Goal: Task Accomplishment & Management: Manage account settings

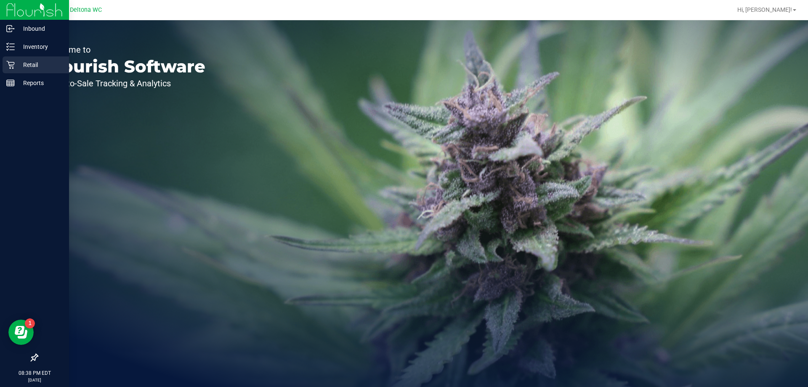
click at [36, 64] on p "Retail" at bounding box center [40, 65] width 50 height 10
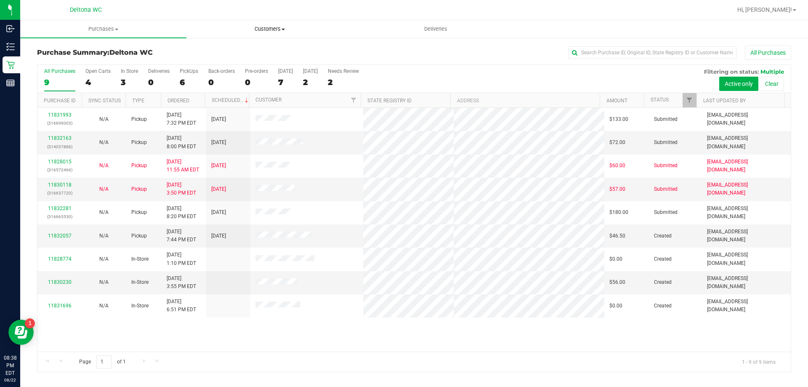
drag, startPoint x: 207, startPoint y: 52, endPoint x: 208, endPoint y: 28, distance: 24.5
click at [208, 28] on retail "Purchases Summary of purchases Fulfillment All purchases Customers All customer…" at bounding box center [414, 200] width 788 height 360
click at [288, 346] on div "11831993 (316699003) N/A Pickup [DATE] 7:32 PM EDT 8/23/2025 $133.00 Submitted …" at bounding box center [413, 230] width 753 height 244
click at [281, 29] on span at bounding box center [282, 30] width 3 height 2
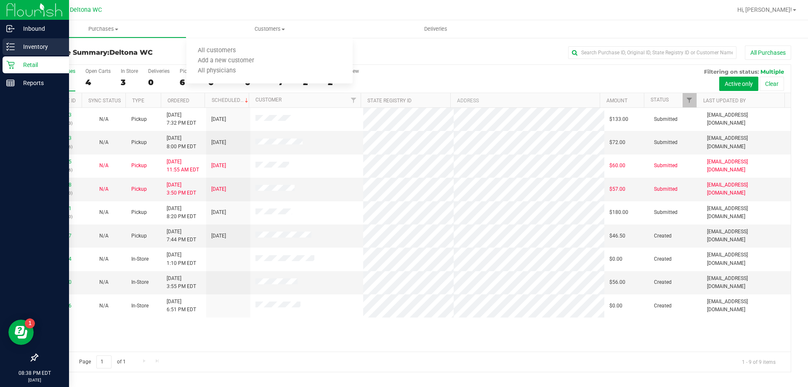
click at [8, 46] on icon at bounding box center [10, 46] width 8 height 8
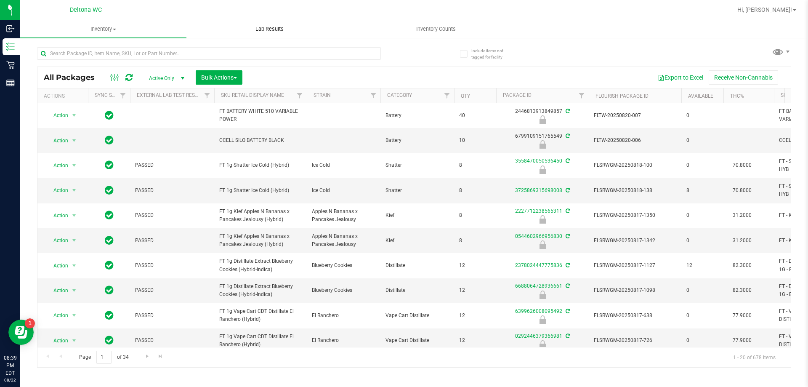
click at [271, 34] on uib-tab-heading "Lab Results" at bounding box center [269, 29] width 165 height 17
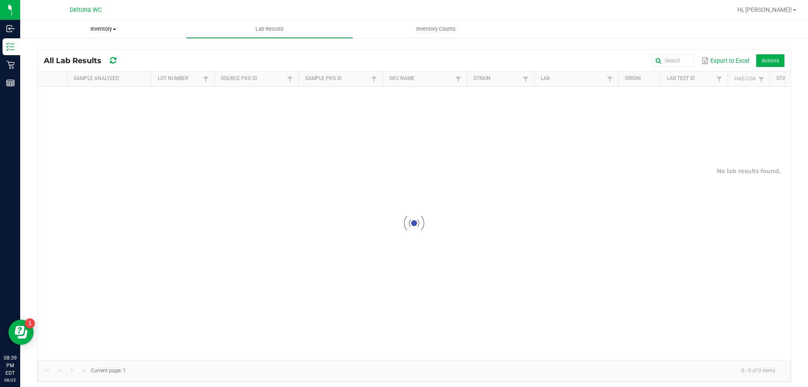
click at [96, 32] on span "Inventory" at bounding box center [103, 29] width 165 height 8
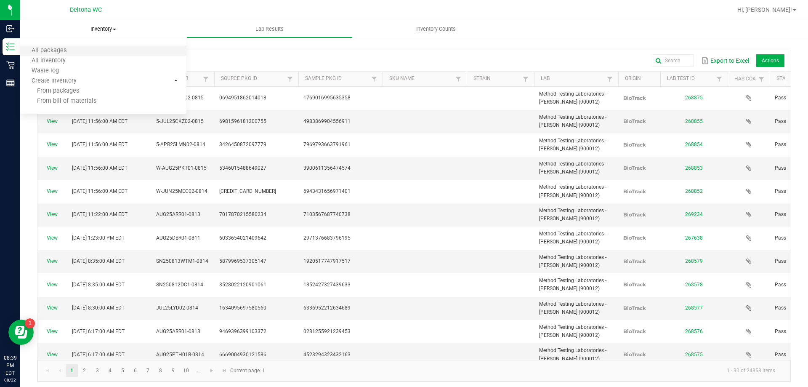
click at [88, 50] on li "All packages" at bounding box center [103, 51] width 166 height 10
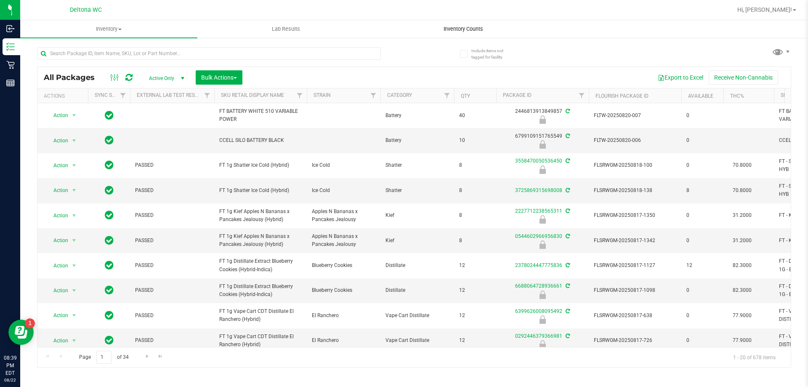
click at [460, 24] on uib-tab-heading "Inventory Counts" at bounding box center [463, 29] width 176 height 17
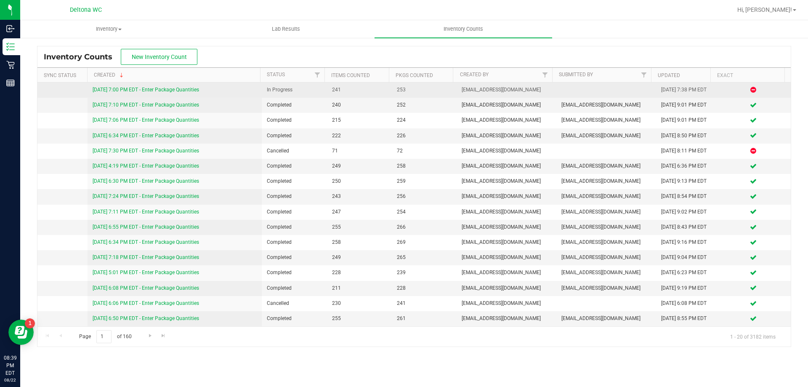
click at [186, 90] on link "[DATE] 7:00 PM EDT - Enter Package Quantities" at bounding box center [146, 90] width 106 height 6
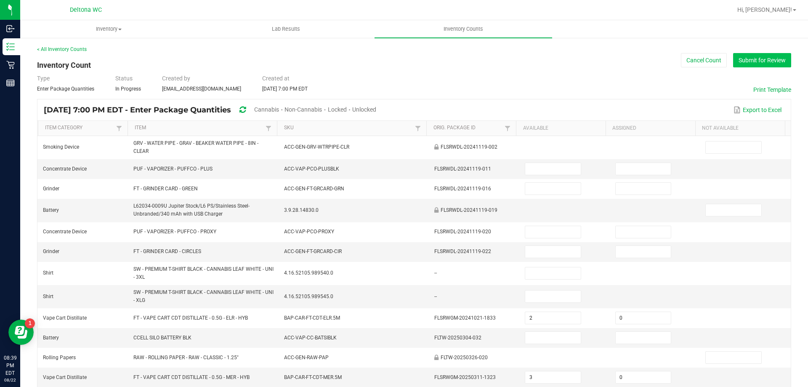
click at [751, 62] on button "Submit for Review" at bounding box center [762, 60] width 58 height 14
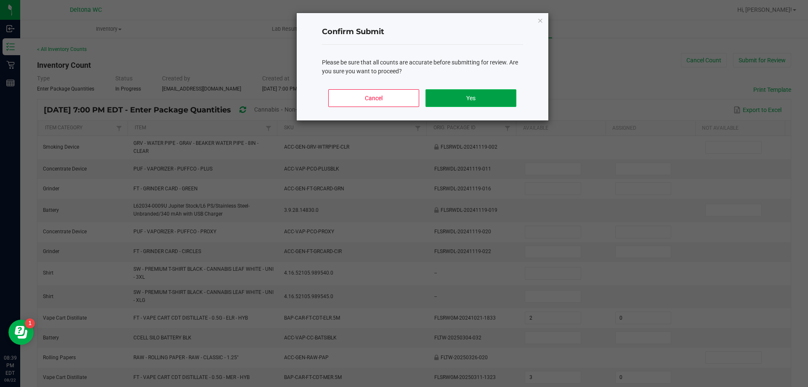
click at [446, 100] on button "Yes" at bounding box center [470, 98] width 90 height 18
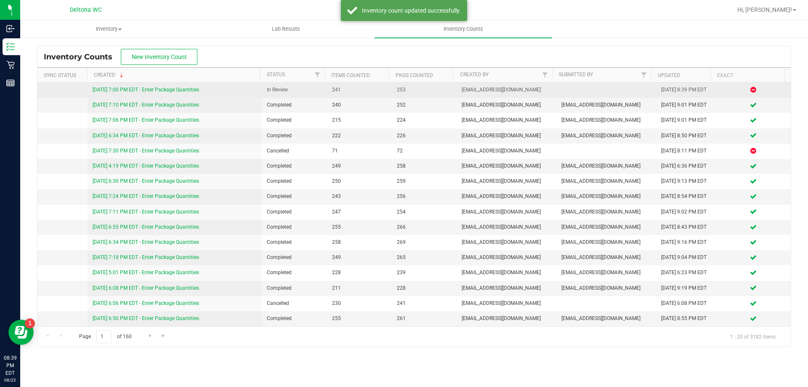
click at [167, 90] on link "[DATE] 7:00 PM EDT - Enter Package Quantities" at bounding box center [146, 90] width 106 height 6
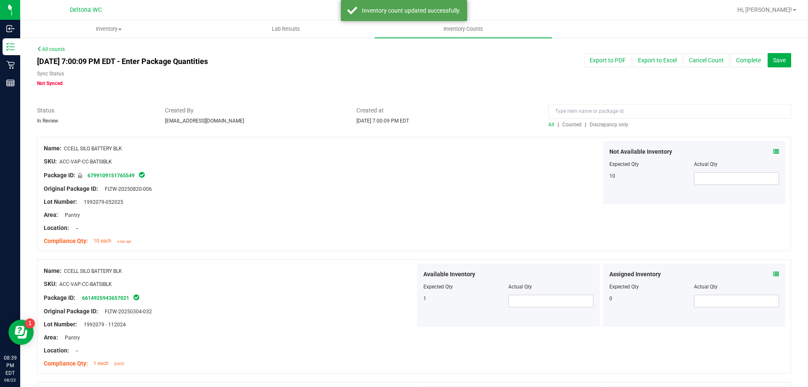
click at [589, 126] on span "Discrepancy only" at bounding box center [608, 125] width 39 height 6
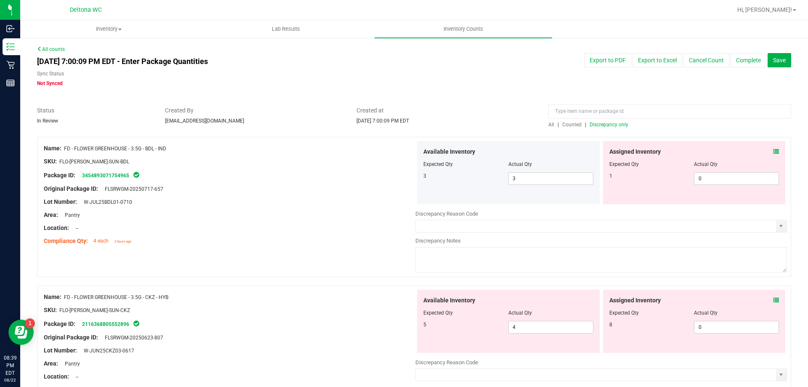
click at [773, 150] on icon at bounding box center [776, 152] width 6 height 6
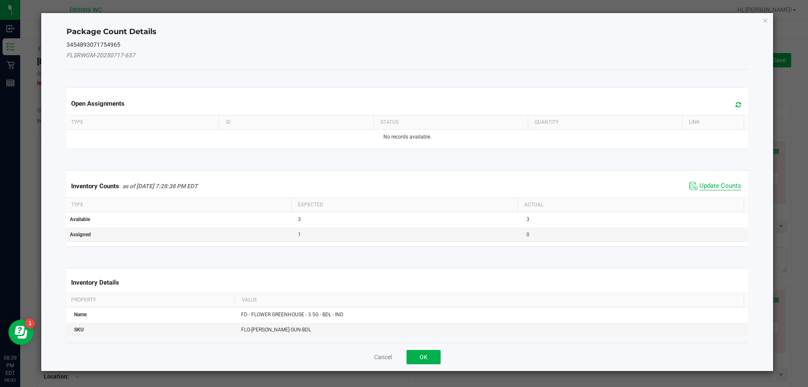
click at [716, 189] on span "Update Counts" at bounding box center [720, 186] width 42 height 8
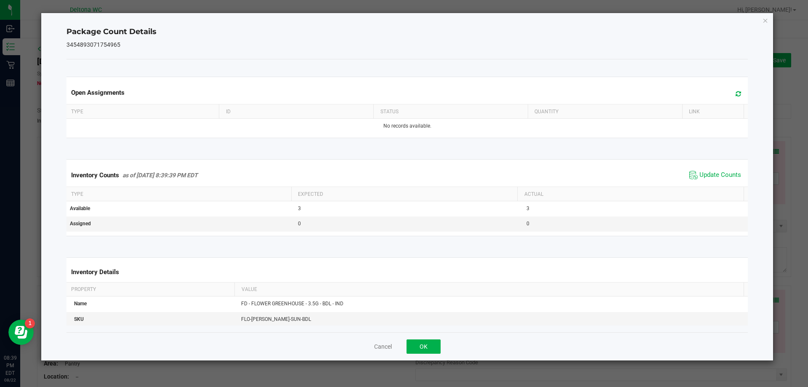
click at [401, 350] on div "Cancel OK" at bounding box center [407, 346] width 682 height 28
drag, startPoint x: 419, startPoint y: 351, endPoint x: 423, endPoint y: 348, distance: 4.5
click at [421, 349] on button "OK" at bounding box center [423, 346] width 34 height 14
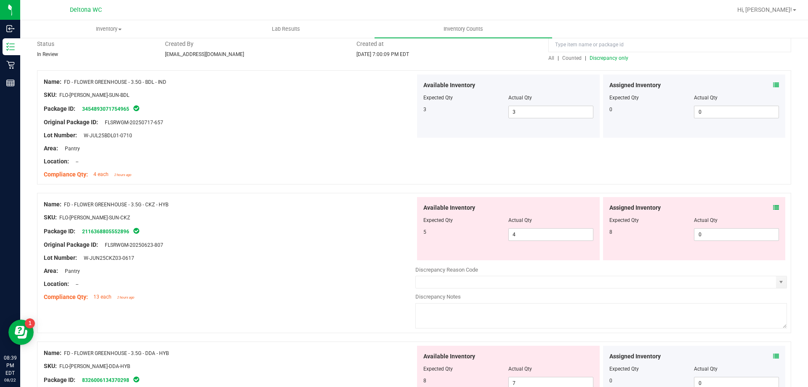
scroll to position [84, 0]
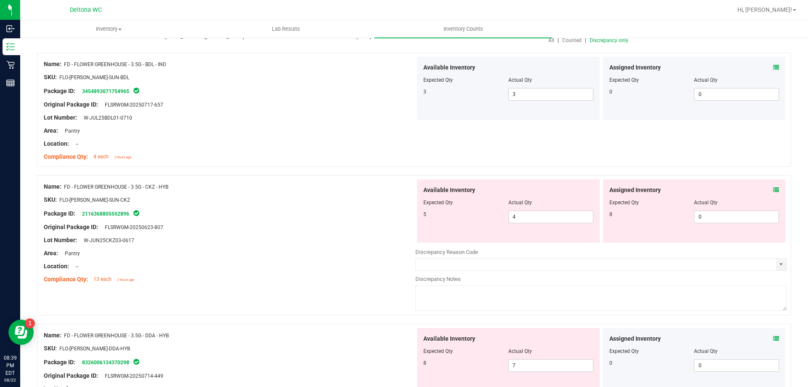
click at [773, 189] on icon at bounding box center [776, 190] width 6 height 6
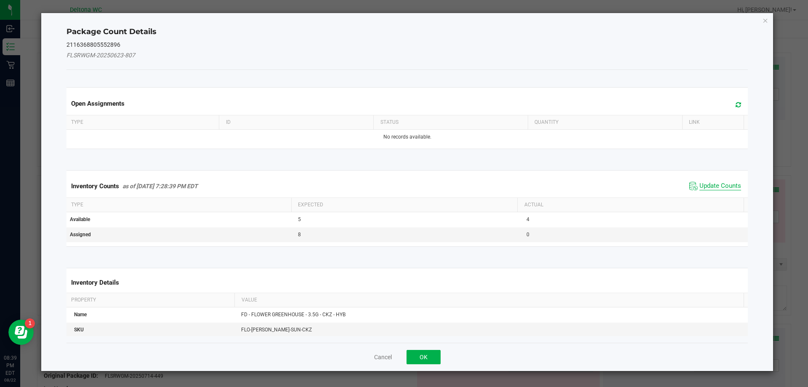
click at [702, 185] on span "Update Counts" at bounding box center [720, 186] width 42 height 8
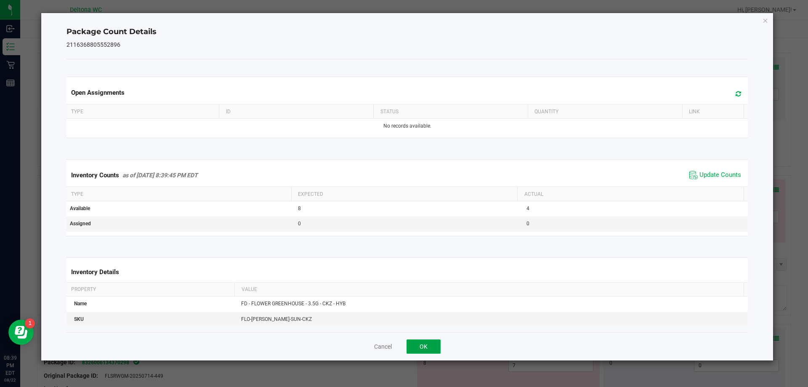
click at [412, 343] on button "OK" at bounding box center [423, 346] width 34 height 14
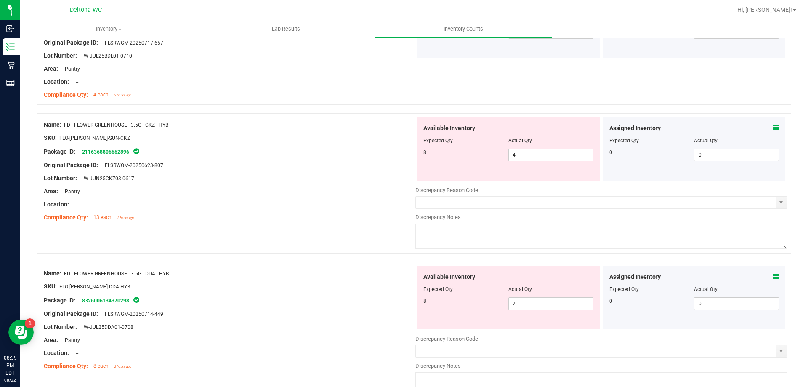
scroll to position [210, 0]
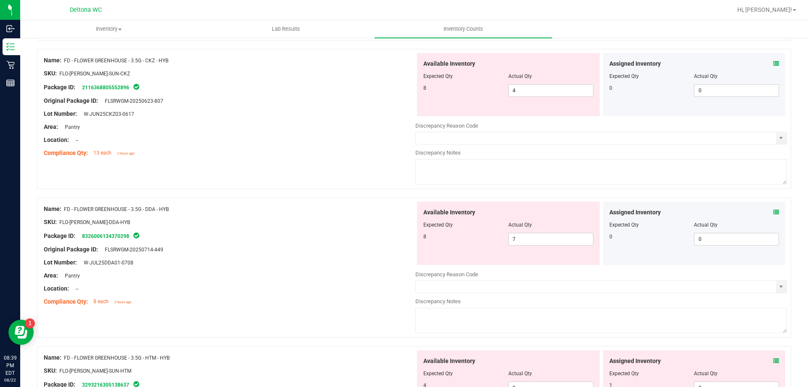
click at [773, 208] on span at bounding box center [776, 212] width 6 height 9
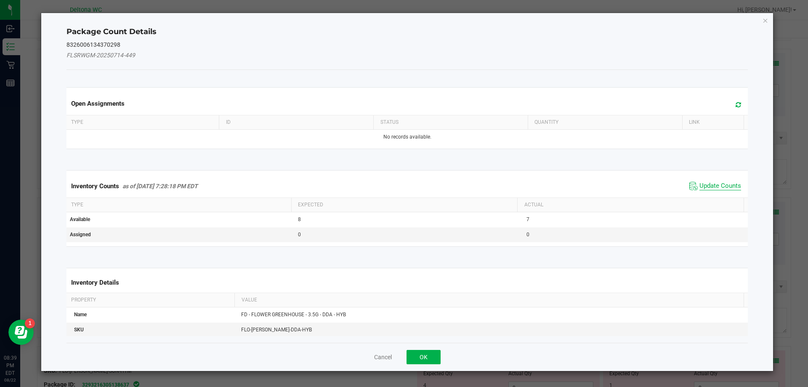
click at [717, 182] on span "Update Counts" at bounding box center [720, 186] width 42 height 8
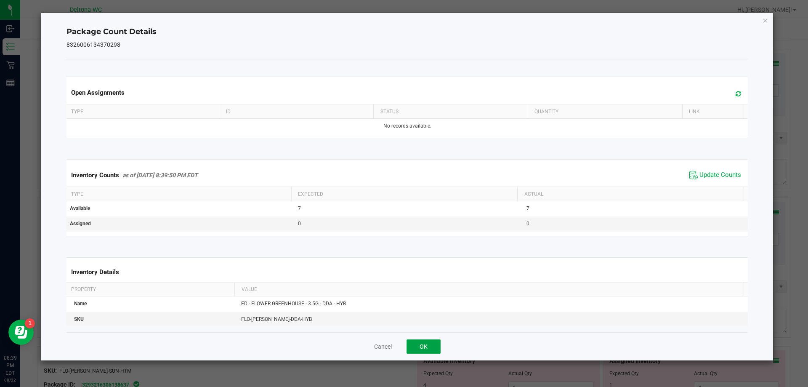
click at [431, 344] on button "OK" at bounding box center [423, 346] width 34 height 14
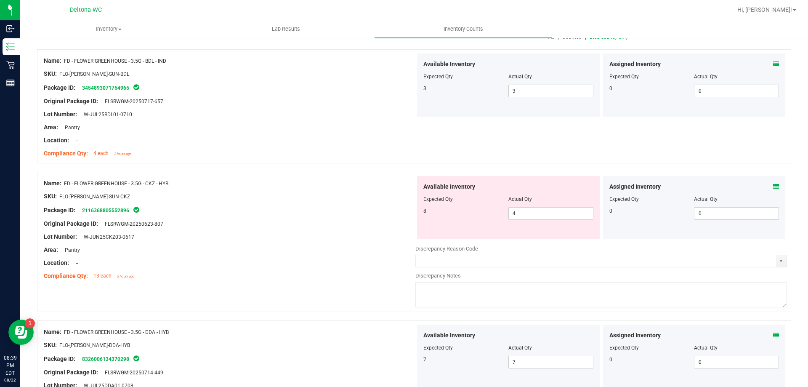
scroll to position [0, 0]
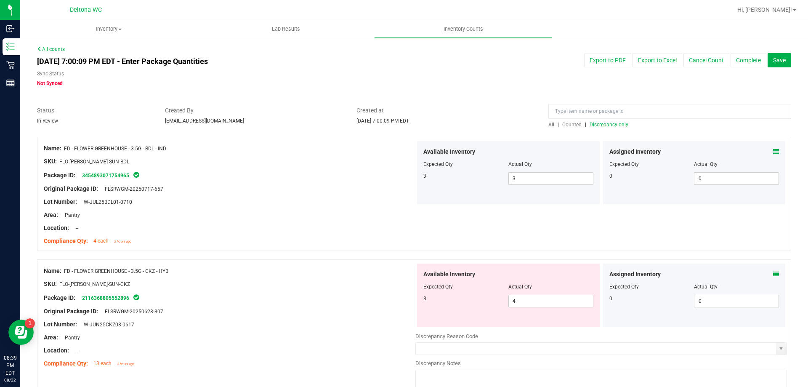
click at [552, 294] on div at bounding box center [508, 292] width 170 height 4
click at [532, 297] on span "4 4" at bounding box center [550, 300] width 85 height 13
type input "8"
click at [581, 252] on div at bounding box center [414, 255] width 754 height 8
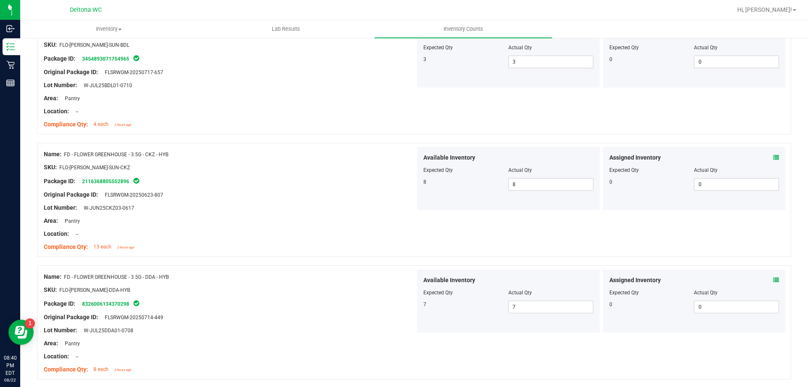
scroll to position [252, 0]
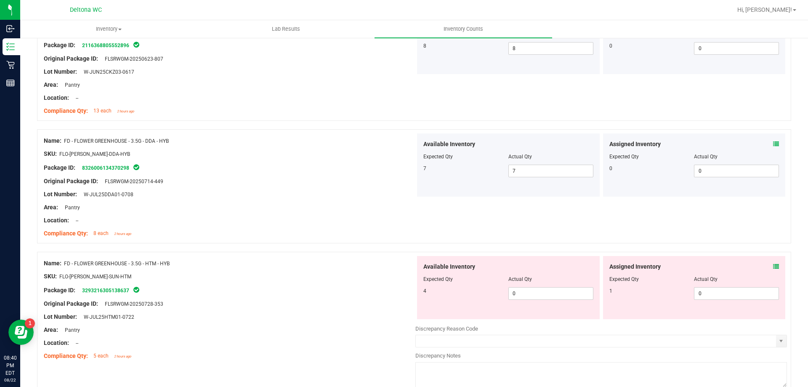
click at [773, 262] on span at bounding box center [776, 266] width 6 height 9
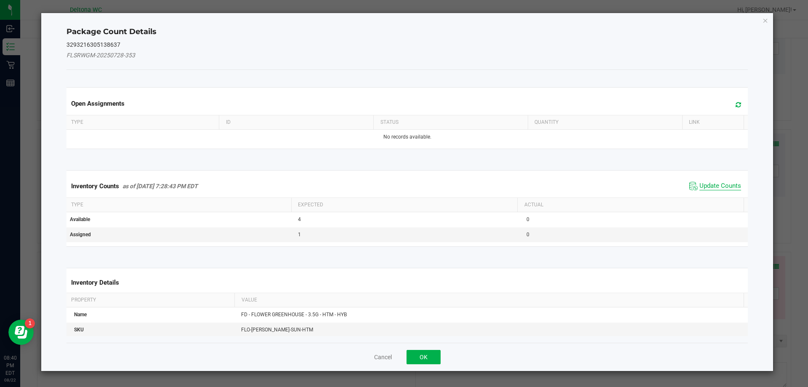
click at [715, 190] on span "Update Counts" at bounding box center [715, 186] width 56 height 13
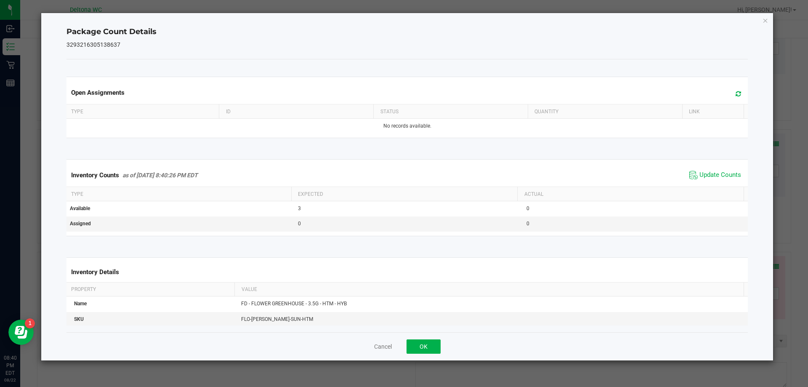
click at [716, 186] on div "Inventory Counts as of [DATE] 8:40:26 PM EDT Update Counts" at bounding box center [407, 175] width 685 height 23
click at [417, 340] on button "OK" at bounding box center [423, 346] width 34 height 14
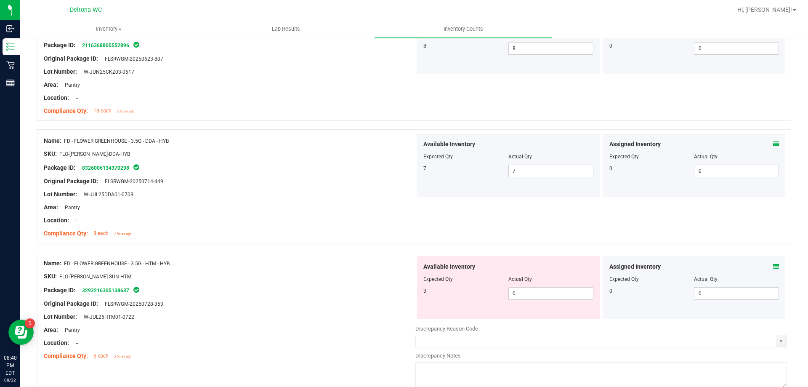
click at [773, 266] on icon at bounding box center [776, 266] width 6 height 6
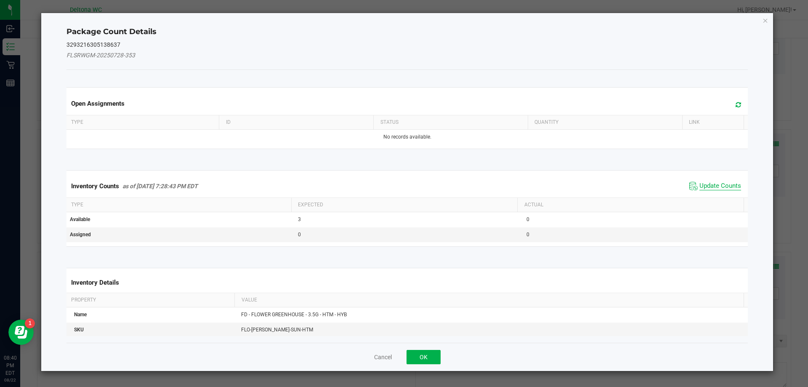
click at [699, 186] on span "Update Counts" at bounding box center [720, 186] width 42 height 8
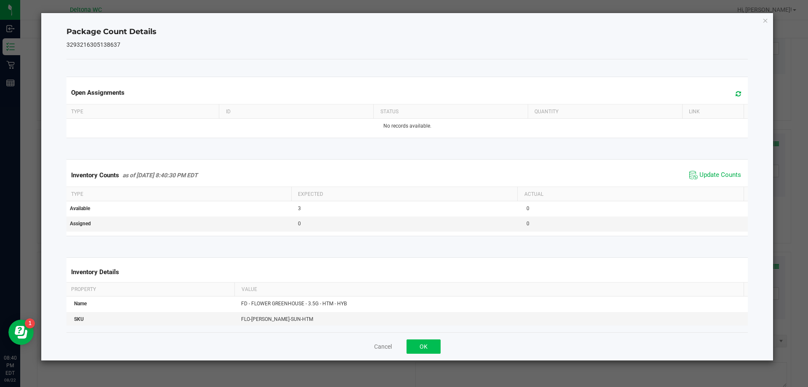
drag, startPoint x: 396, startPoint y: 345, endPoint x: 410, endPoint y: 351, distance: 15.8
click at [406, 349] on div "Cancel OK" at bounding box center [407, 346] width 682 height 28
click at [419, 356] on div "Cancel OK" at bounding box center [407, 346] width 682 height 28
click at [419, 348] on button "OK" at bounding box center [423, 346] width 34 height 14
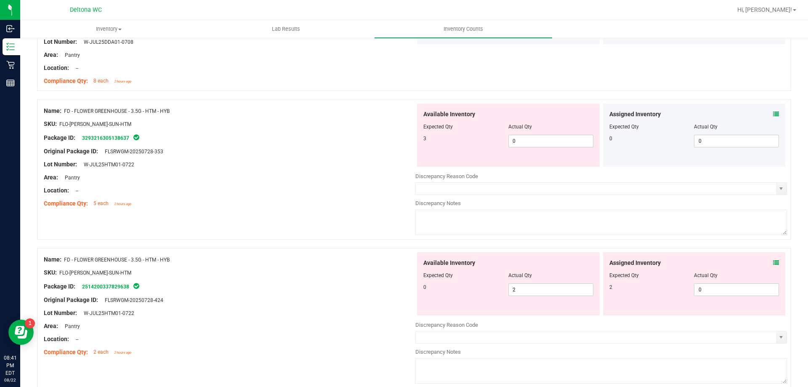
scroll to position [421, 0]
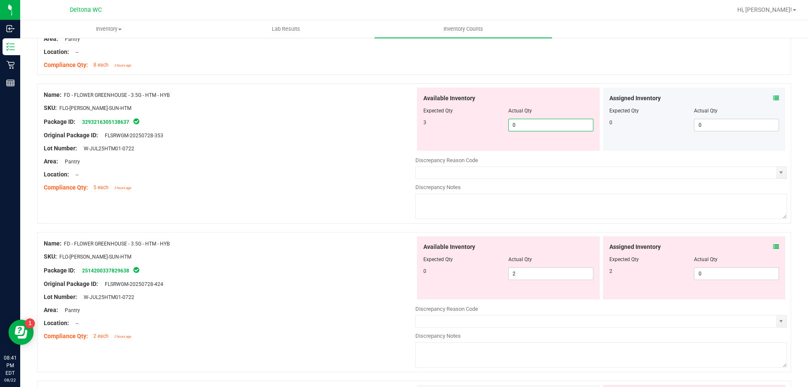
click at [524, 125] on span "0 0" at bounding box center [550, 125] width 85 height 13
type input "3"
click at [547, 272] on div "Available Inventory Expected Qty Actual Qty 0 2 2" at bounding box center [508, 267] width 183 height 63
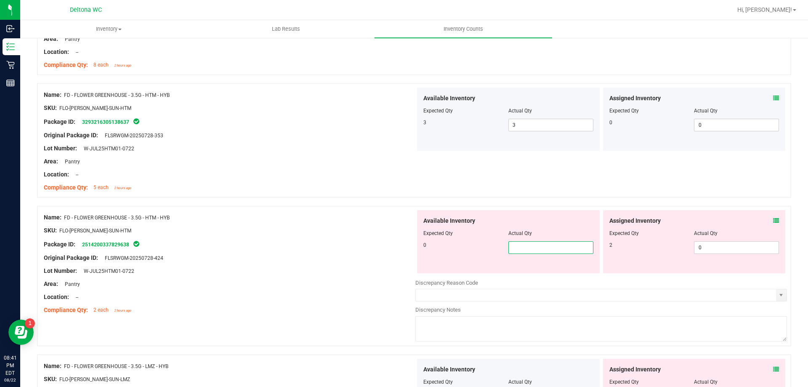
type input "0"
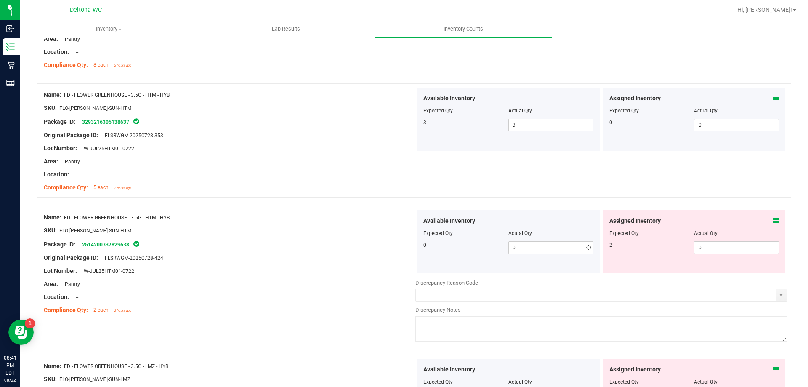
drag, startPoint x: 610, startPoint y: 262, endPoint x: 649, endPoint y: 247, distance: 42.2
click at [638, 249] on div "Assigned Inventory Expected Qty Actual Qty 2 0 0" at bounding box center [694, 241] width 183 height 63
click at [768, 241] on span "0 0" at bounding box center [736, 247] width 85 height 13
type input "2"
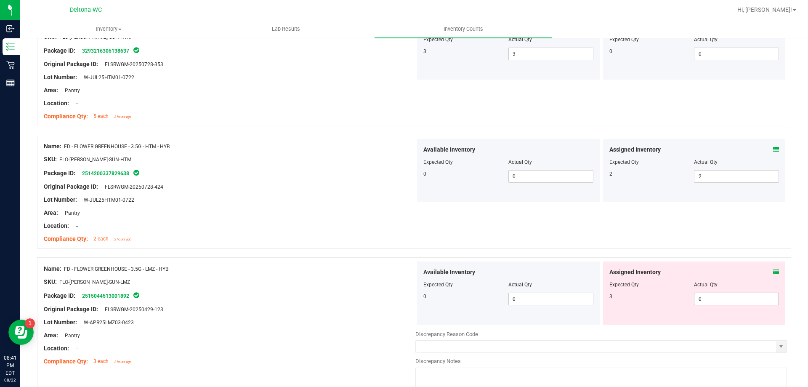
scroll to position [547, 0]
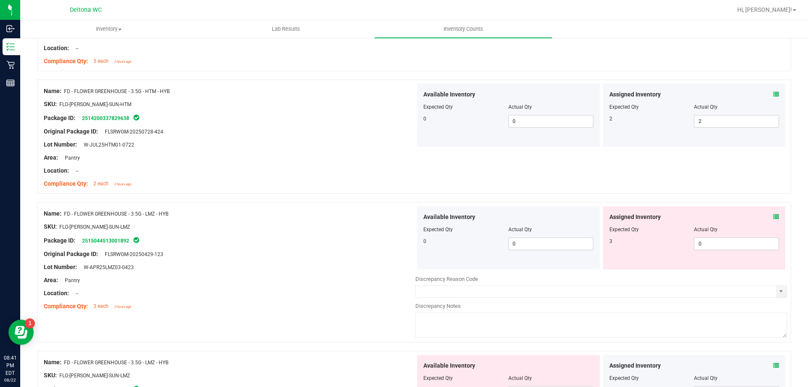
click at [773, 218] on icon at bounding box center [776, 217] width 6 height 6
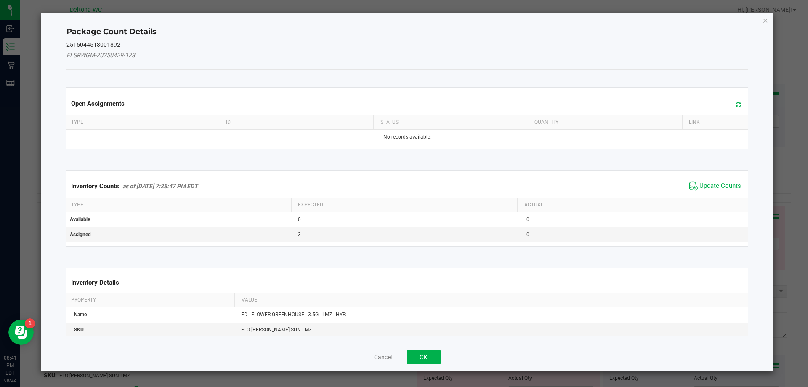
click at [726, 189] on span "Update Counts" at bounding box center [720, 186] width 42 height 8
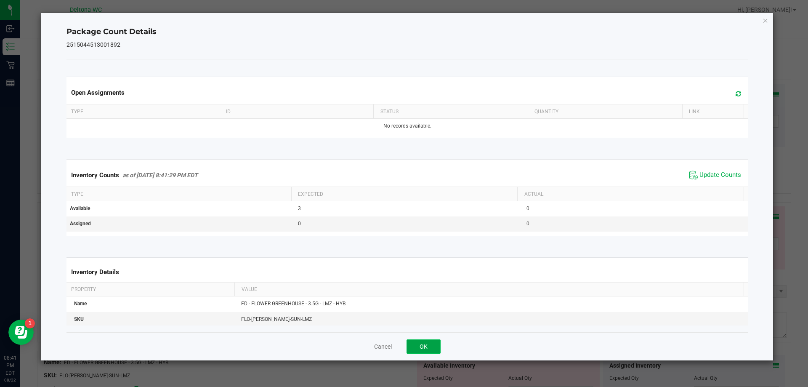
click at [429, 343] on button "OK" at bounding box center [423, 346] width 34 height 14
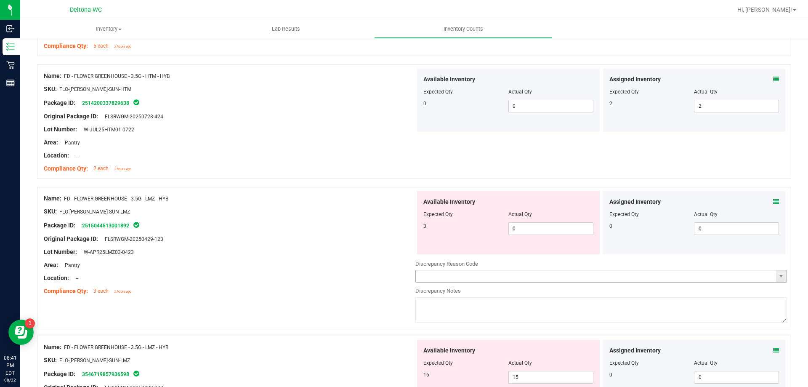
scroll to position [589, 0]
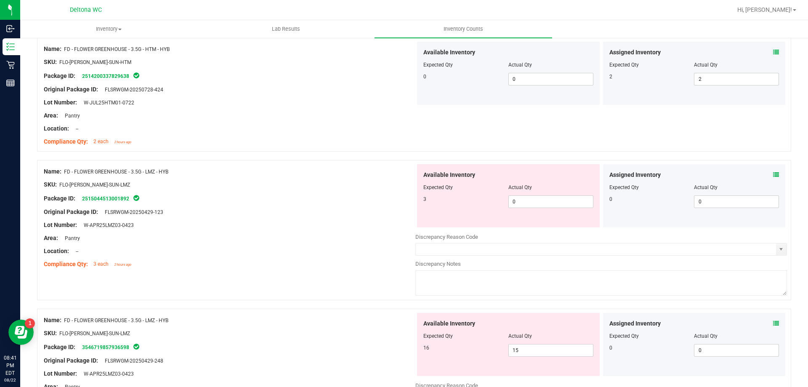
click at [773, 174] on icon at bounding box center [776, 175] width 6 height 6
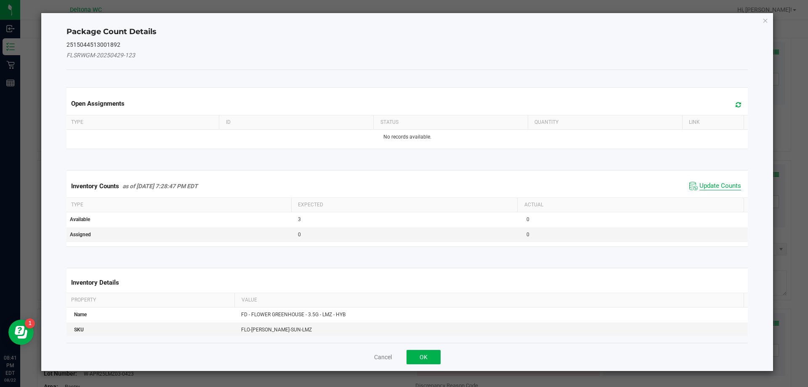
click at [729, 188] on span "Update Counts" at bounding box center [720, 186] width 42 height 8
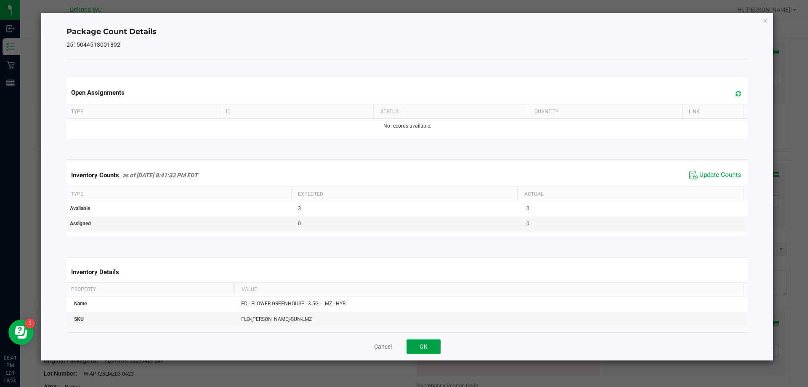
click at [432, 341] on button "OK" at bounding box center [423, 346] width 34 height 14
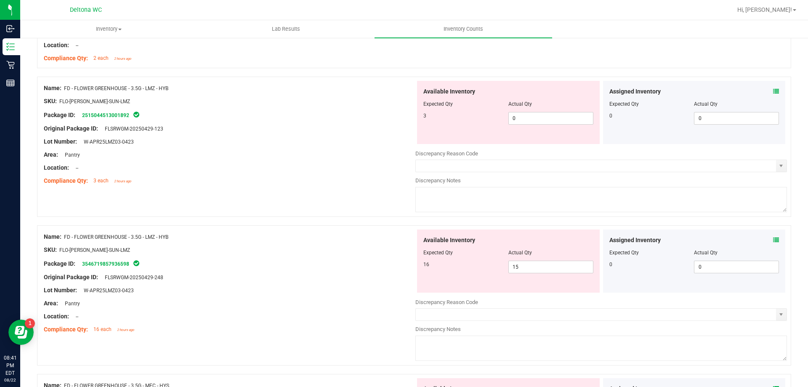
scroll to position [673, 0]
click at [546, 119] on span "0 0" at bounding box center [550, 117] width 85 height 13
click at [535, 262] on span "15 15" at bounding box center [550, 266] width 85 height 13
type input "16"
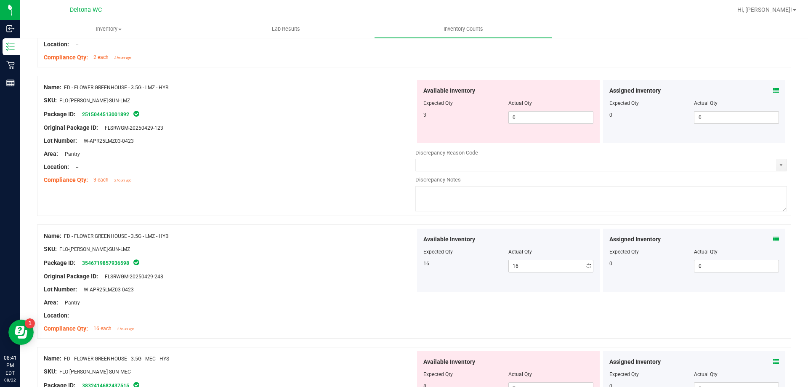
click at [511, 184] on div at bounding box center [600, 185] width 371 height 2
click at [517, 125] on div "Available Inventory Expected Qty Actual Qty 3 0 0" at bounding box center [508, 111] width 183 height 63
click at [520, 119] on span "0 0" at bounding box center [550, 117] width 85 height 13
type input "3"
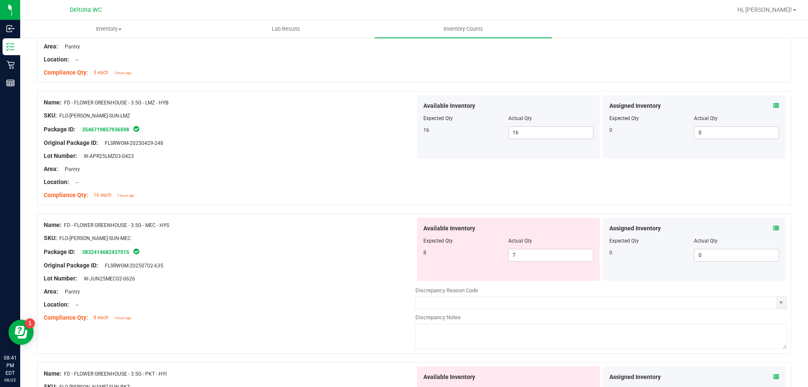
scroll to position [799, 0]
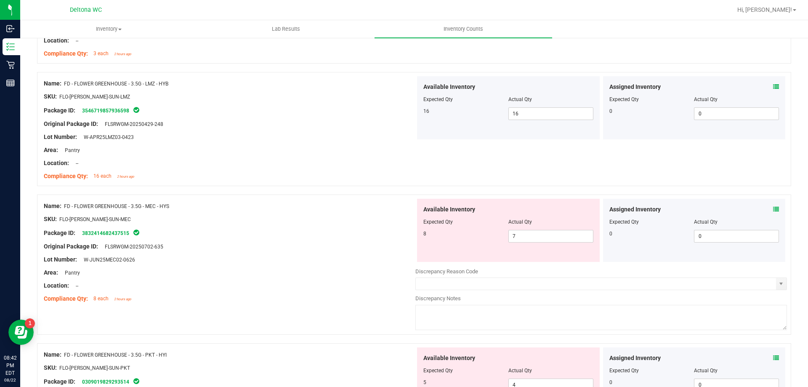
click at [773, 206] on span at bounding box center [776, 209] width 6 height 9
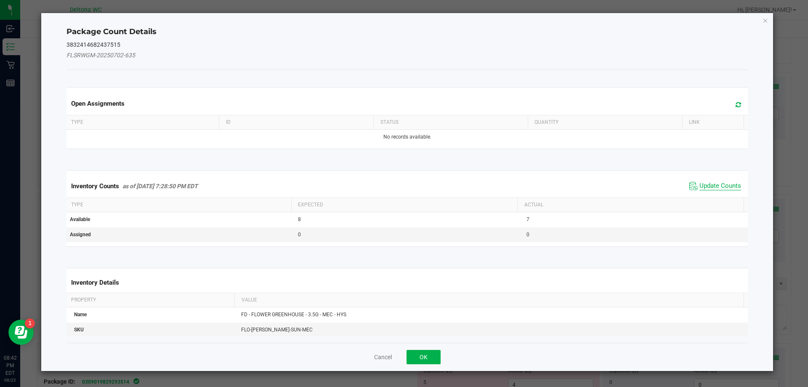
click at [726, 187] on span "Update Counts" at bounding box center [720, 186] width 42 height 8
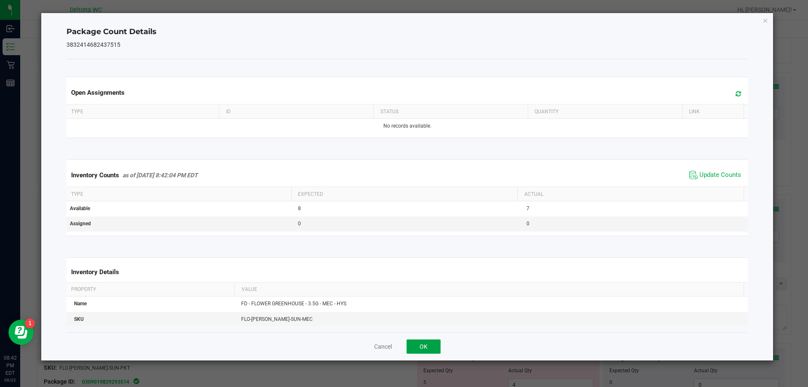
click at [429, 340] on button "OK" at bounding box center [423, 346] width 34 height 14
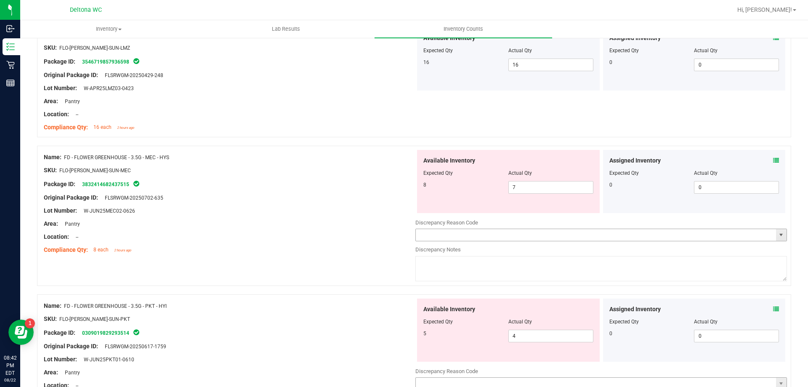
scroll to position [926, 0]
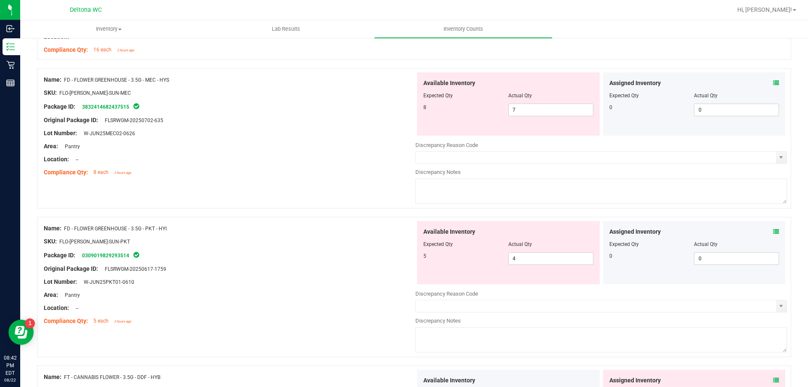
click at [773, 233] on icon at bounding box center [776, 231] width 6 height 6
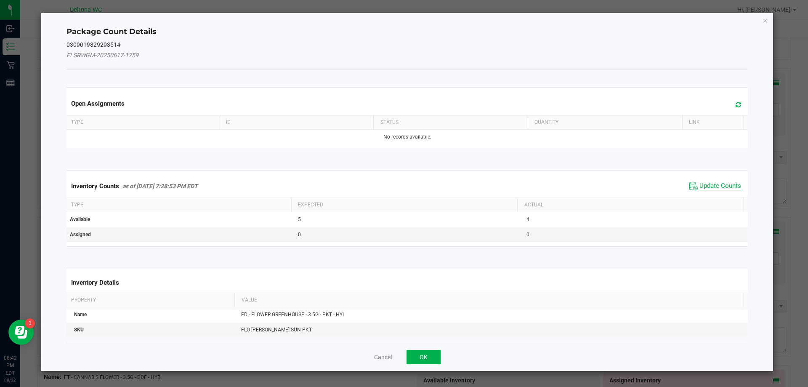
click at [699, 187] on span "Update Counts" at bounding box center [720, 186] width 42 height 8
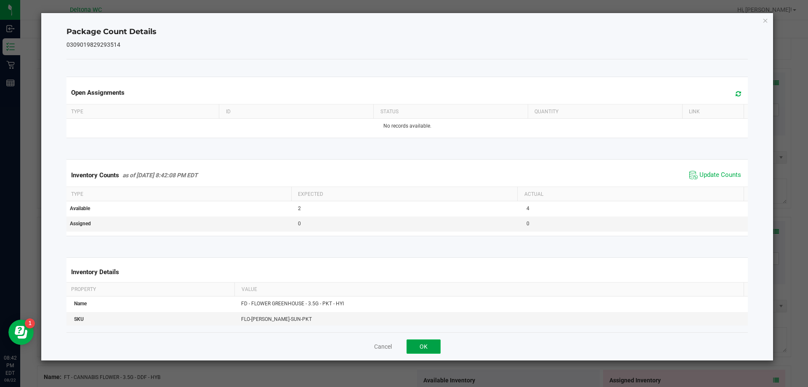
click at [417, 349] on button "OK" at bounding box center [423, 346] width 34 height 14
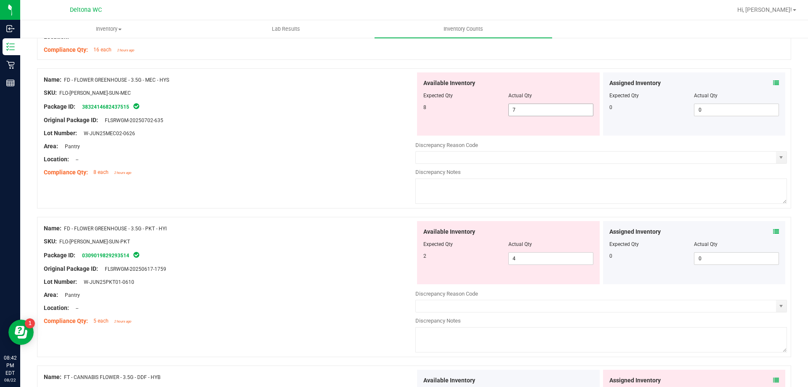
click at [552, 111] on span "7 7" at bounding box center [550, 109] width 85 height 13
type input "8"
drag, startPoint x: 554, startPoint y: 178, endPoint x: 558, endPoint y: 174, distance: 5.1
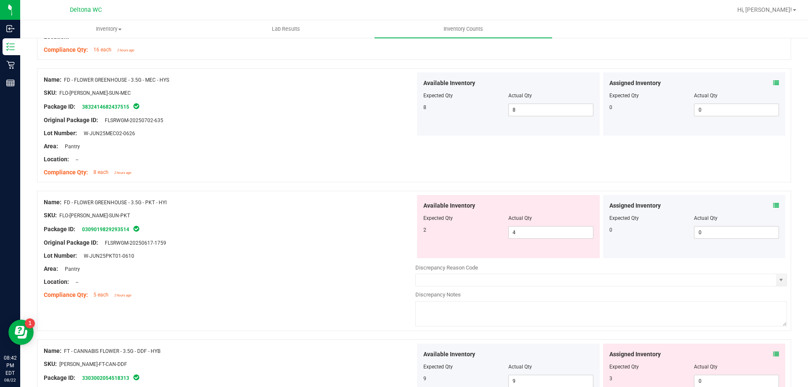
drag, startPoint x: 765, startPoint y: 205, endPoint x: 772, endPoint y: 205, distance: 6.7
click at [767, 205] on div "Assigned Inventory" at bounding box center [694, 205] width 170 height 9
click at [773, 205] on icon at bounding box center [776, 205] width 6 height 6
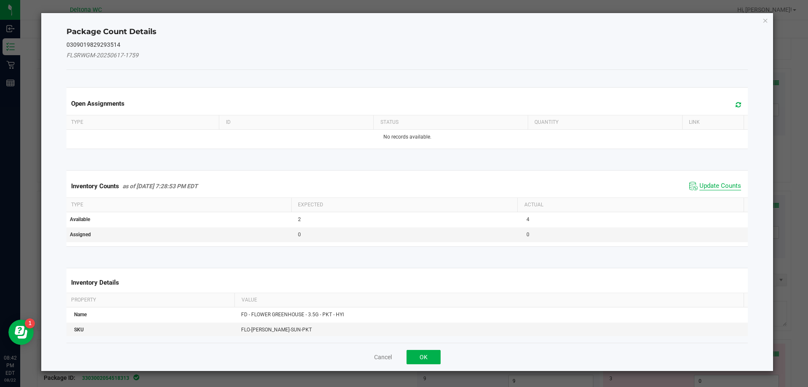
click at [728, 185] on span "Update Counts" at bounding box center [720, 186] width 42 height 8
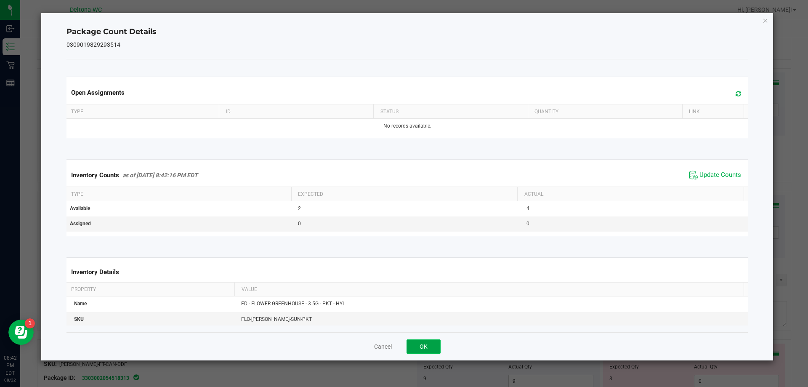
click at [422, 340] on button "OK" at bounding box center [423, 346] width 34 height 14
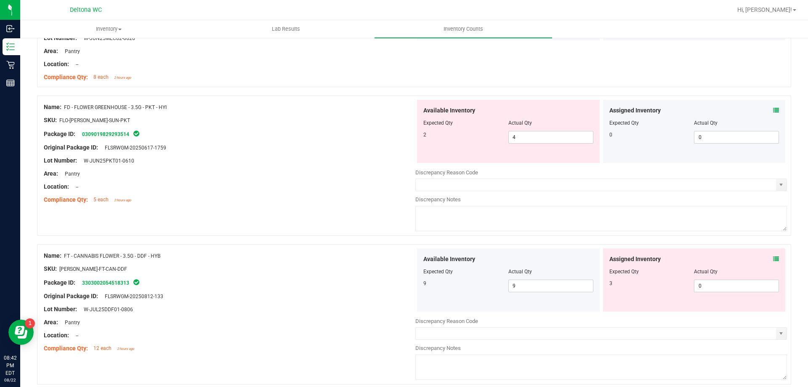
scroll to position [1052, 0]
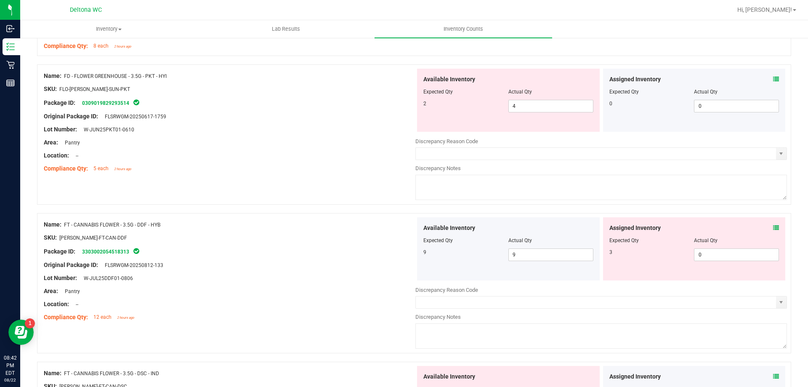
click at [773, 226] on icon at bounding box center [776, 228] width 6 height 6
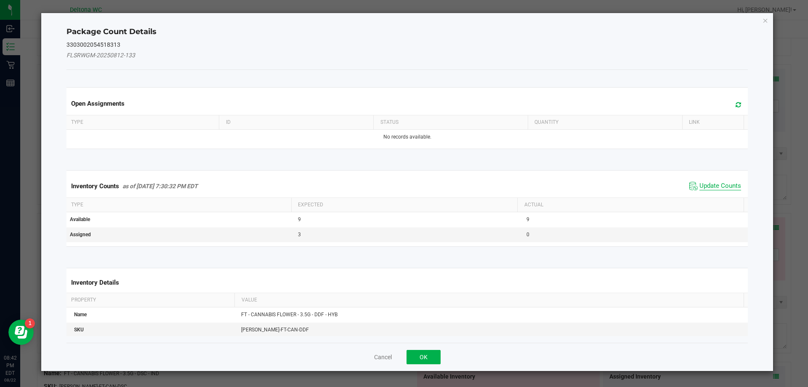
click at [724, 186] on span "Update Counts" at bounding box center [720, 186] width 42 height 8
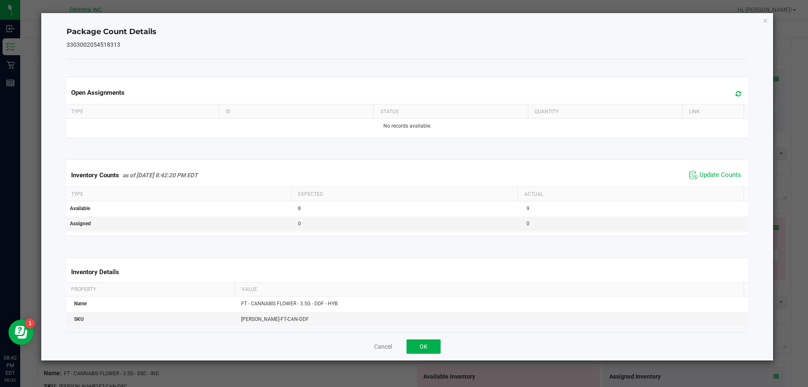
click at [431, 335] on div "Cancel OK" at bounding box center [407, 346] width 682 height 28
click at [427, 342] on button "OK" at bounding box center [423, 346] width 34 height 14
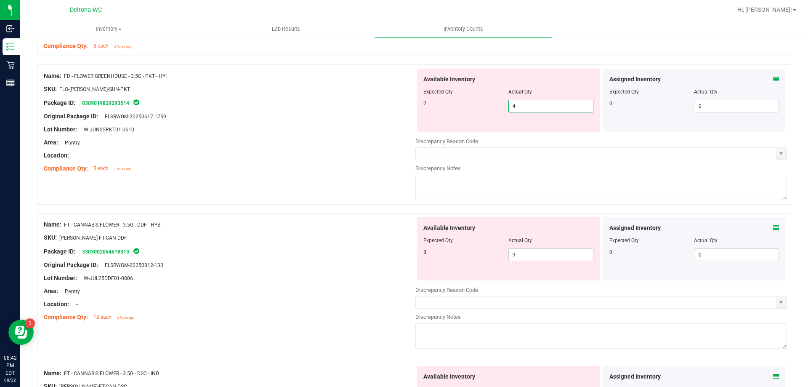
click at [555, 102] on span "4 4" at bounding box center [550, 106] width 85 height 13
click at [555, 102] on input "4" at bounding box center [551, 106] width 84 height 12
type input "2"
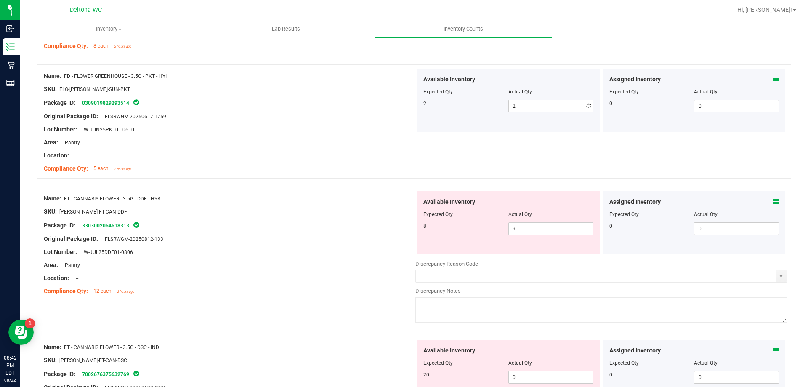
click at [530, 119] on div "Available Inventory Expected Qty Actual Qty 2 2 2" at bounding box center [508, 100] width 183 height 63
click at [773, 199] on icon at bounding box center [776, 202] width 6 height 6
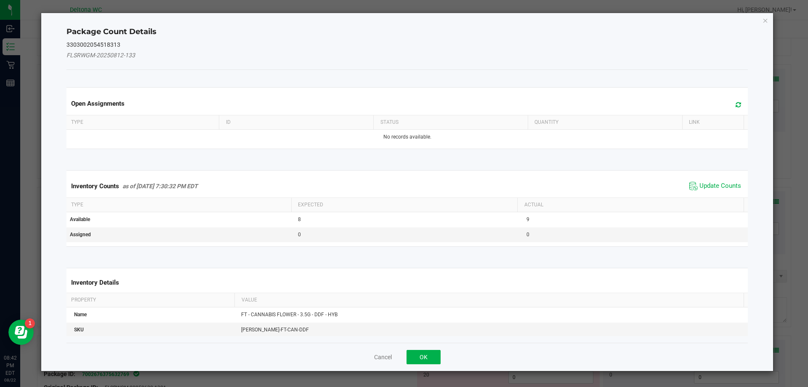
click at [732, 181] on span "Update Counts" at bounding box center [715, 186] width 56 height 13
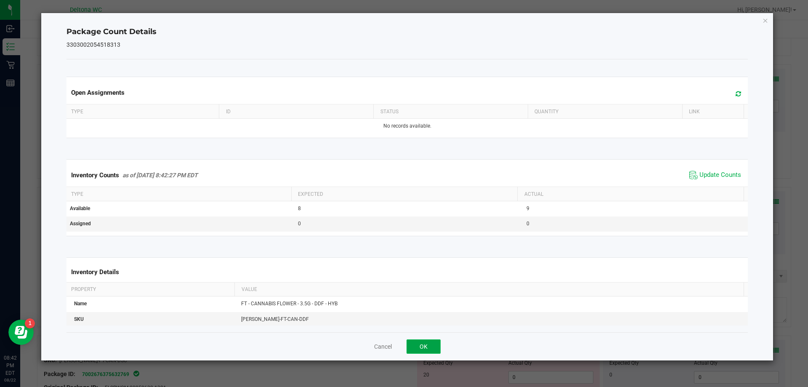
click at [421, 353] on button "OK" at bounding box center [423, 346] width 34 height 14
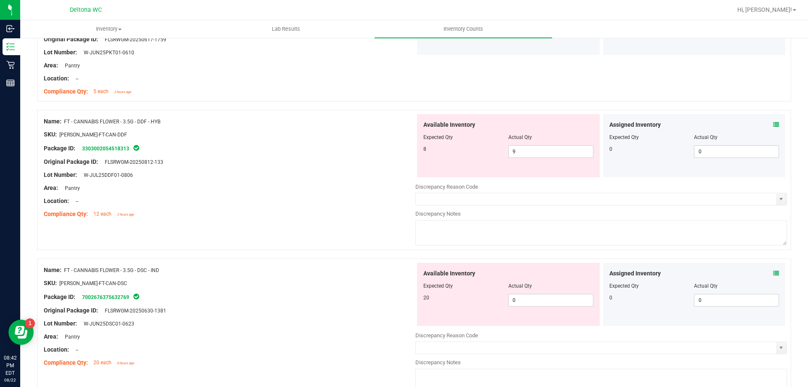
scroll to position [1220, 0]
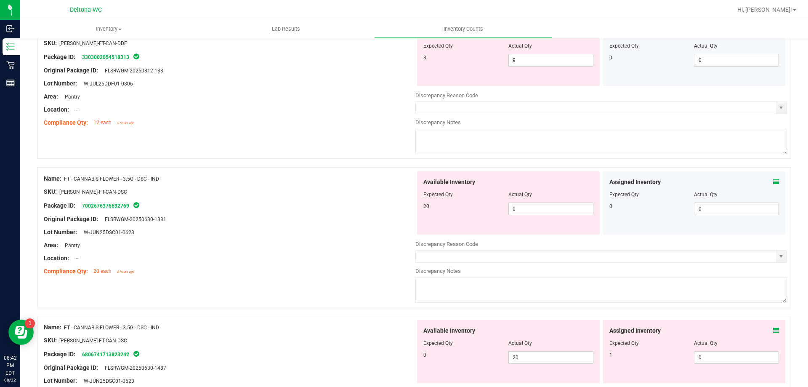
click at [773, 180] on icon at bounding box center [776, 182] width 6 height 6
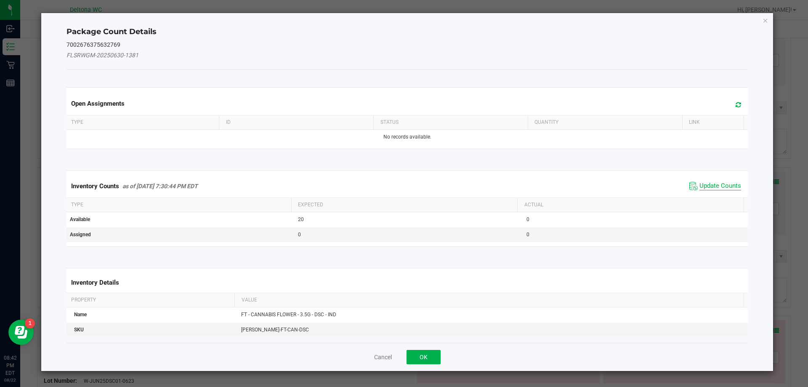
click at [722, 187] on span "Update Counts" at bounding box center [720, 186] width 42 height 8
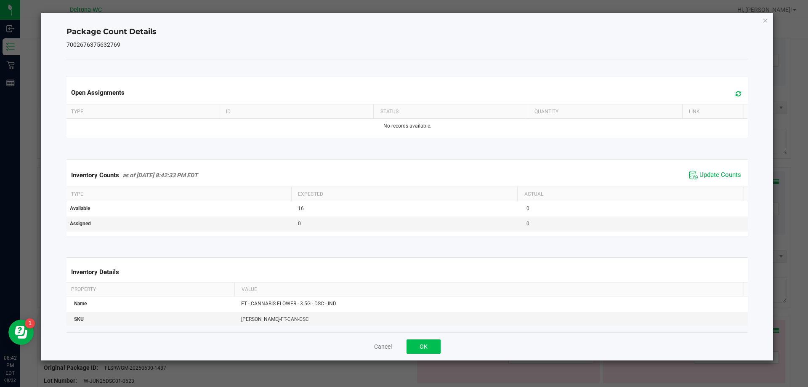
drag, startPoint x: 403, startPoint y: 353, endPoint x: 414, endPoint y: 349, distance: 11.5
click at [405, 353] on div "Cancel OK" at bounding box center [407, 346] width 682 height 28
click at [416, 348] on button "OK" at bounding box center [423, 346] width 34 height 14
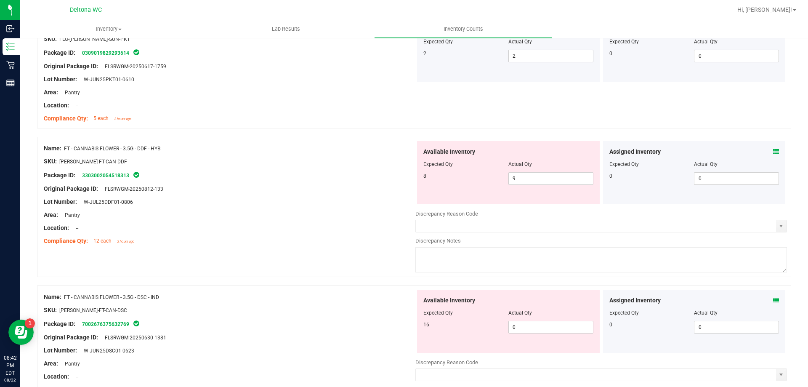
scroll to position [1052, 0]
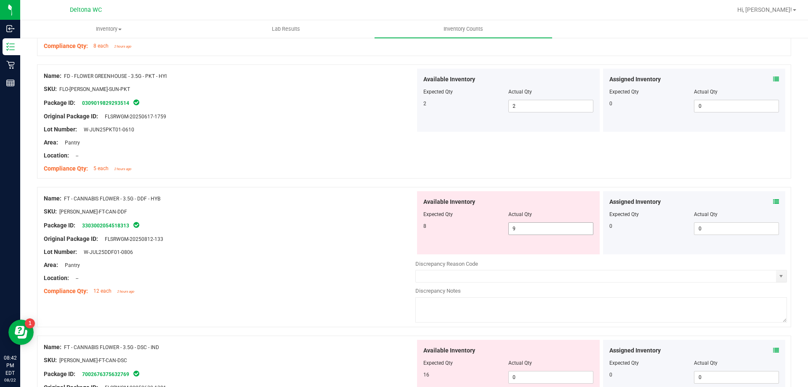
click at [530, 230] on span "9 9" at bounding box center [550, 228] width 85 height 13
type input "8"
click at [509, 233] on input "8" at bounding box center [551, 229] width 84 height 12
type input "8"
click at [511, 242] on div "Available Inventory Expected Qty Actual Qty 8 8 8" at bounding box center [508, 222] width 183 height 63
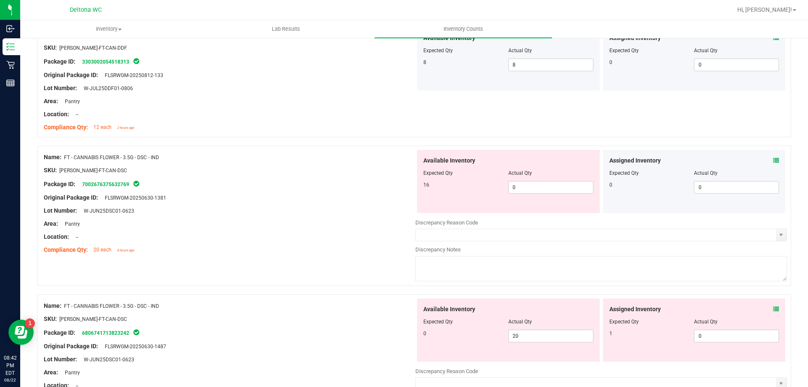
scroll to position [1220, 0]
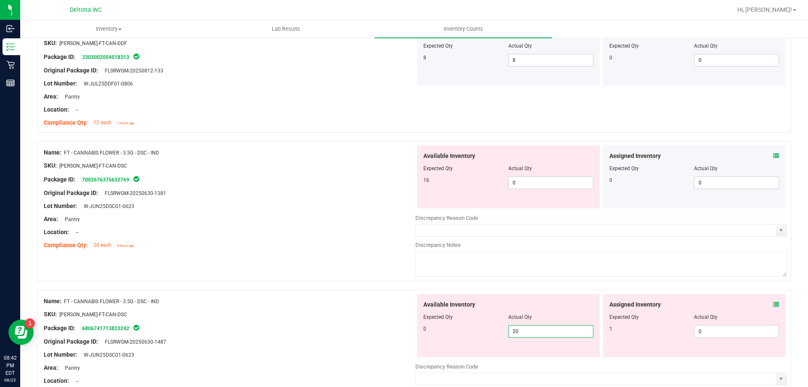
click at [542, 336] on span "20 20" at bounding box center [550, 331] width 85 height 13
click at [542, 336] on input "20" at bounding box center [551, 331] width 84 height 12
type input "0"
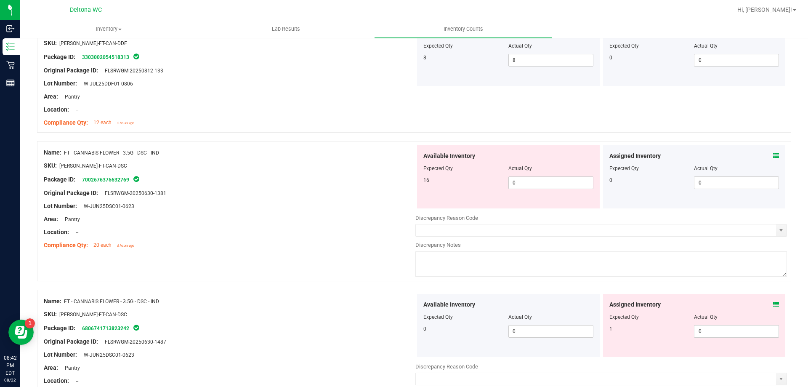
click at [773, 301] on icon at bounding box center [776, 304] width 6 height 6
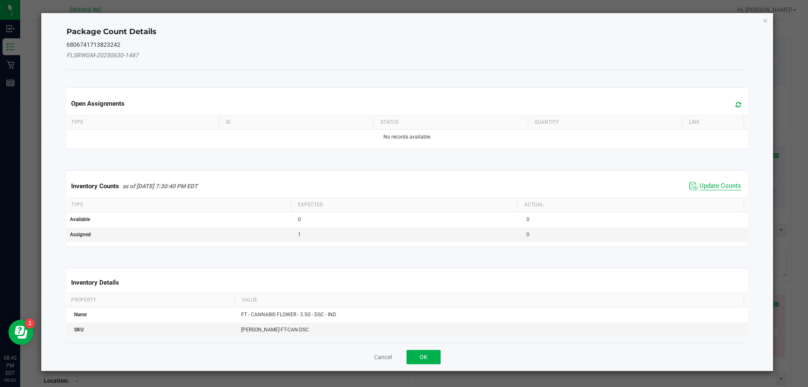
click at [726, 182] on span "Update Counts" at bounding box center [720, 186] width 42 height 8
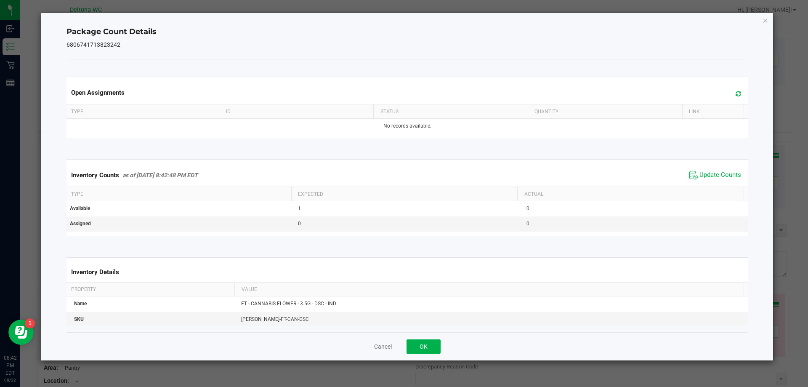
click at [430, 337] on div "Cancel OK" at bounding box center [407, 346] width 682 height 28
click at [430, 340] on button "OK" at bounding box center [423, 346] width 34 height 14
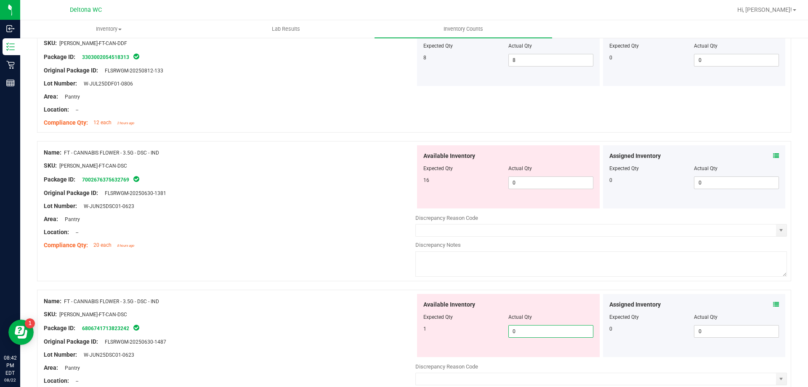
click at [525, 328] on span "0 0" at bounding box center [550, 331] width 85 height 13
type input "01"
type input "1"
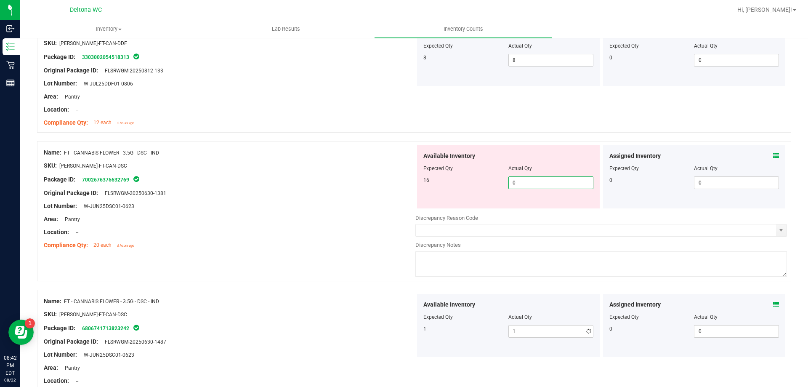
click at [570, 183] on span "0 0" at bounding box center [550, 182] width 85 height 13
type input "016"
type input "16"
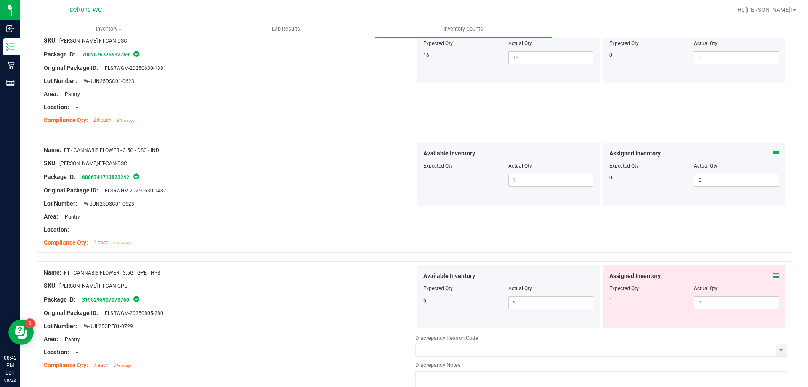
scroll to position [1430, 0]
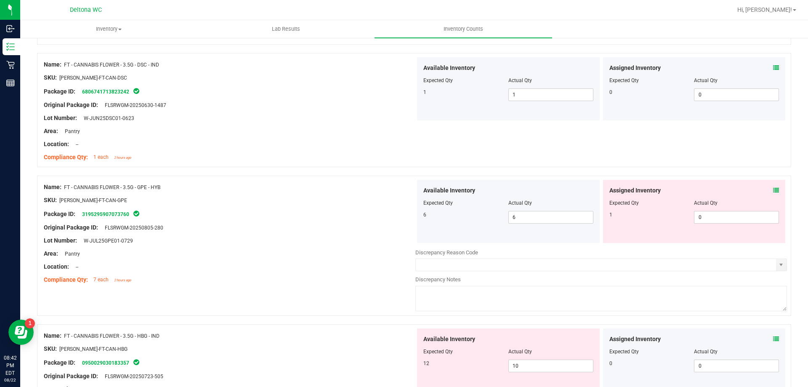
drag, startPoint x: 764, startPoint y: 193, endPoint x: 772, endPoint y: 190, distance: 8.1
click at [767, 193] on div "Assigned Inventory" at bounding box center [694, 190] width 170 height 9
click at [772, 189] on div "Assigned Inventory Expected Qty Actual Qty 1 0 0" at bounding box center [694, 211] width 183 height 63
click at [774, 188] on div "Assigned Inventory Expected Qty Actual Qty 1 0 0" at bounding box center [694, 211] width 183 height 63
click at [773, 187] on div "Assigned Inventory Expected Qty Actual Qty 1 0 0" at bounding box center [694, 211] width 183 height 63
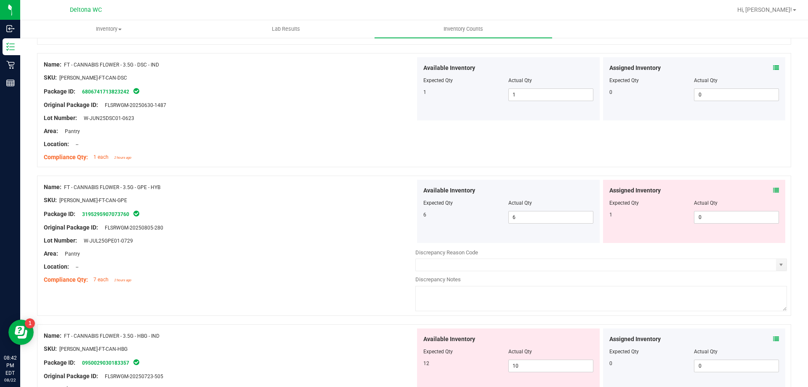
click at [773, 186] on div "Assigned Inventory Expected Qty Actual Qty 1 0 0" at bounding box center [694, 211] width 183 height 63
click at [773, 189] on icon at bounding box center [776, 190] width 6 height 6
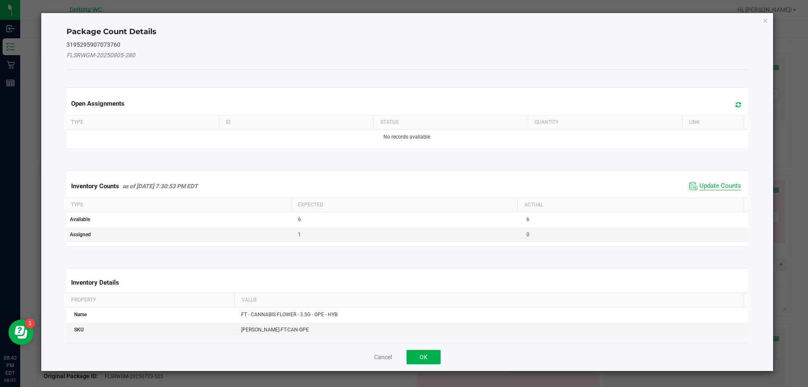
click at [703, 187] on span "Update Counts" at bounding box center [720, 186] width 42 height 8
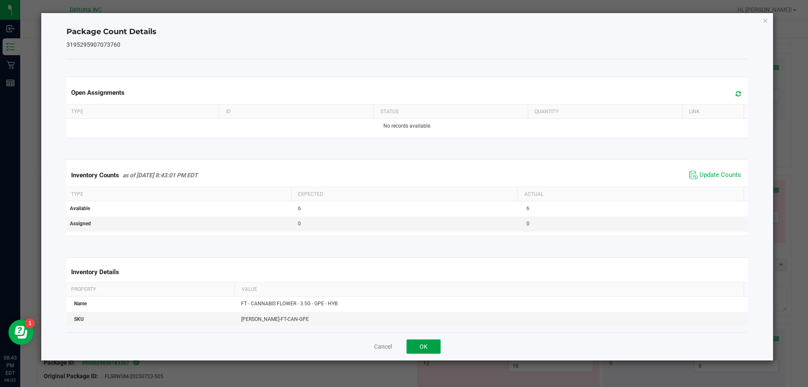
drag, startPoint x: 427, startPoint y: 340, endPoint x: 424, endPoint y: 345, distance: 6.4
click at [427, 341] on button "OK" at bounding box center [423, 346] width 34 height 14
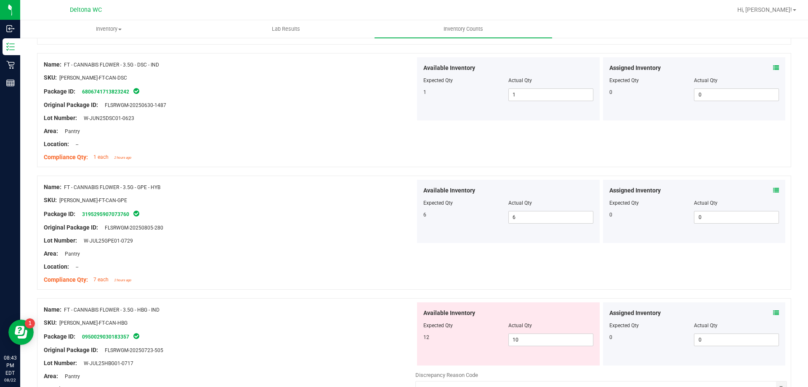
click at [764, 313] on div "Assigned Inventory" at bounding box center [694, 312] width 170 height 9
click at [773, 312] on icon at bounding box center [776, 313] width 6 height 6
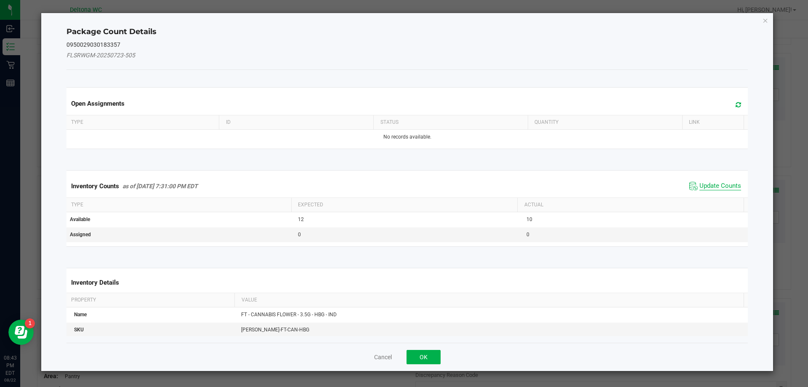
click at [705, 188] on span "Update Counts" at bounding box center [720, 186] width 42 height 8
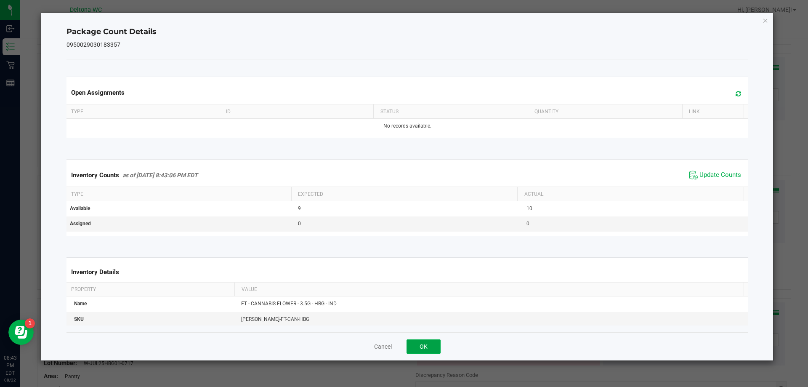
click at [432, 345] on button "OK" at bounding box center [423, 346] width 34 height 14
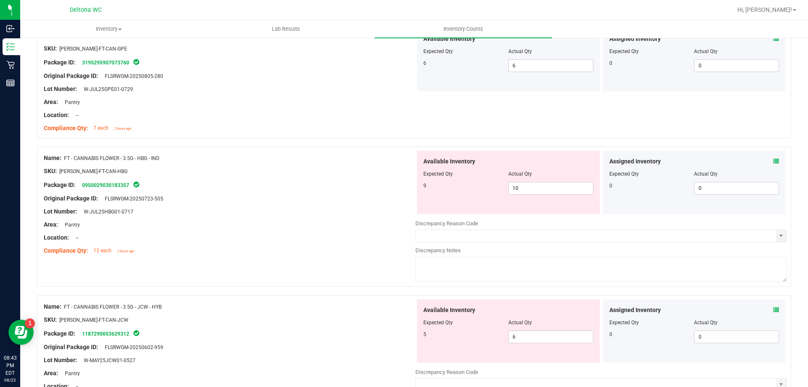
scroll to position [1599, 0]
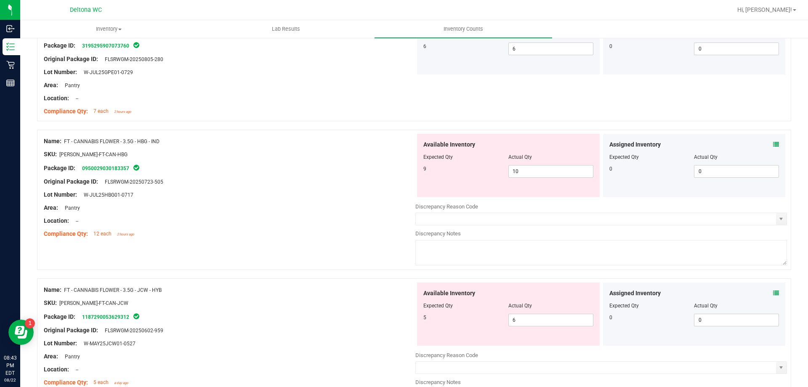
click at [568, 178] on div "Available Inventory Expected Qty Actual Qty 9 10 10" at bounding box center [508, 165] width 183 height 63
click at [569, 175] on span "10 10" at bounding box center [550, 171] width 85 height 13
click at [569, 175] on input "10" at bounding box center [551, 171] width 84 height 12
type input "1"
type input "9"
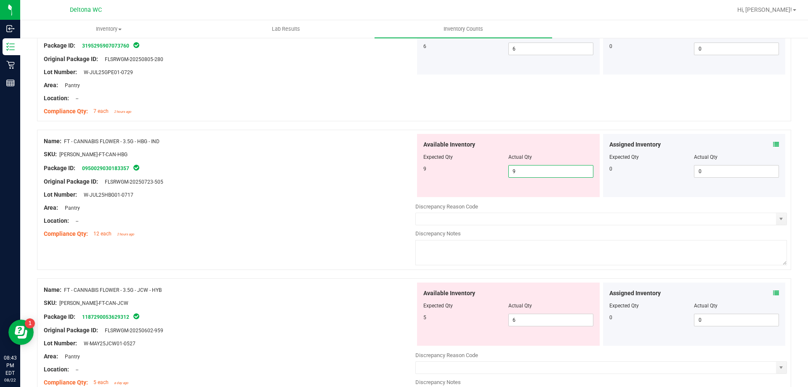
type input "9"
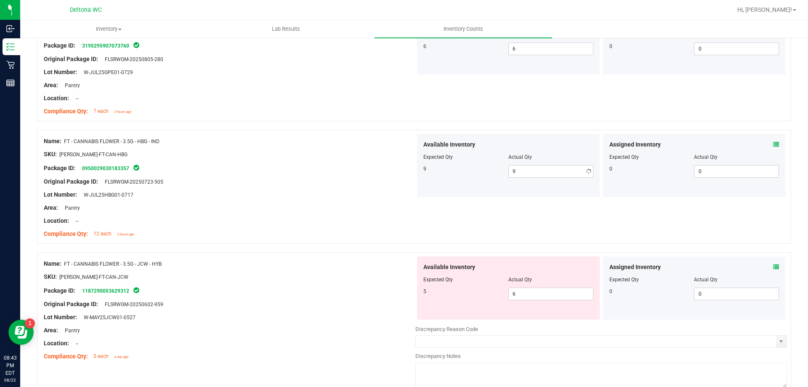
click at [567, 159] on div "Actual Qty" at bounding box center [550, 157] width 85 height 8
click at [773, 264] on icon at bounding box center [776, 267] width 6 height 6
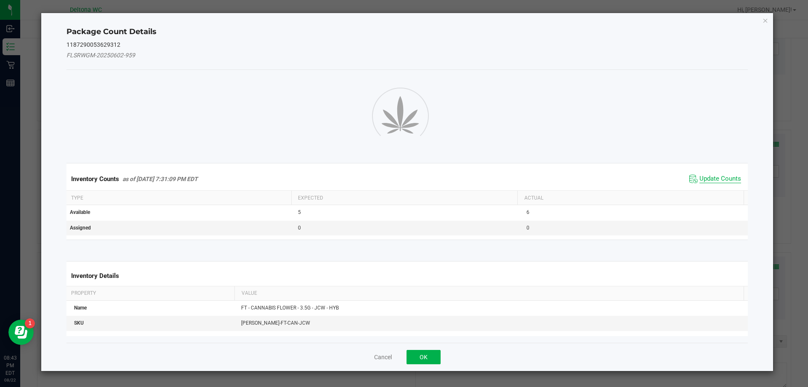
click at [706, 182] on span "Update Counts" at bounding box center [720, 179] width 42 height 8
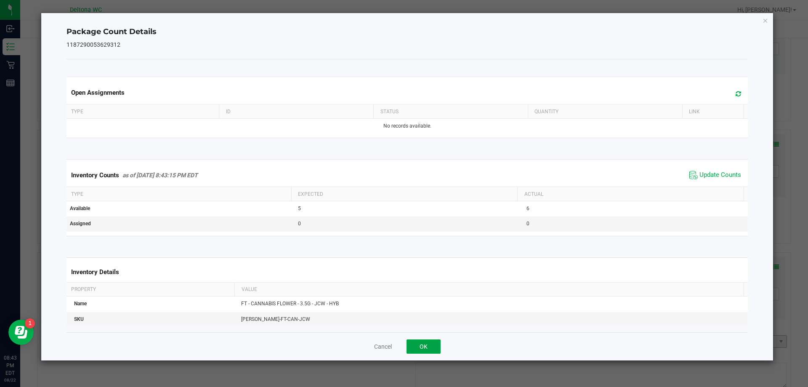
click at [436, 343] on button "OK" at bounding box center [423, 346] width 34 height 14
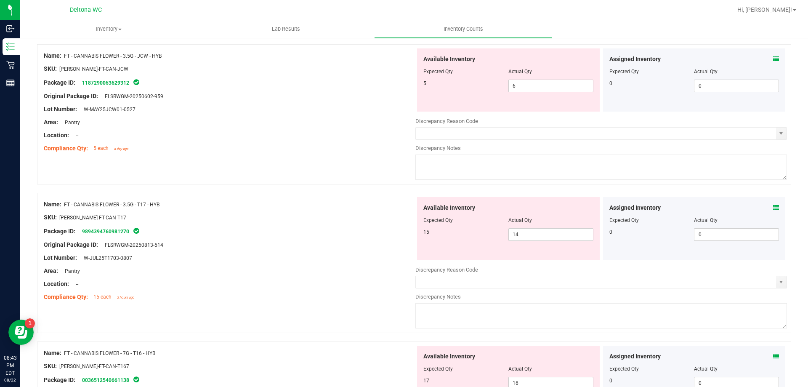
scroll to position [1809, 0]
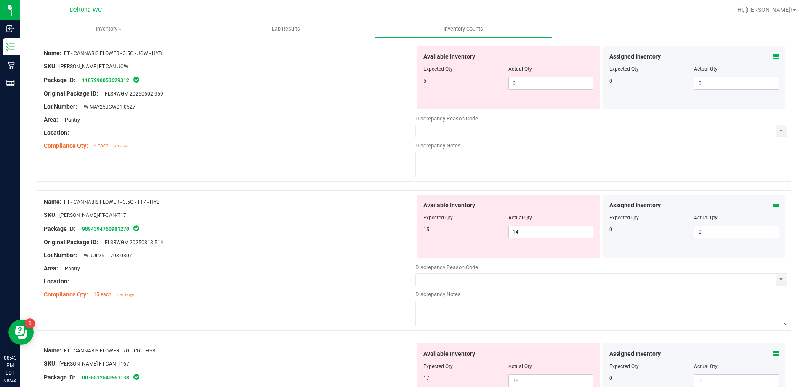
click at [773, 206] on icon at bounding box center [776, 205] width 6 height 6
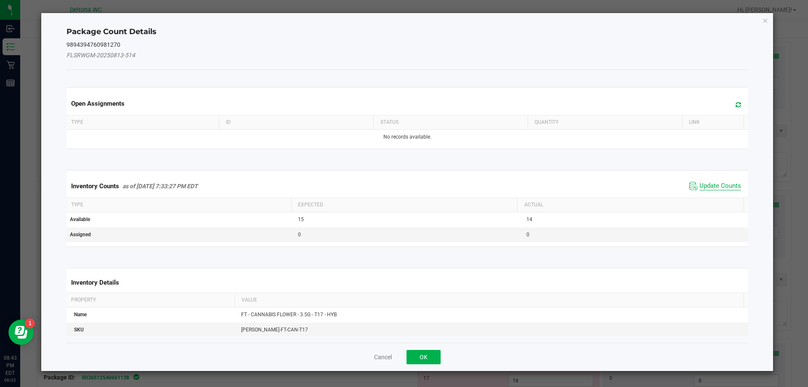
drag, startPoint x: 723, startPoint y: 187, endPoint x: 719, endPoint y: 189, distance: 4.3
click at [723, 186] on span "Update Counts" at bounding box center [720, 186] width 42 height 8
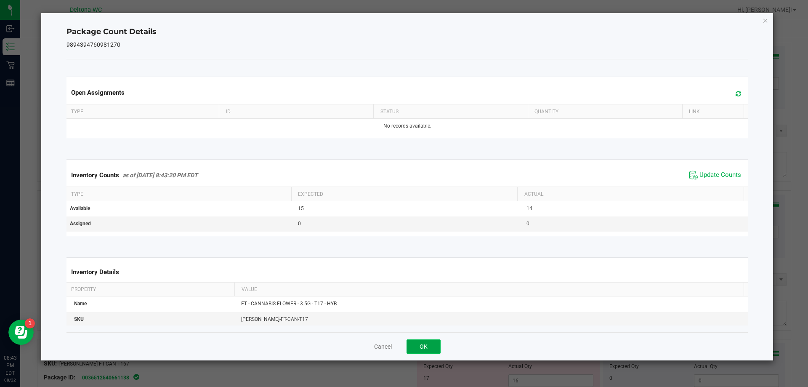
click at [426, 345] on button "OK" at bounding box center [423, 346] width 34 height 14
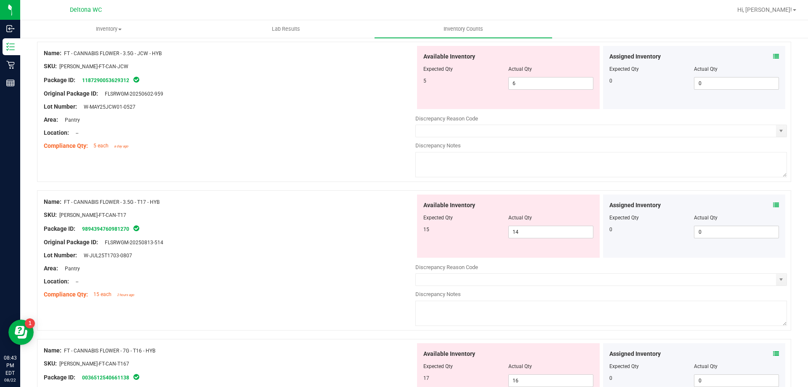
click at [773, 350] on icon at bounding box center [776, 353] width 6 height 6
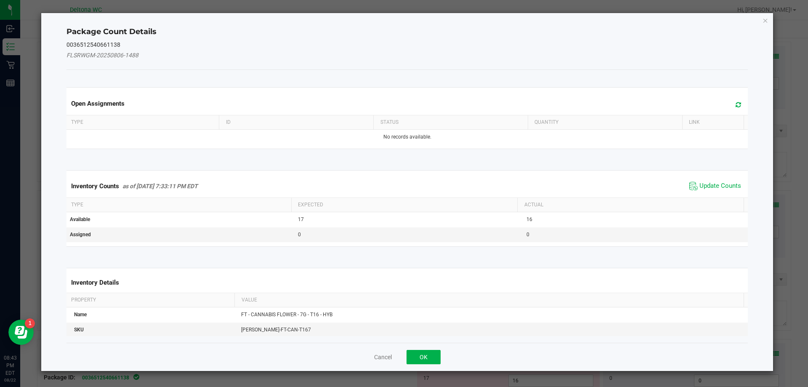
click at [716, 178] on div "Inventory Counts as of [DATE] 7:33:11 PM EDT Update Counts" at bounding box center [407, 186] width 685 height 23
click at [716, 184] on span "Update Counts" at bounding box center [720, 186] width 42 height 8
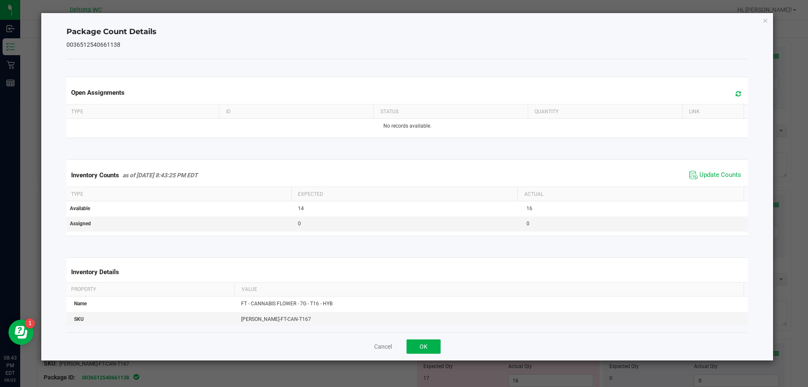
click at [433, 357] on div "Cancel OK" at bounding box center [407, 346] width 682 height 28
click at [435, 348] on button "OK" at bounding box center [423, 346] width 34 height 14
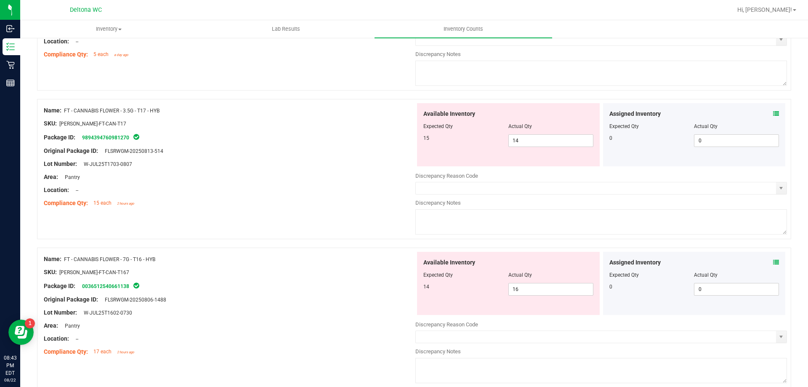
scroll to position [1893, 0]
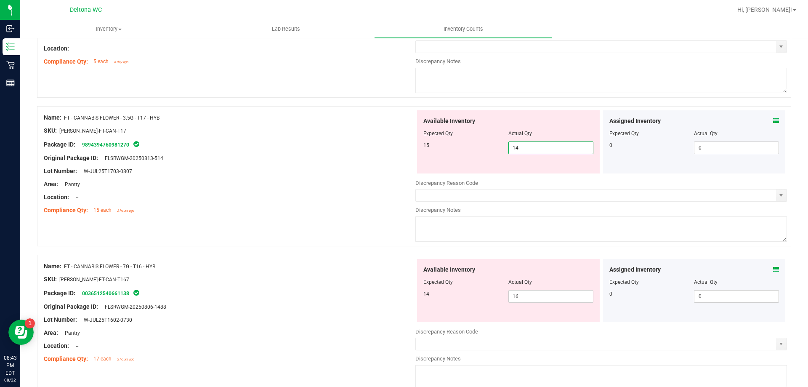
click at [541, 146] on span "14 14" at bounding box center [550, 147] width 85 height 13
type input "16"
click at [551, 147] on input "16" at bounding box center [551, 148] width 84 height 12
type input "16"
click at [537, 189] on input "text" at bounding box center [596, 195] width 360 height 12
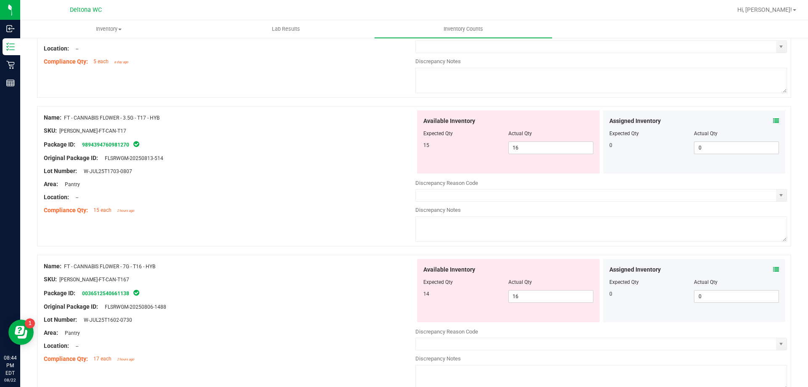
click at [766, 268] on div "Assigned Inventory" at bounding box center [694, 269] width 170 height 9
click at [773, 267] on icon at bounding box center [776, 269] width 6 height 6
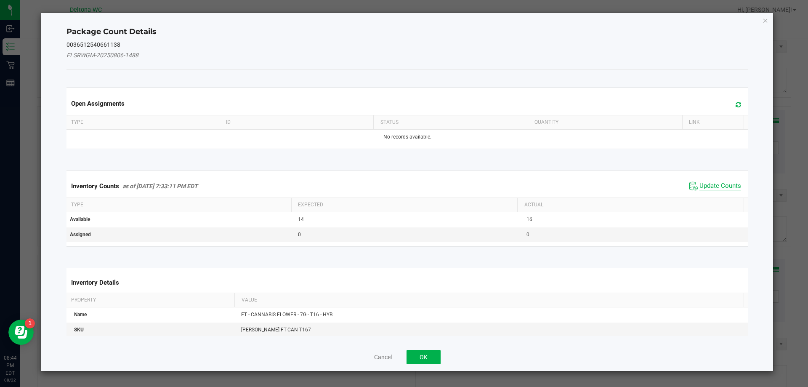
click at [710, 185] on span "Update Counts" at bounding box center [720, 186] width 42 height 8
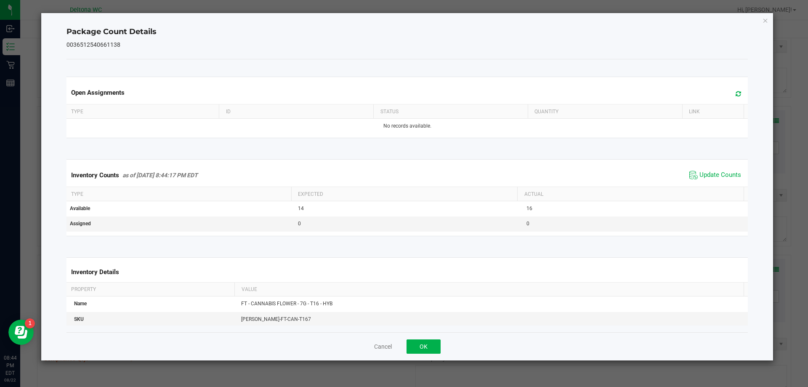
drag, startPoint x: 427, startPoint y: 337, endPoint x: 427, endPoint y: 345, distance: 8.0
click at [427, 337] on div "Cancel OK" at bounding box center [407, 346] width 682 height 28
click at [427, 343] on button "OK" at bounding box center [423, 346] width 34 height 14
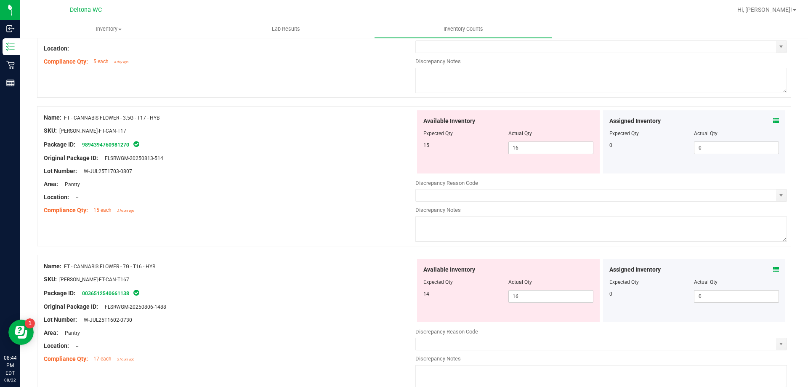
click at [773, 269] on icon at bounding box center [776, 269] width 6 height 6
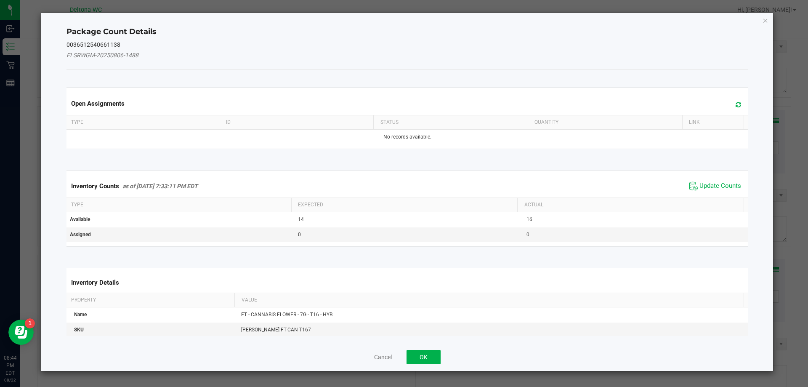
click at [691, 183] on span "Update Counts" at bounding box center [715, 186] width 56 height 13
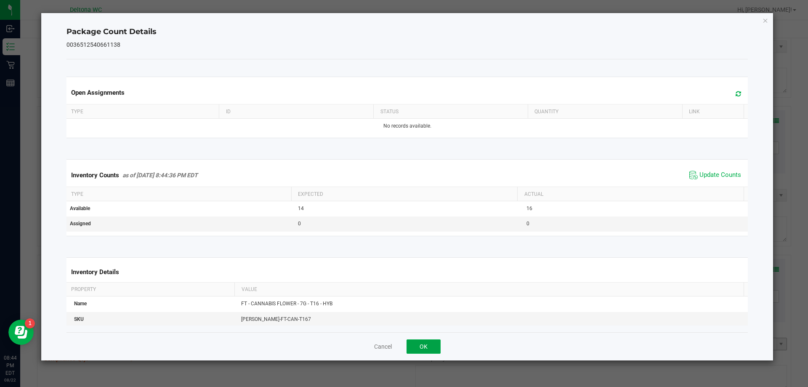
click at [423, 349] on button "OK" at bounding box center [423, 346] width 34 height 14
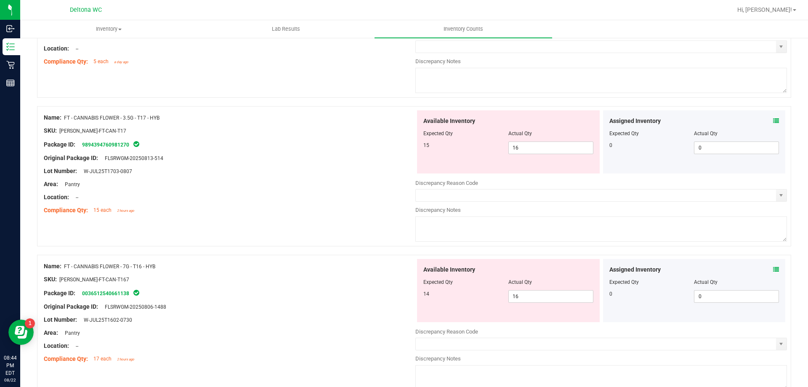
click at [775, 271] on div "Assigned Inventory Expected Qty Actual Qty 0 0 0" at bounding box center [694, 290] width 183 height 63
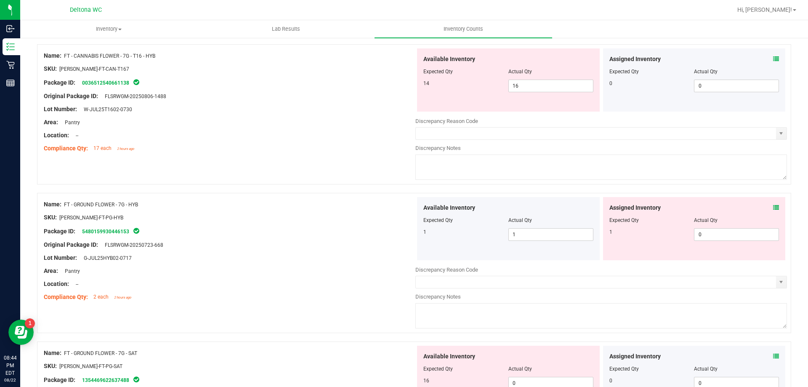
scroll to position [2061, 0]
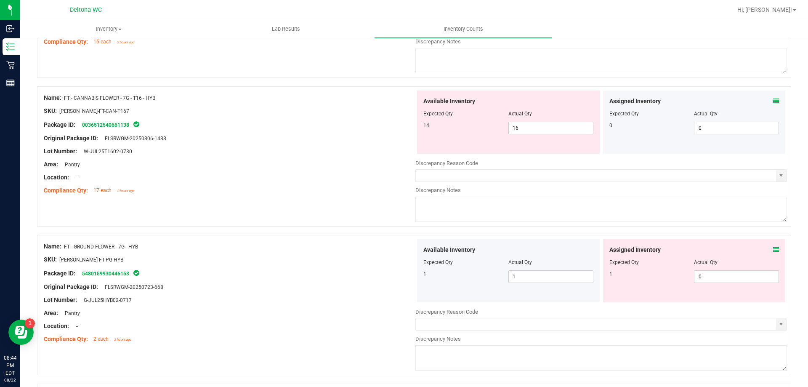
click at [773, 247] on icon at bounding box center [776, 250] width 6 height 6
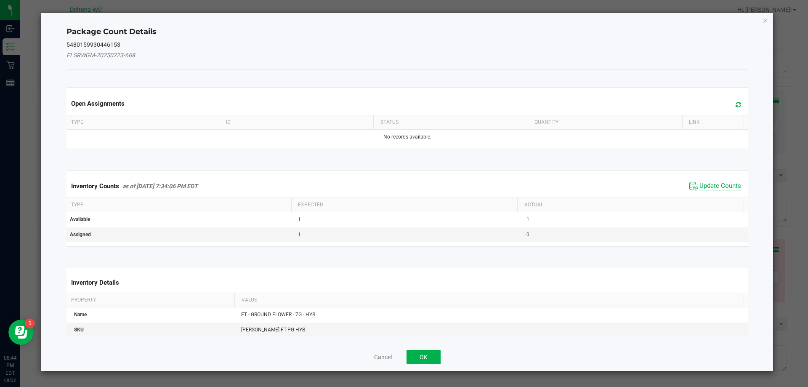
click at [699, 185] on span "Update Counts" at bounding box center [720, 186] width 42 height 8
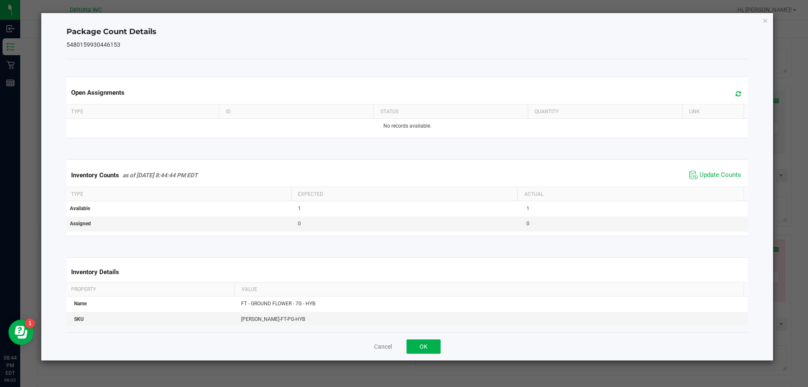
click at [438, 334] on div "Cancel OK" at bounding box center [407, 346] width 682 height 28
click at [435, 343] on button "OK" at bounding box center [423, 346] width 34 height 14
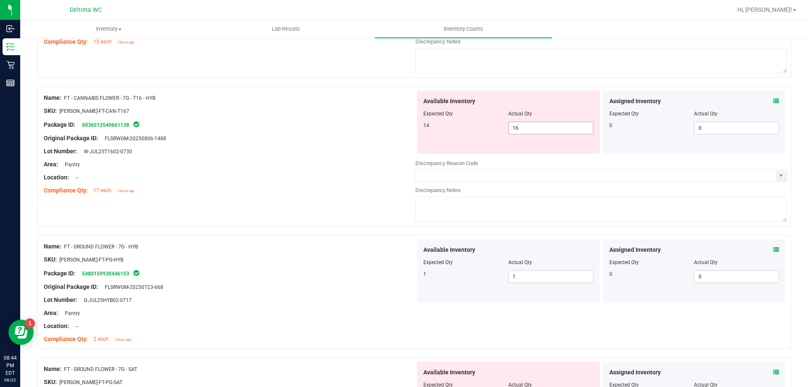
click at [546, 131] on span "16 16" at bounding box center [550, 128] width 85 height 13
drag, startPoint x: 533, startPoint y: 127, endPoint x: 466, endPoint y: 140, distance: 68.4
click at [466, 140] on div "Available Inventory Expected Qty Actual Qty 14 16 16" at bounding box center [508, 121] width 183 height 63
type input "14"
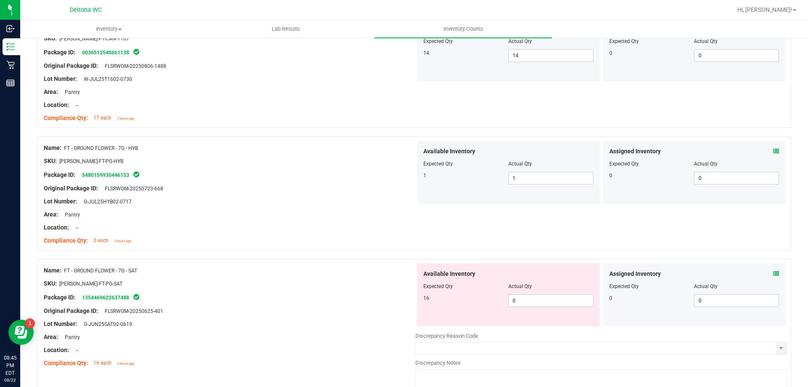
scroll to position [2272, 0]
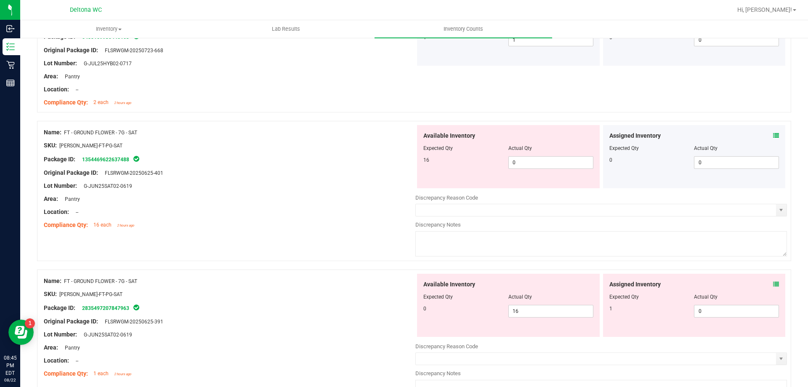
click at [773, 133] on icon at bounding box center [776, 136] width 6 height 6
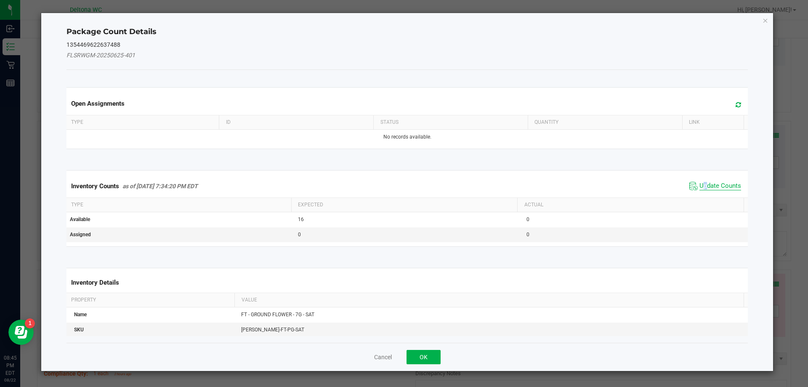
click at [699, 186] on span "Update Counts" at bounding box center [720, 186] width 42 height 8
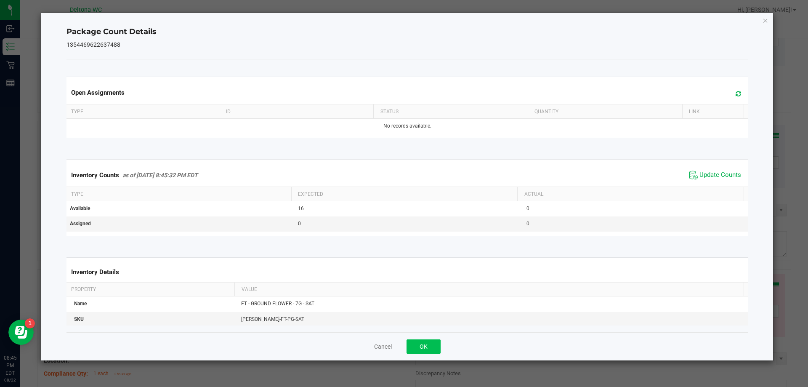
drag, startPoint x: 428, startPoint y: 358, endPoint x: 433, endPoint y: 349, distance: 10.8
click at [432, 352] on div "Cancel OK" at bounding box center [407, 346] width 682 height 28
click at [434, 349] on button "OK" at bounding box center [423, 346] width 34 height 14
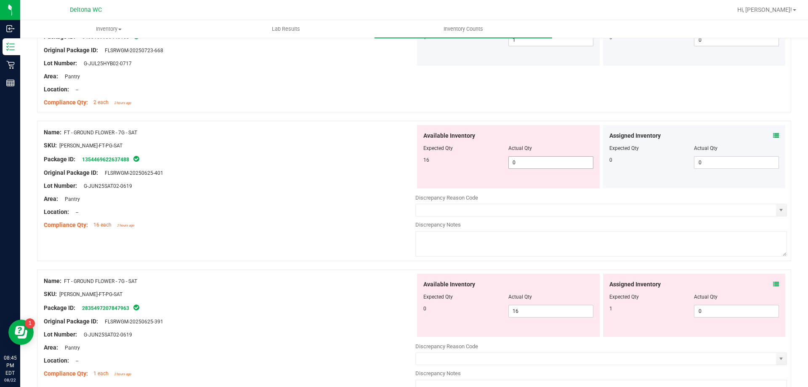
click at [541, 159] on span "0 0" at bounding box center [550, 162] width 85 height 13
type input "16"
drag, startPoint x: 527, startPoint y: 240, endPoint x: 523, endPoint y: 268, distance: 28.0
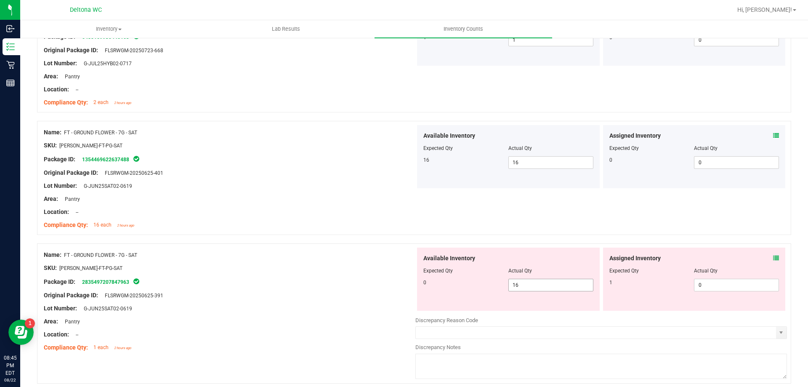
click at [552, 284] on span "16 16" at bounding box center [550, 285] width 85 height 13
type input "1"
type input "0"
click at [708, 286] on span "0 0" at bounding box center [736, 285] width 85 height 13
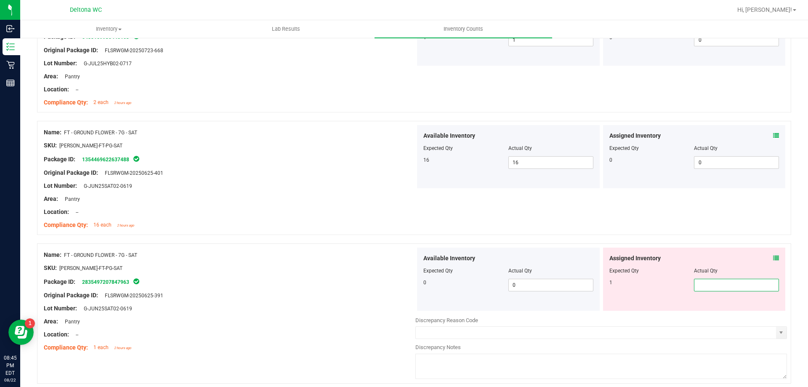
type input "1"
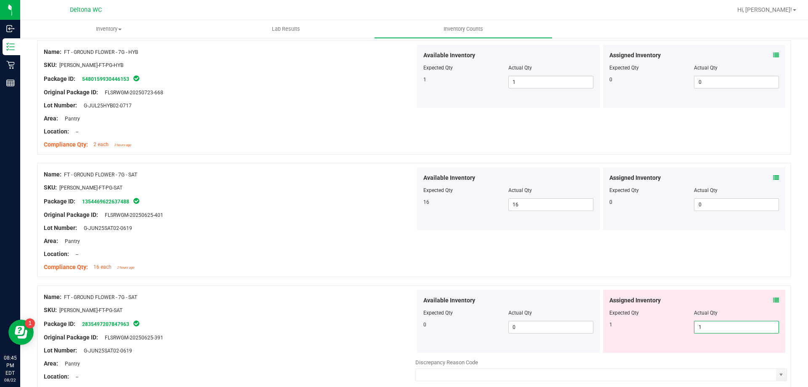
type input "1"
click at [626, 295] on div "Assigned Inventory Expected Qty Actual Qty 1 1 1" at bounding box center [694, 320] width 183 height 63
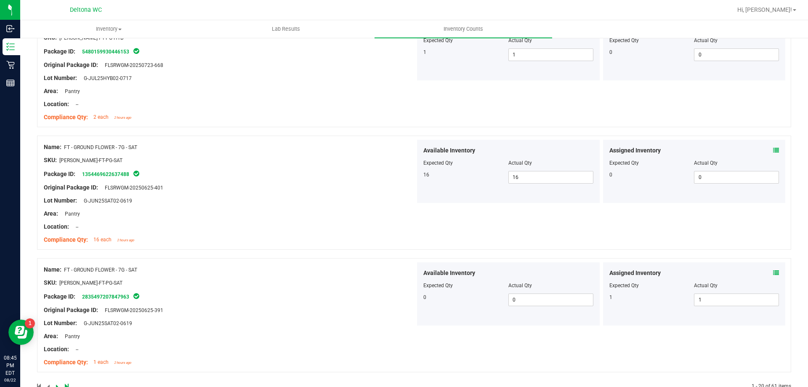
scroll to position [2279, 0]
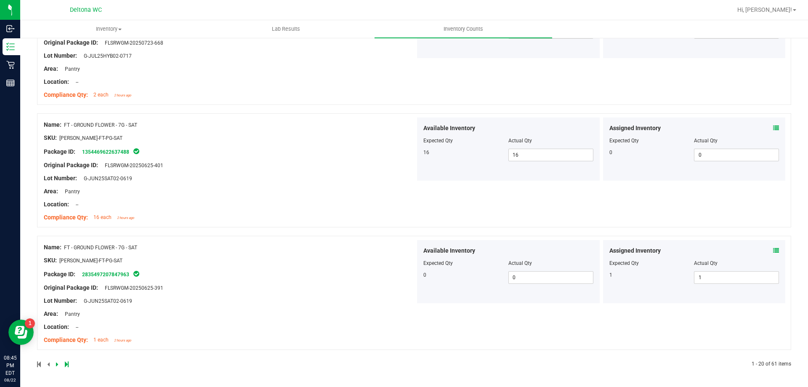
click at [56, 363] on icon at bounding box center [57, 363] width 3 height 5
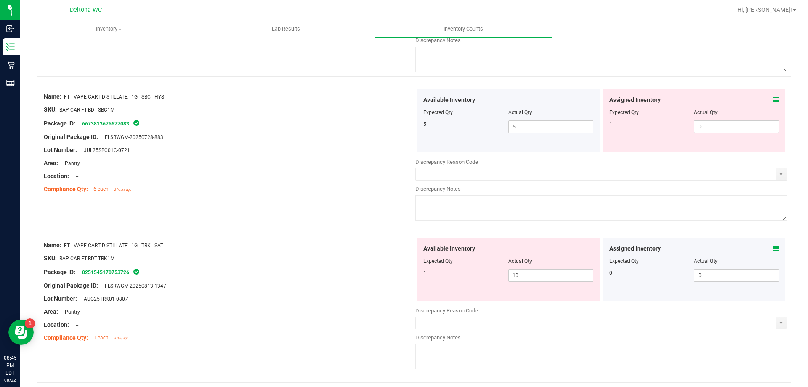
scroll to position [0, 0]
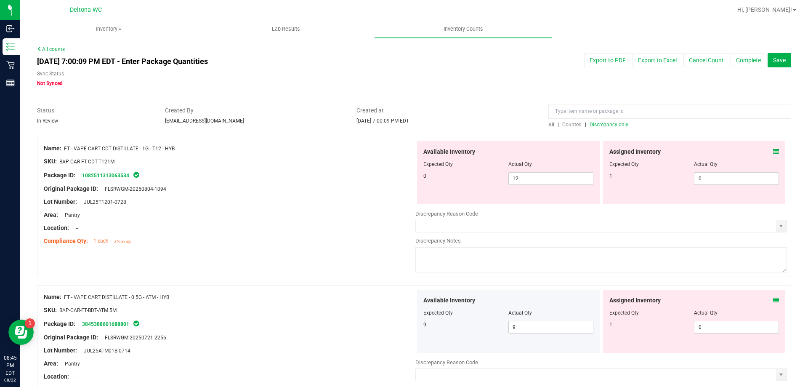
click at [765, 151] on div "Assigned Inventory" at bounding box center [694, 151] width 170 height 9
click at [772, 150] on div "Assigned Inventory" at bounding box center [694, 151] width 170 height 9
click at [773, 152] on icon at bounding box center [776, 152] width 6 height 6
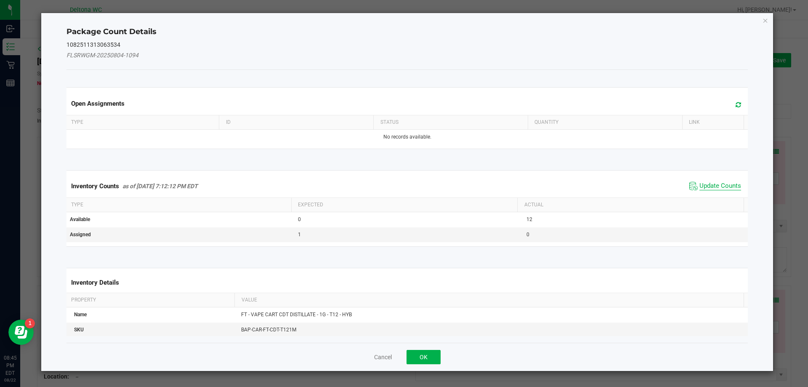
drag, startPoint x: 716, startPoint y: 181, endPoint x: 708, endPoint y: 186, distance: 9.5
click at [713, 184] on span "Update Counts" at bounding box center [720, 186] width 42 height 8
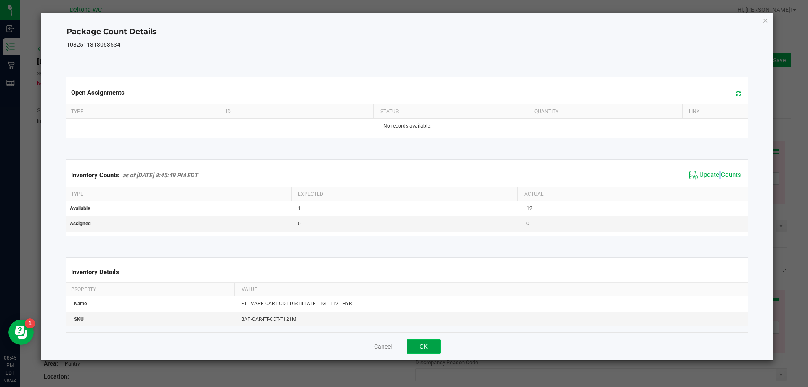
click at [433, 347] on button "OK" at bounding box center [423, 346] width 34 height 14
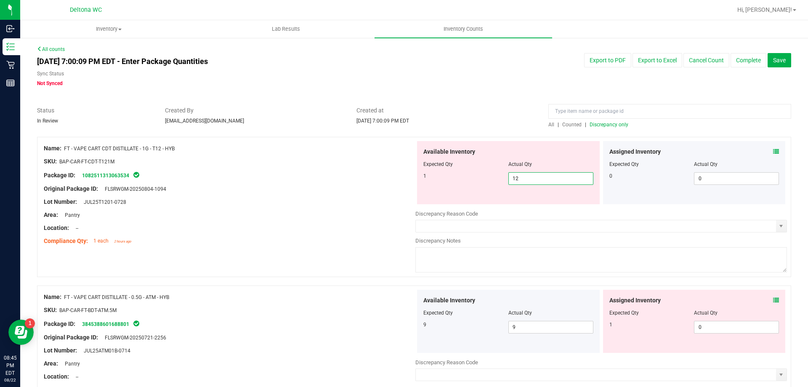
click at [551, 183] on span "12 12" at bounding box center [550, 178] width 85 height 13
type input "1"
click at [524, 176] on input "1" at bounding box center [551, 178] width 84 height 12
type input "1"
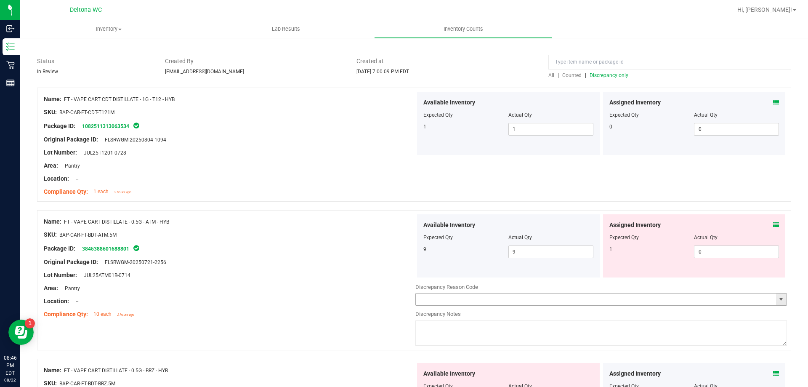
scroll to position [168, 0]
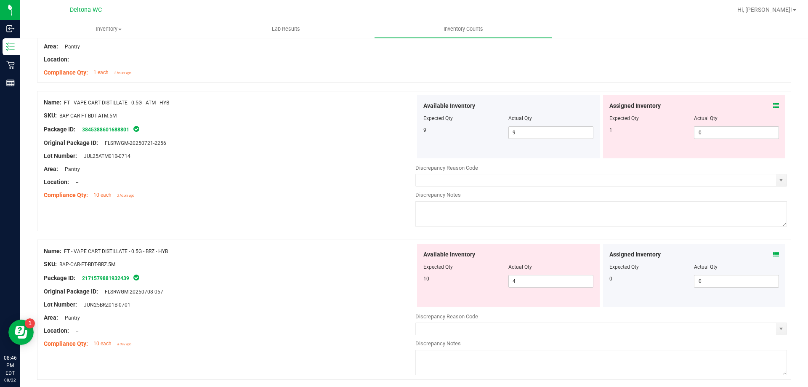
click at [773, 108] on icon at bounding box center [776, 106] width 6 height 6
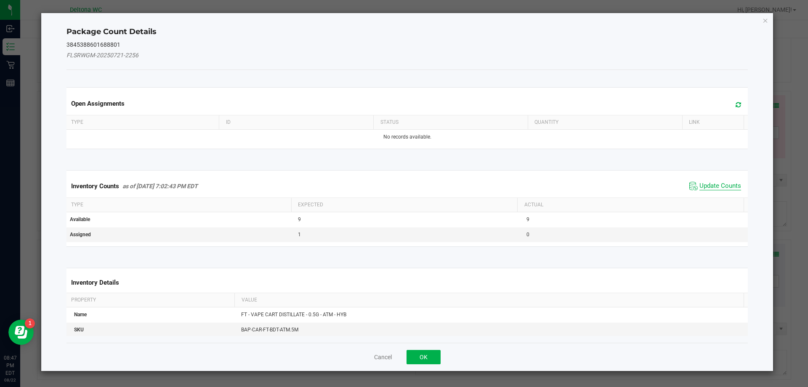
click at [717, 187] on span "Update Counts" at bounding box center [720, 186] width 42 height 8
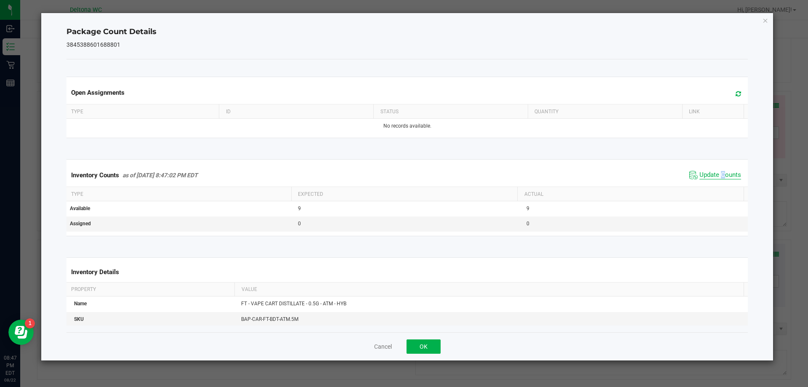
click at [717, 185] on div "Inventory Counts as of [DATE] 8:47:02 PM EDT Update Counts" at bounding box center [407, 175] width 685 height 23
click at [424, 350] on button "OK" at bounding box center [423, 346] width 34 height 14
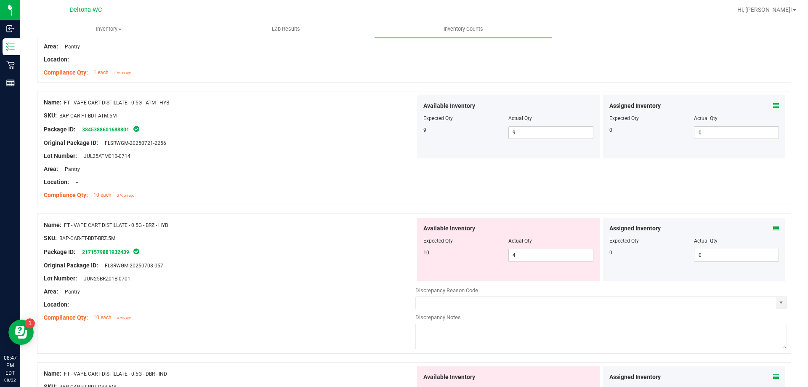
click at [773, 229] on icon at bounding box center [776, 228] width 6 height 6
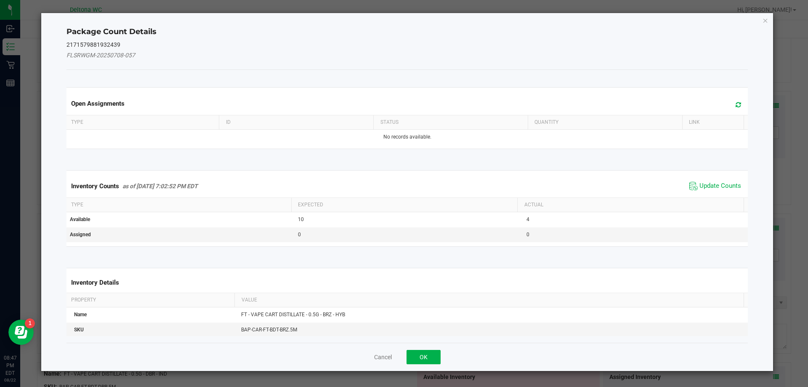
click at [697, 179] on div "Inventory Counts as of [DATE] 7:02:52 PM EDT Update Counts" at bounding box center [407, 186] width 685 height 23
click at [699, 187] on span "Update Counts" at bounding box center [720, 186] width 42 height 8
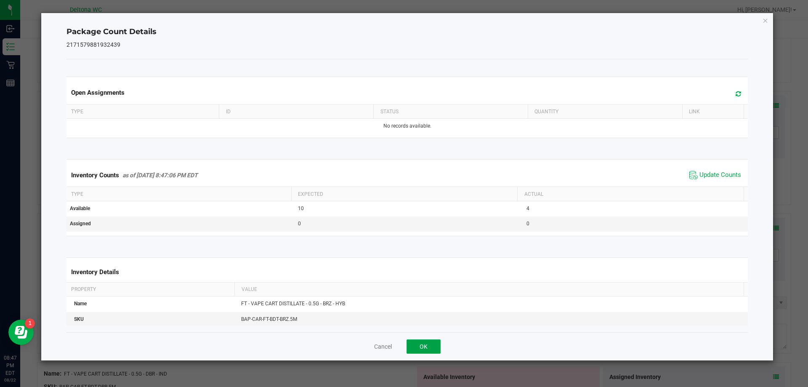
click at [435, 344] on button "OK" at bounding box center [423, 346] width 34 height 14
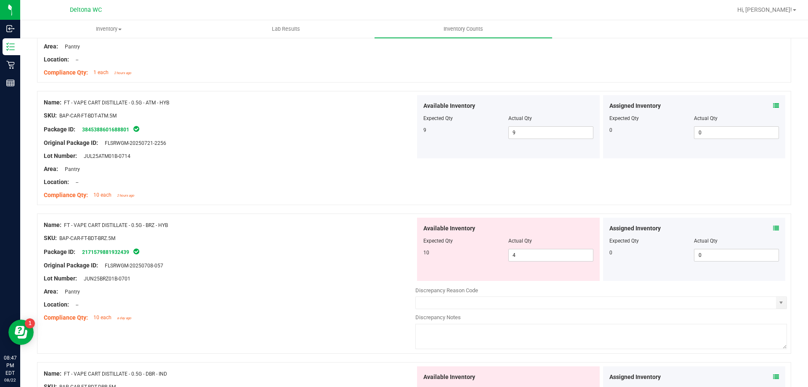
click at [775, 226] on div "Assigned Inventory Expected Qty Actual Qty 0 0 0" at bounding box center [694, 249] width 183 height 63
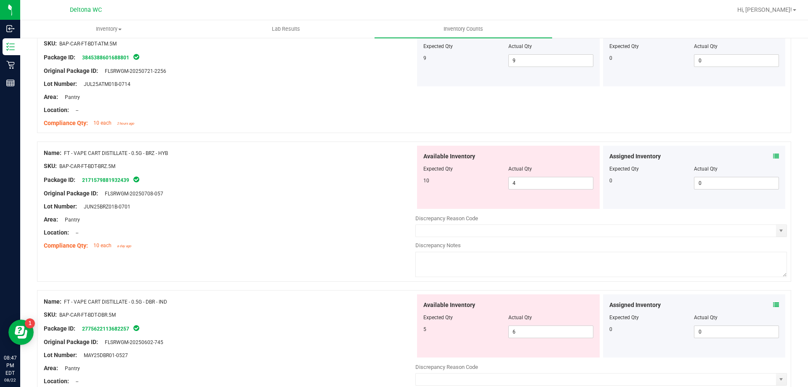
scroll to position [337, 0]
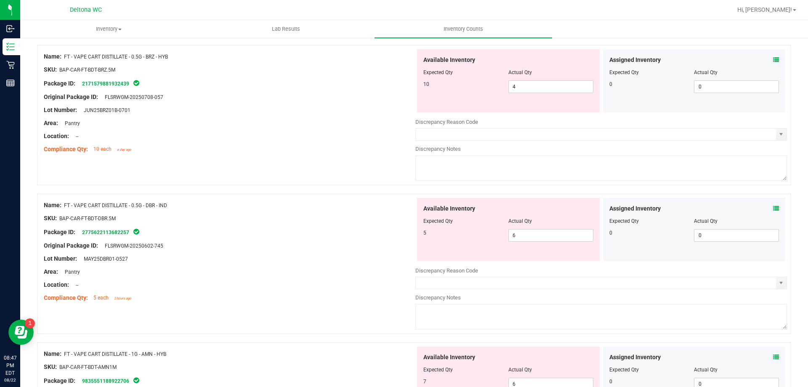
drag, startPoint x: 764, startPoint y: 209, endPoint x: 773, endPoint y: 208, distance: 8.5
click at [769, 209] on div "Assigned Inventory" at bounding box center [694, 208] width 170 height 9
click at [775, 206] on div "Assigned Inventory Expected Qty Actual Qty 0 0 0" at bounding box center [694, 229] width 183 height 63
click at [773, 207] on icon at bounding box center [776, 208] width 6 height 6
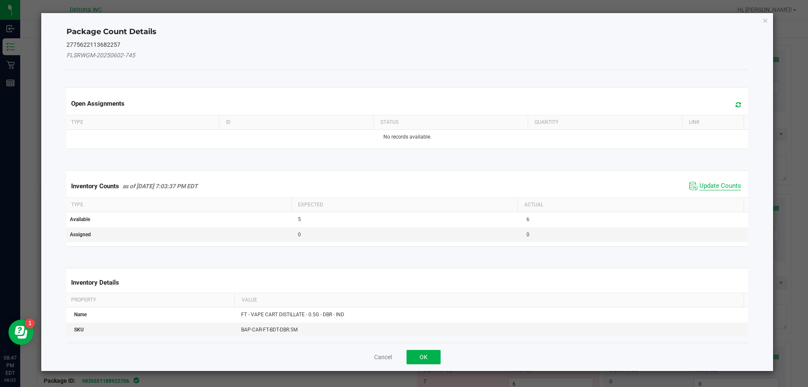
click at [711, 182] on span "Update Counts" at bounding box center [720, 186] width 42 height 8
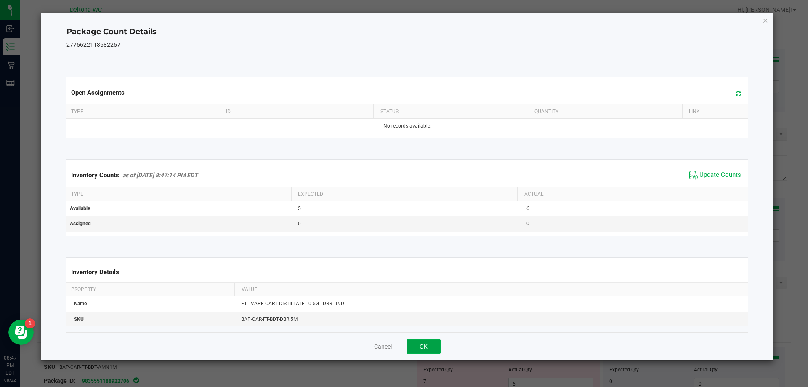
click at [435, 342] on button "OK" at bounding box center [423, 346] width 34 height 14
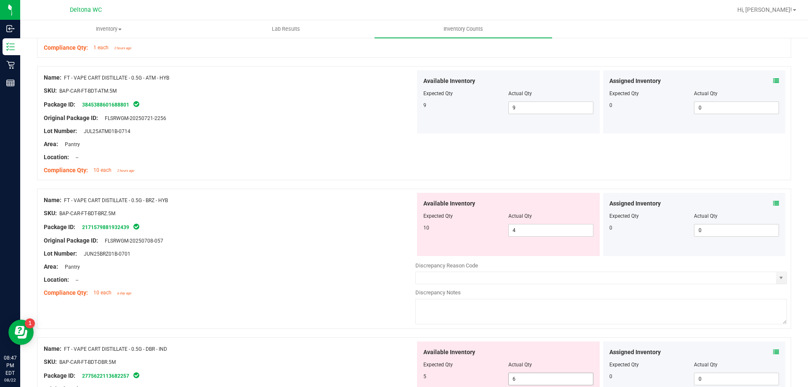
scroll to position [126, 0]
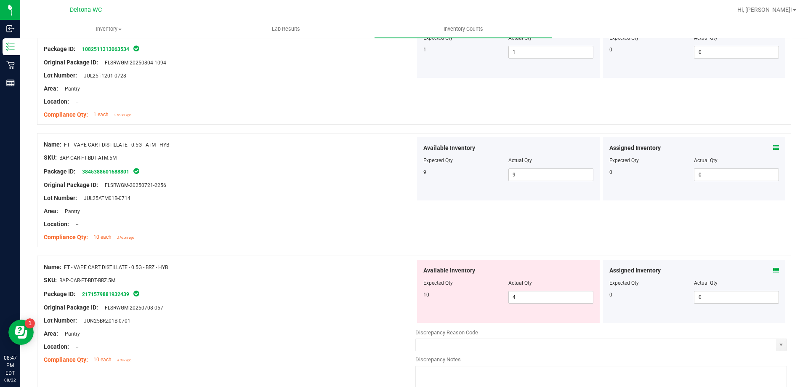
click at [526, 281] on span "Actual Qty" at bounding box center [520, 283] width 24 height 6
drag, startPoint x: 521, startPoint y: 287, endPoint x: 523, endPoint y: 292, distance: 5.1
click at [522, 288] on div at bounding box center [508, 289] width 170 height 4
click at [525, 298] on span "4 4" at bounding box center [550, 297] width 85 height 13
type input "10"
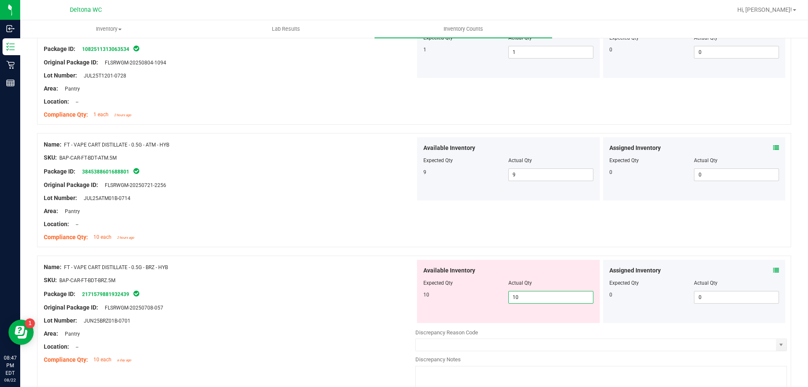
type input "10"
click at [532, 234] on div "Name: FT - VAPE CART DISTILLATE - 0.5G - ATM - HYB SKU: BAP-CAR-FT-BDT-ATM.5M P…" at bounding box center [414, 190] width 754 height 114
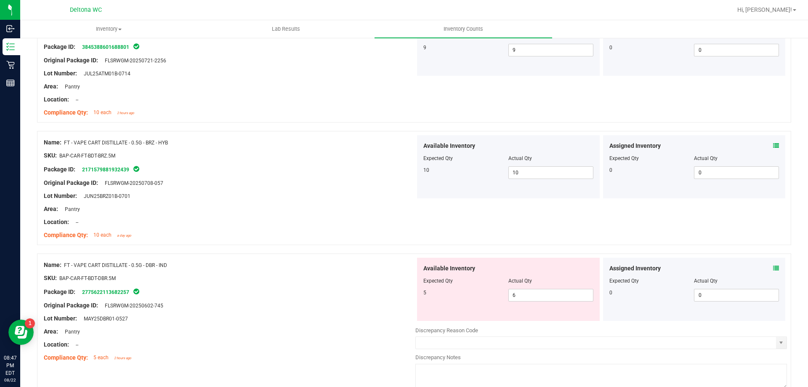
scroll to position [337, 0]
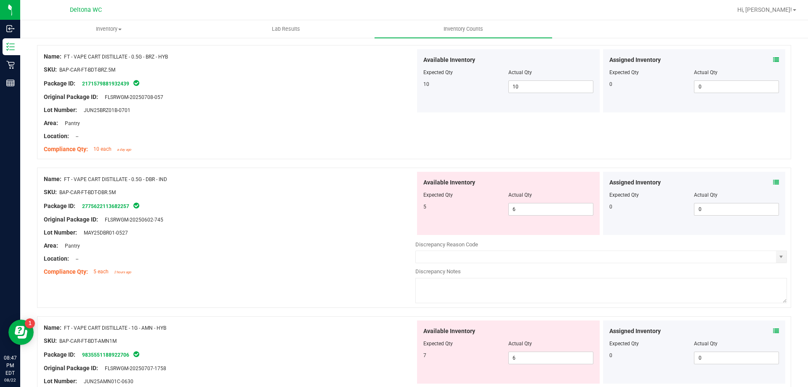
click at [774, 177] on div "Assigned Inventory Expected Qty Actual Qty 0 0 0" at bounding box center [694, 203] width 183 height 63
click at [773, 182] on icon at bounding box center [776, 182] width 6 height 6
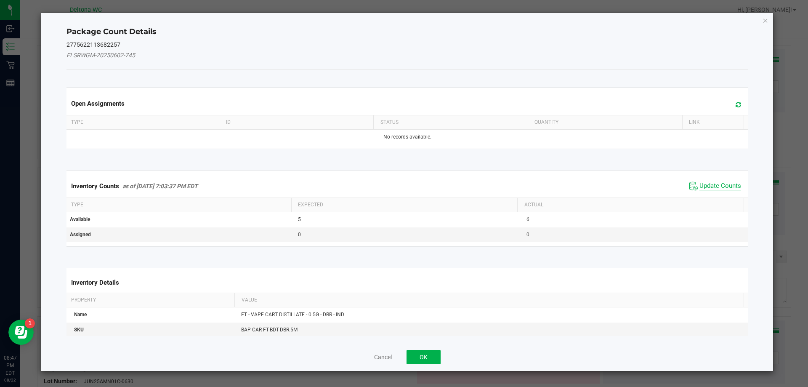
click at [713, 188] on span "Update Counts" at bounding box center [720, 186] width 42 height 8
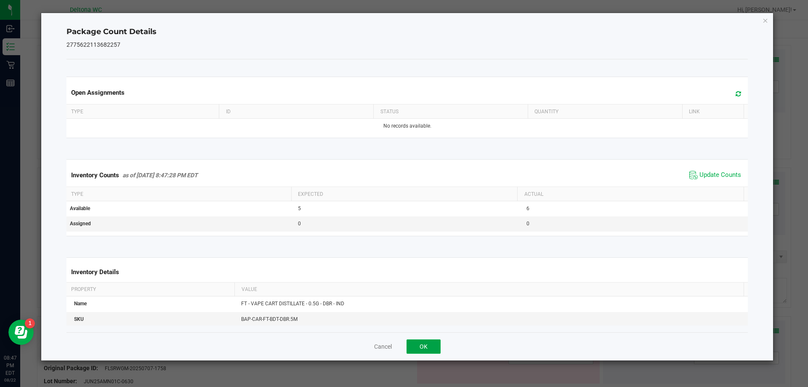
click at [432, 342] on button "OK" at bounding box center [423, 346] width 34 height 14
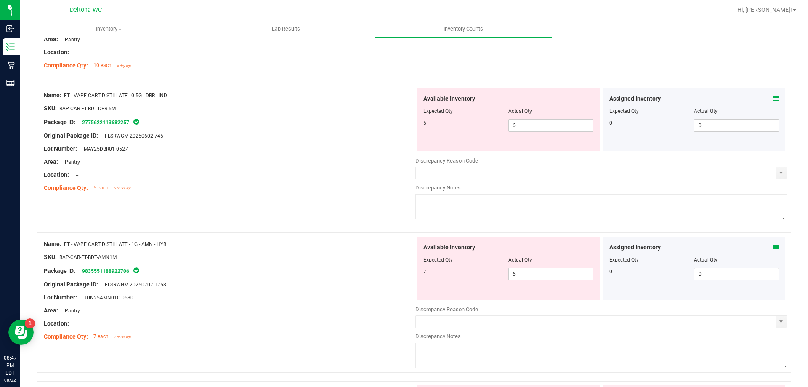
scroll to position [421, 0]
click at [773, 247] on icon at bounding box center [776, 247] width 6 height 6
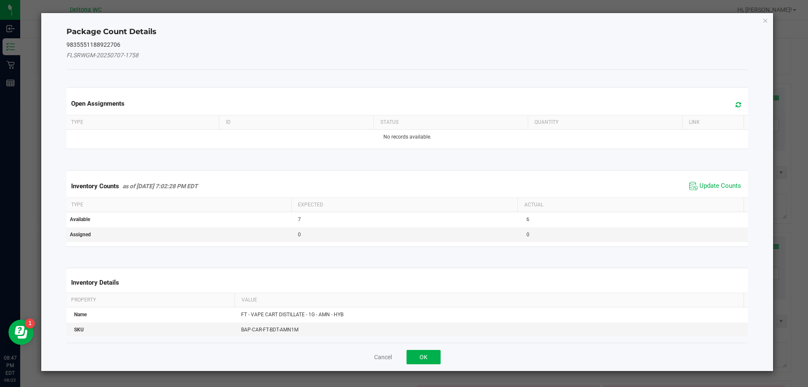
click at [718, 193] on div "Inventory Counts as of [DATE] 7:02:28 PM EDT Update Counts" at bounding box center [407, 186] width 685 height 23
click at [717, 188] on span "Update Counts" at bounding box center [720, 186] width 42 height 8
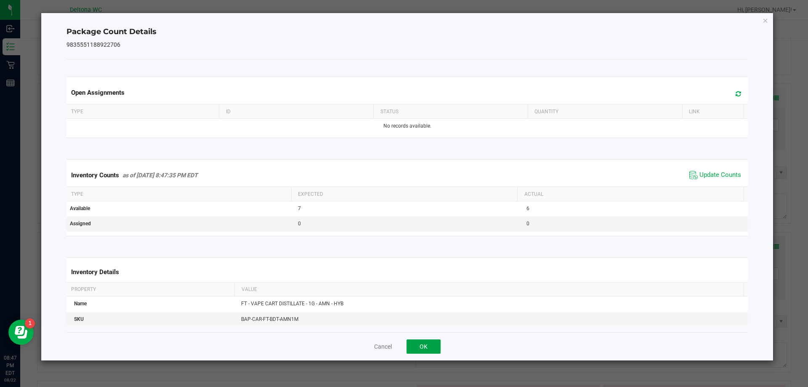
click at [411, 348] on button "OK" at bounding box center [423, 346] width 34 height 14
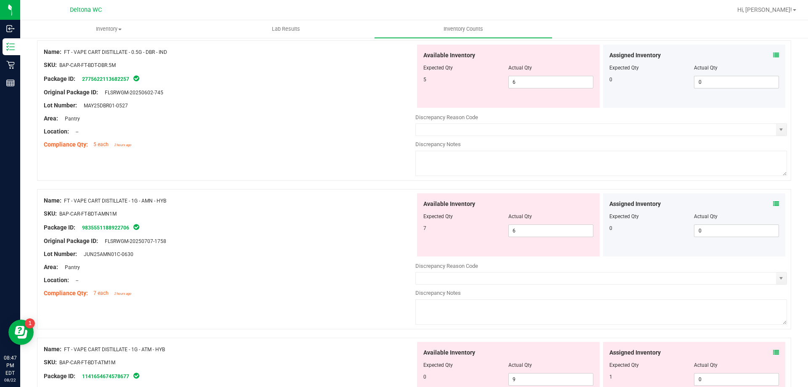
scroll to position [547, 0]
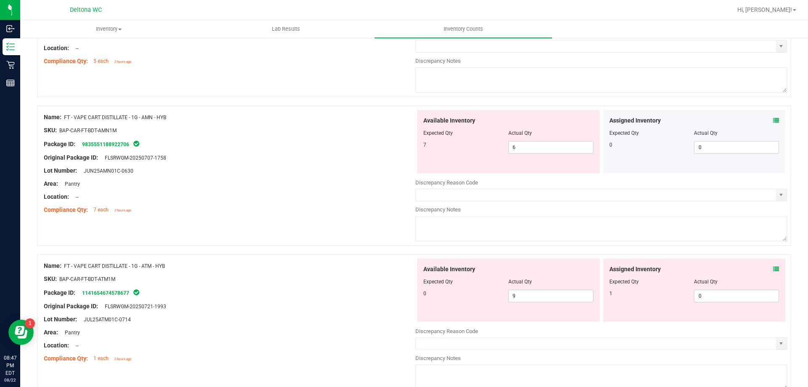
click at [773, 267] on icon at bounding box center [776, 269] width 6 height 6
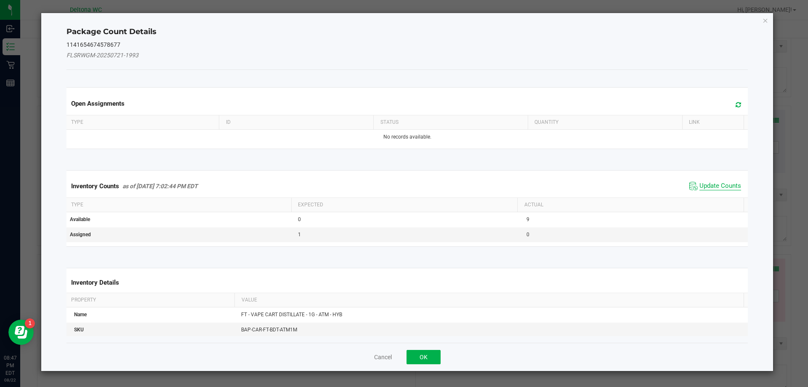
click at [703, 188] on span "Update Counts" at bounding box center [720, 186] width 42 height 8
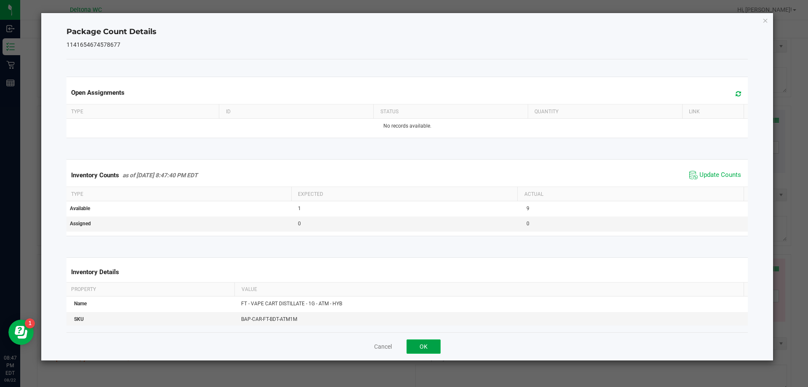
click at [413, 345] on button "OK" at bounding box center [423, 346] width 34 height 14
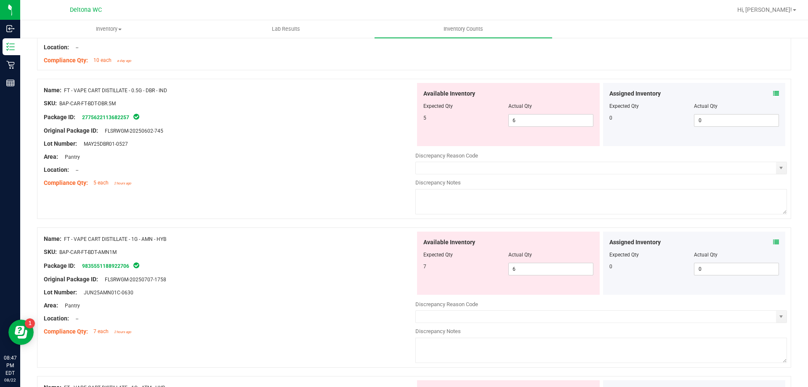
scroll to position [421, 0]
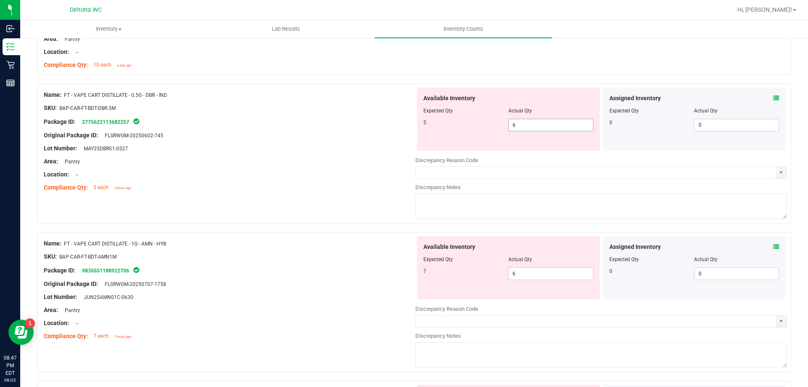
click at [544, 119] on span "6 6" at bounding box center [550, 125] width 85 height 13
click at [544, 123] on span "6 6" at bounding box center [550, 125] width 85 height 13
type input "5"
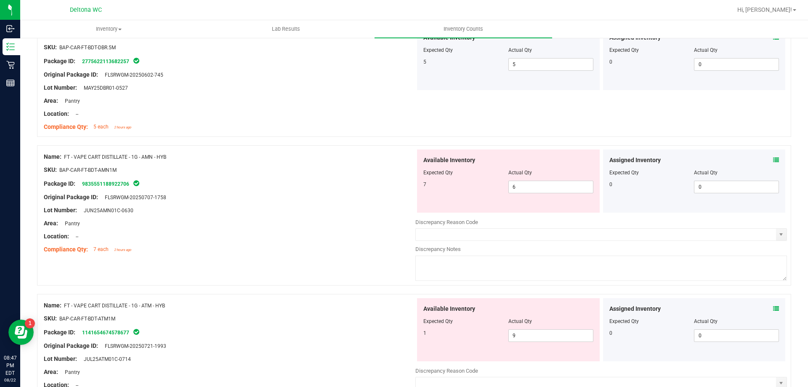
scroll to position [589, 0]
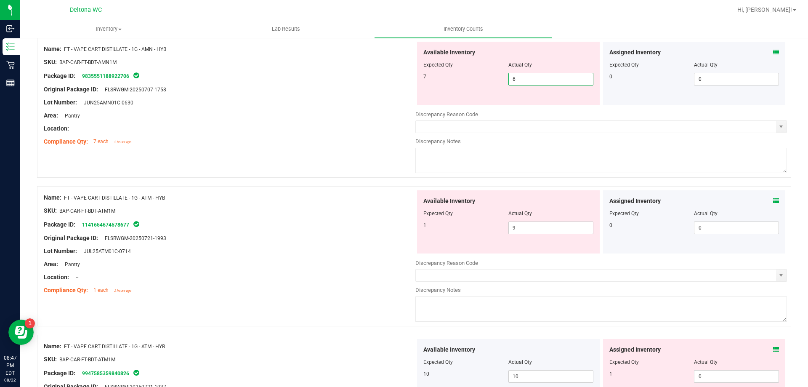
click at [530, 78] on span "6 6" at bounding box center [550, 79] width 85 height 13
type input "7"
type input "6"
click at [539, 226] on span "9 9" at bounding box center [550, 227] width 85 height 13
click at [560, 230] on input "text" at bounding box center [551, 228] width 84 height 12
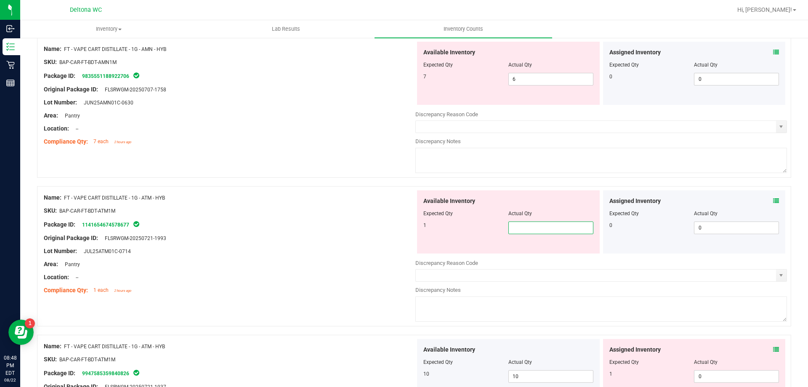
type input "9"
type input "1"
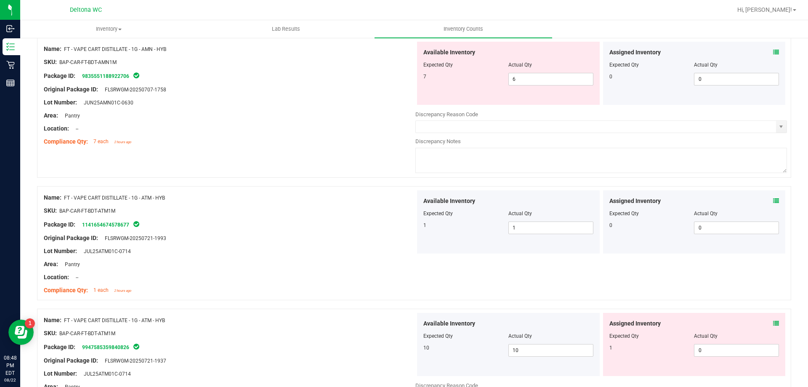
click at [773, 322] on icon at bounding box center [776, 323] width 6 height 6
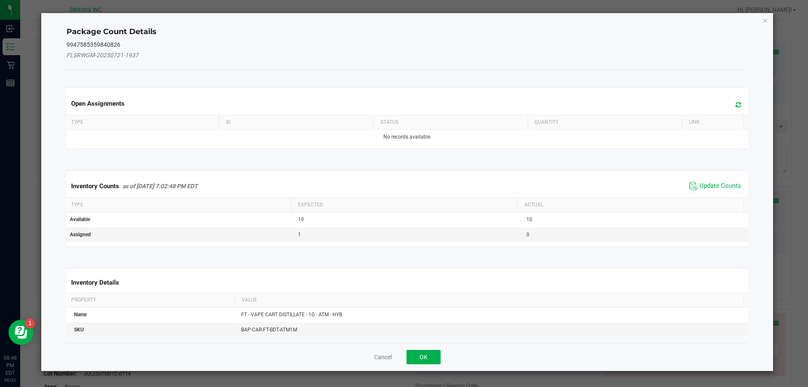
click at [699, 195] on div "Inventory Counts as of [DATE] 7:02:48 PM EDT Update Counts" at bounding box center [407, 186] width 685 height 23
drag, startPoint x: 700, startPoint y: 184, endPoint x: 676, endPoint y: 198, distance: 28.6
click at [700, 184] on span "Update Counts" at bounding box center [720, 186] width 42 height 8
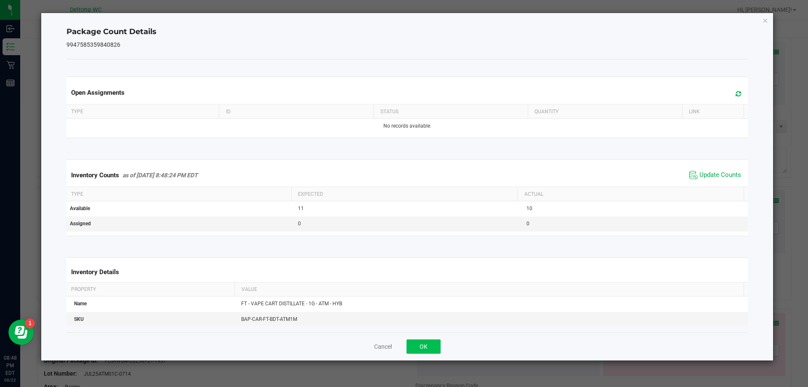
drag, startPoint x: 443, startPoint y: 343, endPoint x: 438, endPoint y: 345, distance: 4.7
click at [440, 344] on div "Cancel OK" at bounding box center [407, 346] width 682 height 28
click at [431, 347] on button "OK" at bounding box center [423, 346] width 34 height 14
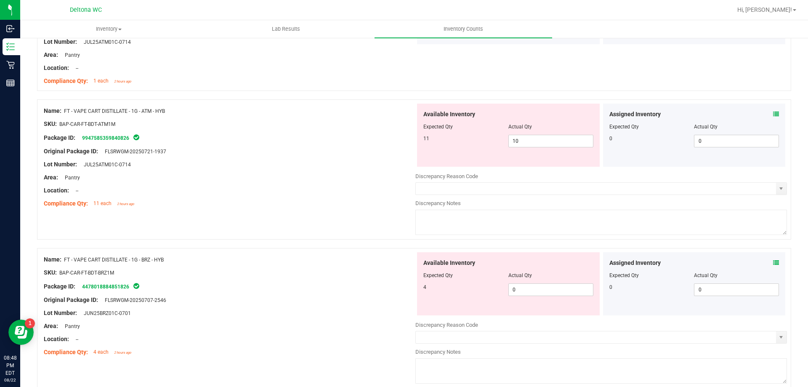
scroll to position [799, 0]
click at [773, 114] on icon at bounding box center [776, 113] width 6 height 6
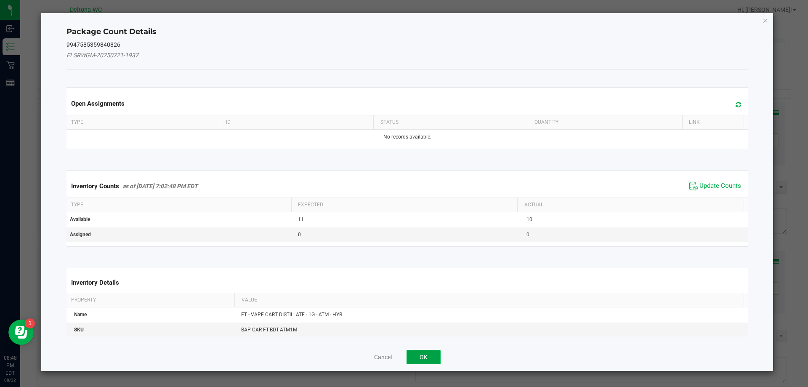
click at [416, 354] on button "OK" at bounding box center [423, 357] width 34 height 14
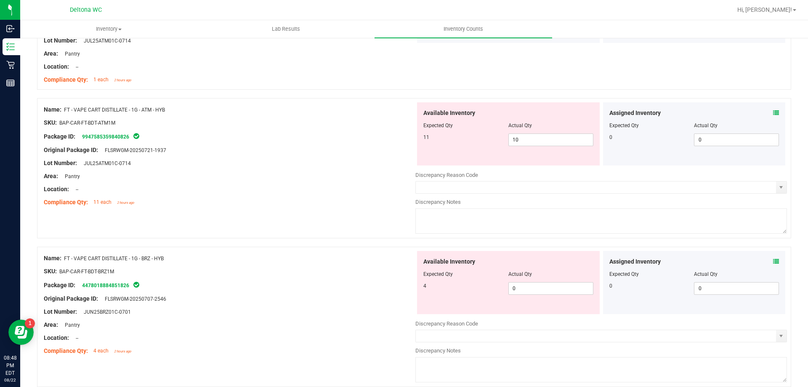
click at [772, 113] on div "Assigned Inventory Expected Qty Actual Qty 0 0 0" at bounding box center [694, 133] width 183 height 63
click at [773, 114] on icon at bounding box center [776, 113] width 6 height 6
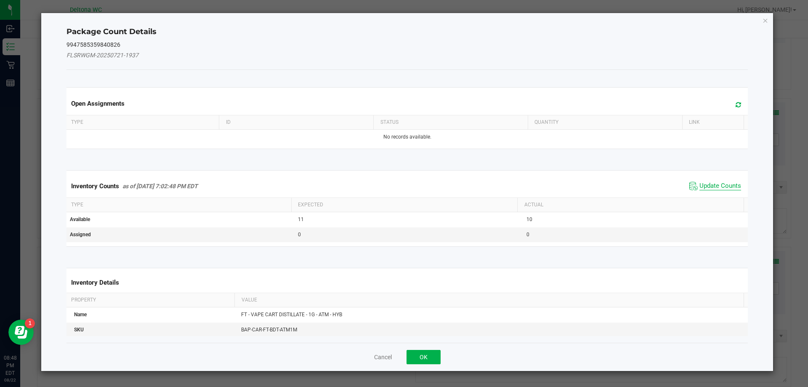
click at [713, 188] on span "Update Counts" at bounding box center [720, 186] width 42 height 8
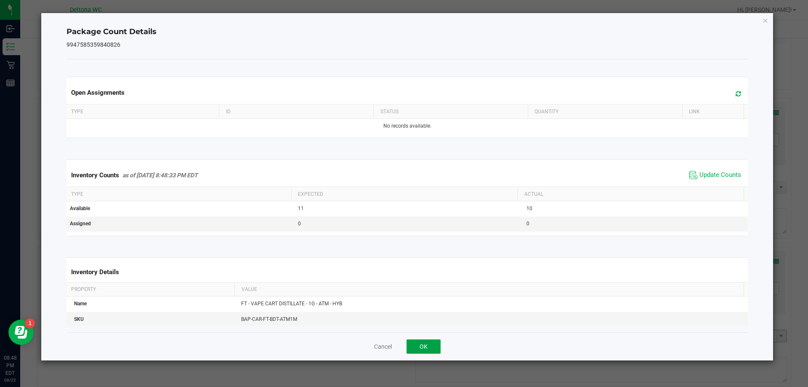
click at [434, 341] on button "OK" at bounding box center [423, 346] width 34 height 14
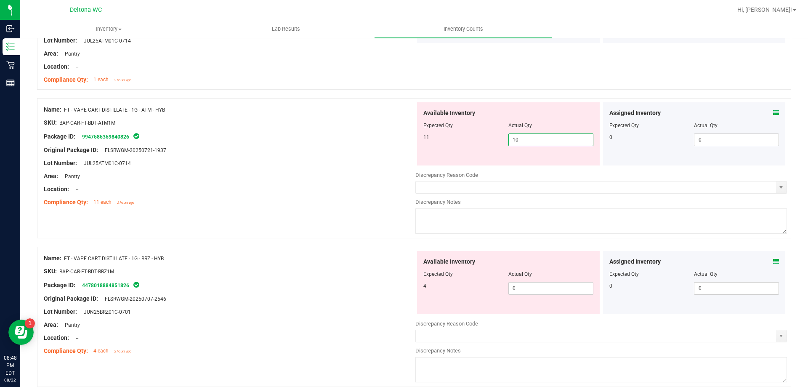
click at [565, 135] on span "10 10" at bounding box center [550, 139] width 85 height 13
type input "11"
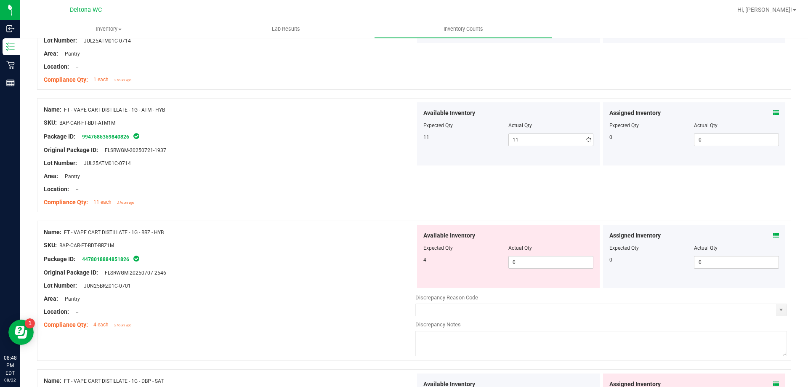
drag, startPoint x: 682, startPoint y: 191, endPoint x: 650, endPoint y: 210, distance: 37.7
click at [775, 231] on div "Assigned Inventory Expected Qty Actual Qty 0 0 0" at bounding box center [694, 256] width 183 height 63
click at [773, 239] on span at bounding box center [776, 235] width 6 height 9
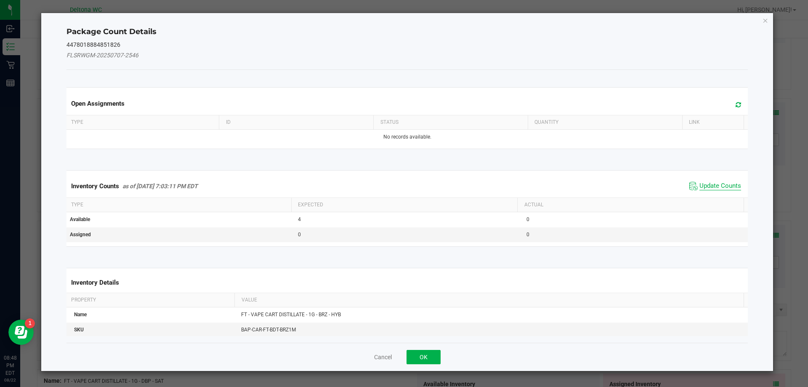
click at [708, 186] on span "Update Counts" at bounding box center [720, 186] width 42 height 8
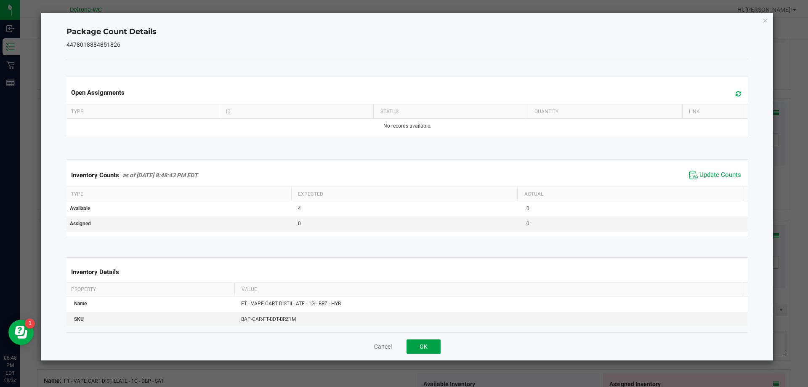
click at [421, 343] on button "OK" at bounding box center [423, 346] width 34 height 14
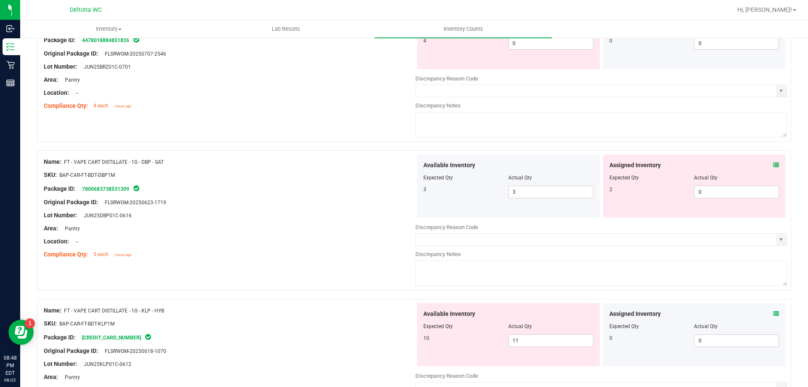
scroll to position [968, 0]
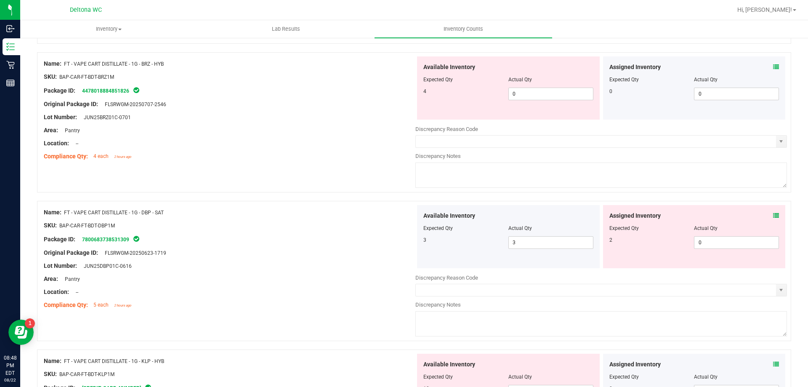
click at [773, 215] on icon at bounding box center [776, 215] width 6 height 6
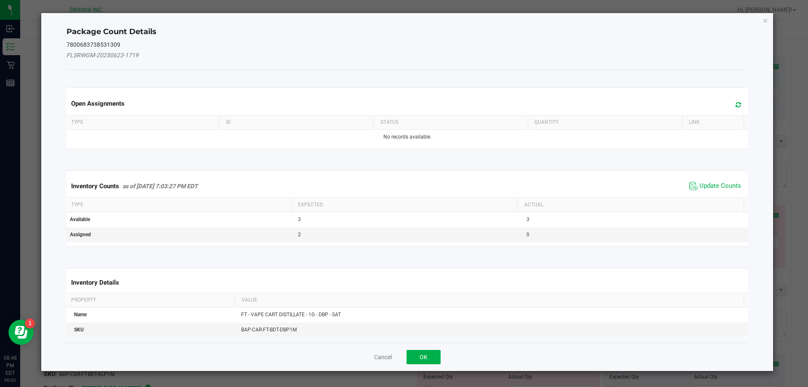
click at [696, 195] on div "Inventory Counts as of [DATE] 7:03:27 PM EDT Update Counts" at bounding box center [407, 186] width 685 height 23
click at [699, 187] on span "Update Counts" at bounding box center [720, 186] width 42 height 8
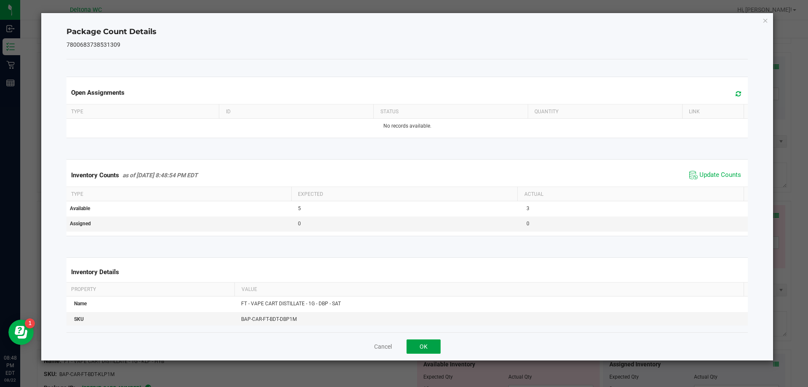
drag, startPoint x: 427, startPoint y: 350, endPoint x: 434, endPoint y: 342, distance: 10.1
click at [430, 348] on button "OK" at bounding box center [423, 346] width 34 height 14
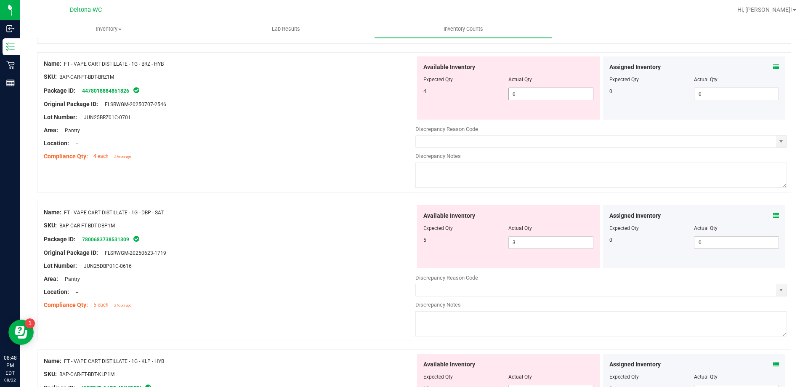
drag, startPoint x: 545, startPoint y: 96, endPoint x: 539, endPoint y: 101, distance: 7.5
click at [544, 96] on span "0 0" at bounding box center [550, 94] width 85 height 13
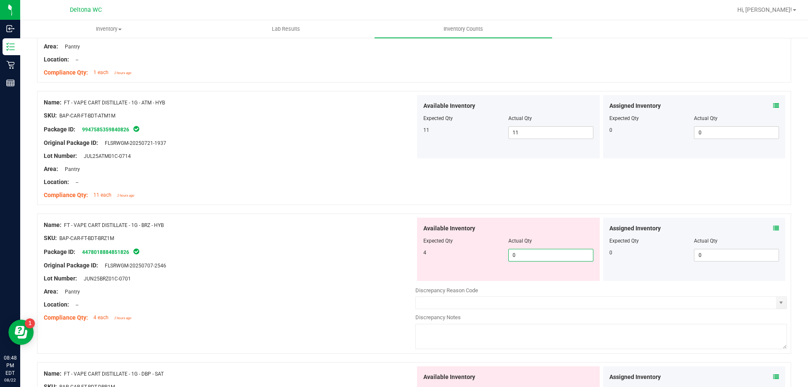
scroll to position [799, 0]
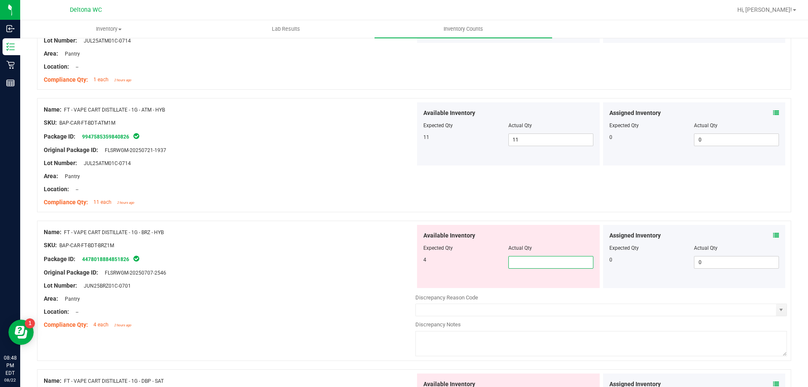
type input "4"
click at [513, 194] on div "Name: FT - VAPE CART DISTILLATE - 1G - ATM - HYB SKU: BAP-CAR-FT-BDT-ATM1M Pack…" at bounding box center [414, 155] width 754 height 114
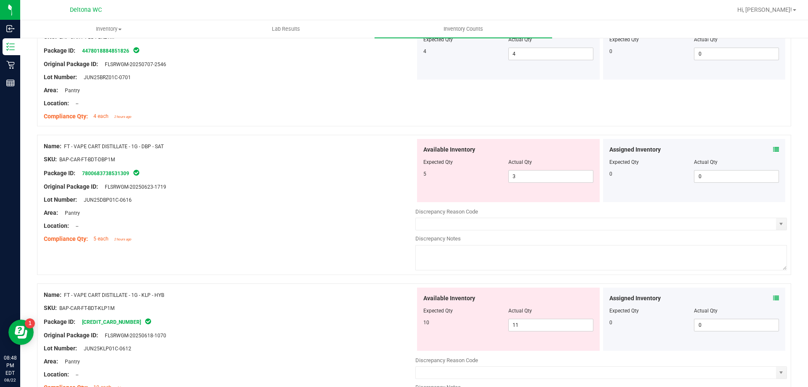
scroll to position [1010, 0]
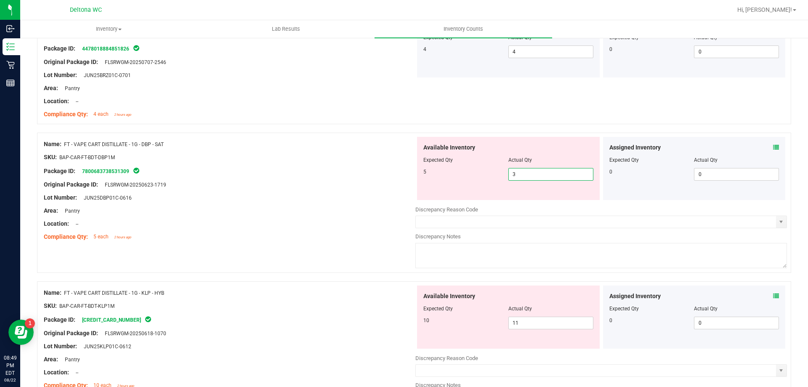
click at [532, 175] on span "3 3" at bounding box center [550, 174] width 85 height 13
type input "5"
drag, startPoint x: 453, startPoint y: 206, endPoint x: 437, endPoint y: 220, distance: 21.4
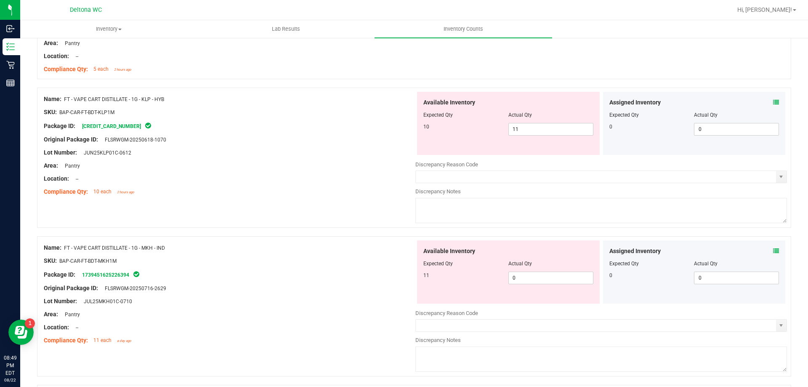
scroll to position [1178, 0]
click at [774, 248] on div "Assigned Inventory Expected Qty Actual Qty 0 0 0" at bounding box center [694, 270] width 183 height 63
click at [773, 250] on icon at bounding box center [776, 250] width 6 height 6
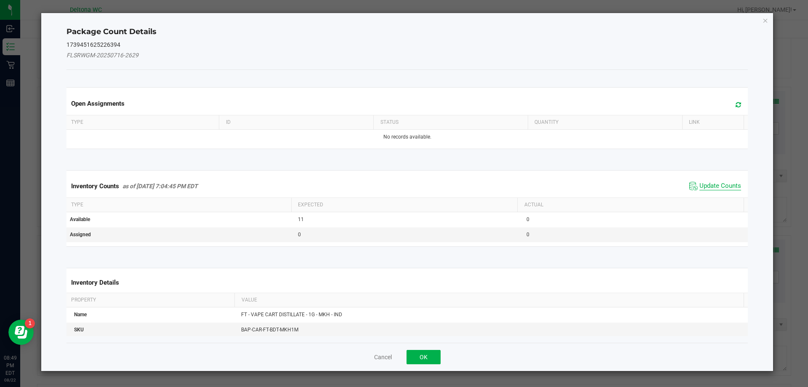
click at [722, 185] on span "Update Counts" at bounding box center [720, 186] width 42 height 8
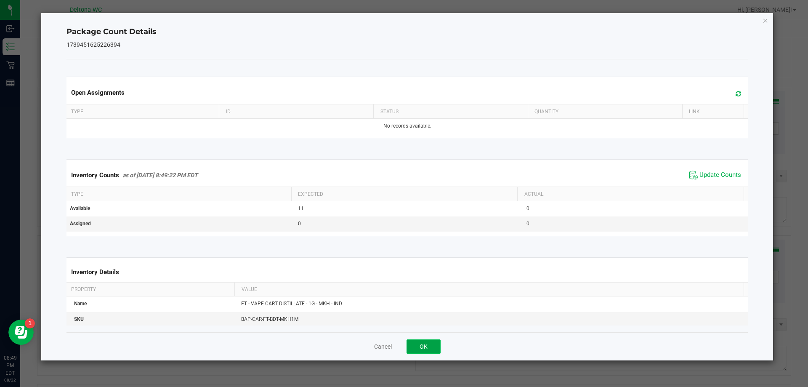
click at [416, 346] on button "OK" at bounding box center [423, 346] width 34 height 14
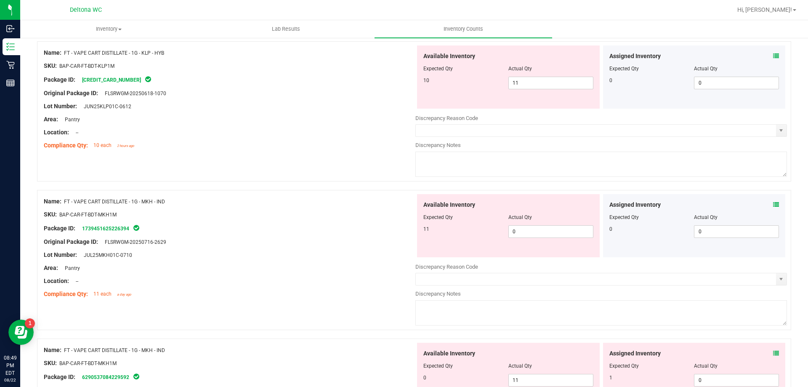
scroll to position [1304, 0]
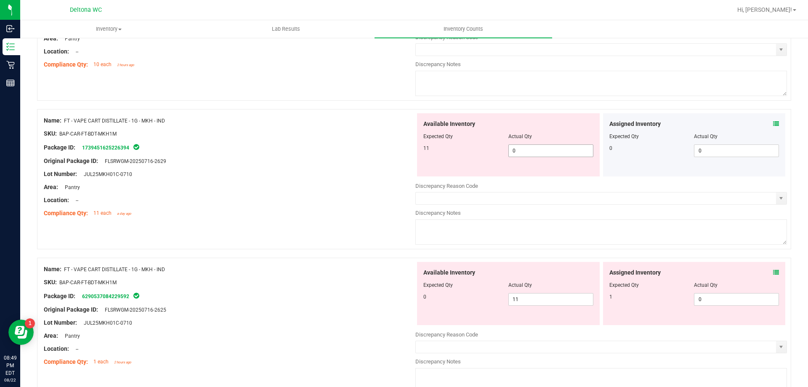
click at [543, 152] on span "0 0" at bounding box center [550, 150] width 85 height 13
type input "011"
type input "11"
click at [539, 304] on div "Available Inventory Expected Qty Actual Qty 0 11 11" at bounding box center [600, 328] width 371 height 133
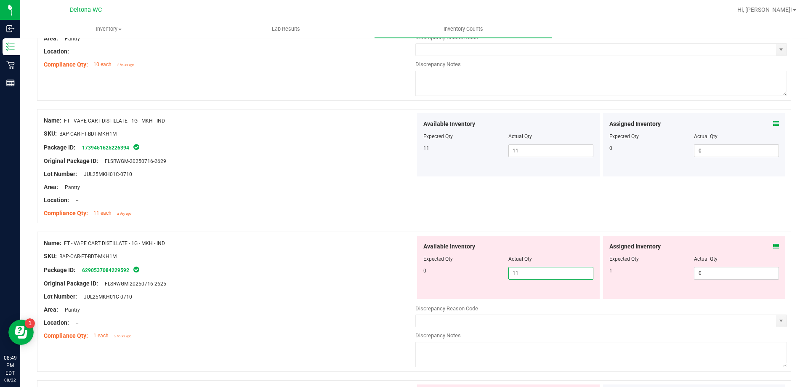
type input "1"
type input "0"
click at [515, 336] on div "Discrepancy Notes" at bounding box center [600, 335] width 371 height 8
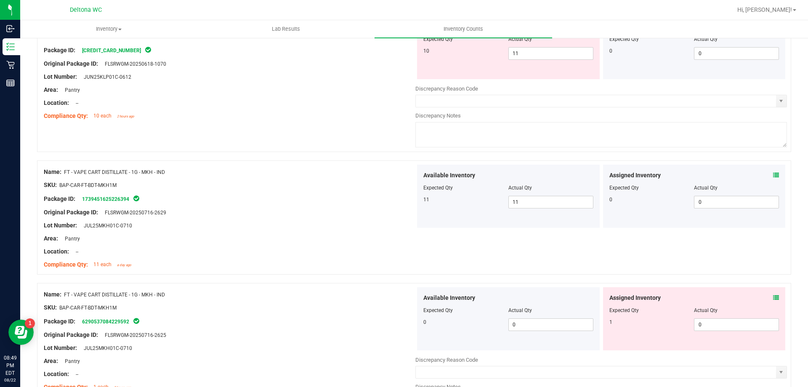
scroll to position [1136, 0]
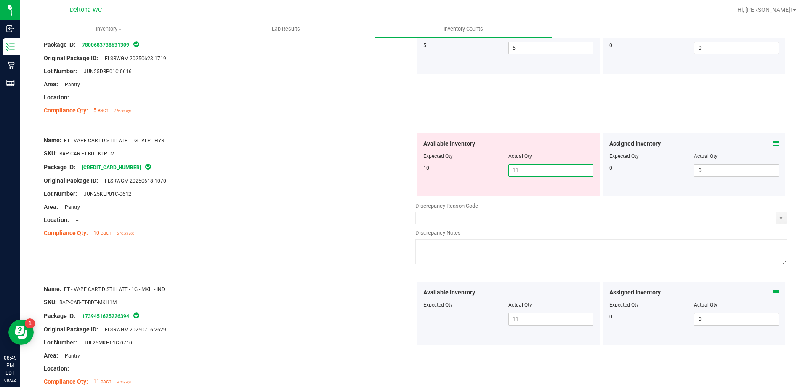
click at [526, 167] on span "11 11" at bounding box center [550, 170] width 85 height 13
type input "10"
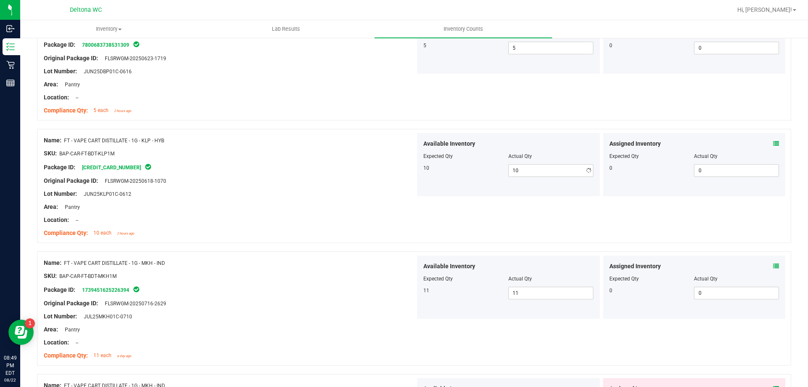
click at [530, 180] on div "Available Inventory Expected Qty Actual Qty 10 10 10" at bounding box center [508, 164] width 183 height 63
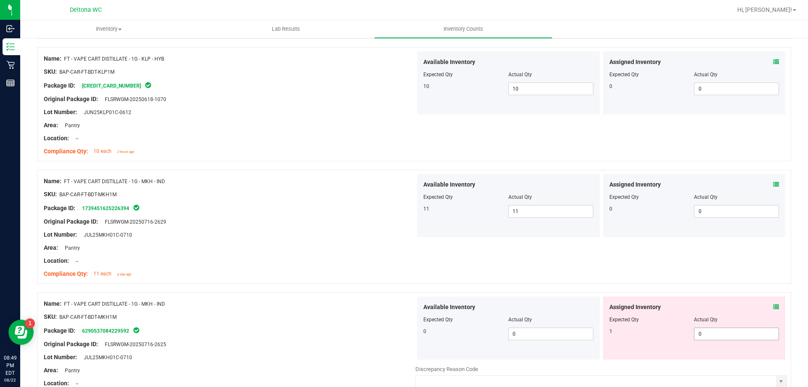
scroll to position [1346, 0]
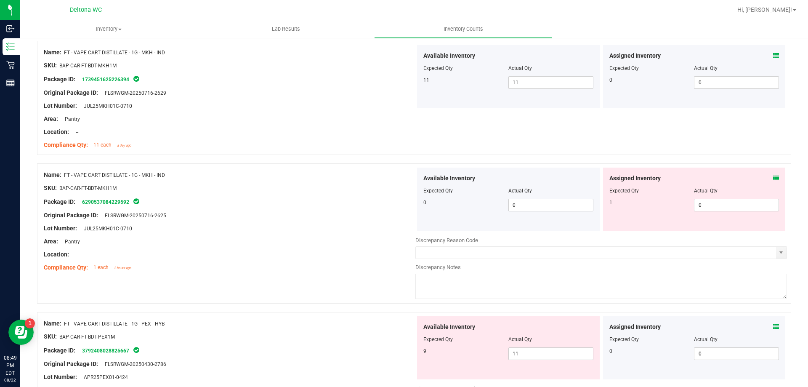
click at [773, 177] on icon at bounding box center [776, 178] width 6 height 6
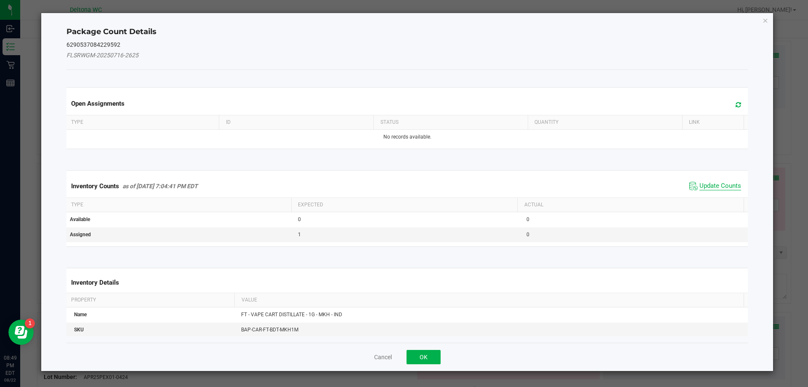
click at [718, 188] on span "Update Counts" at bounding box center [720, 186] width 42 height 8
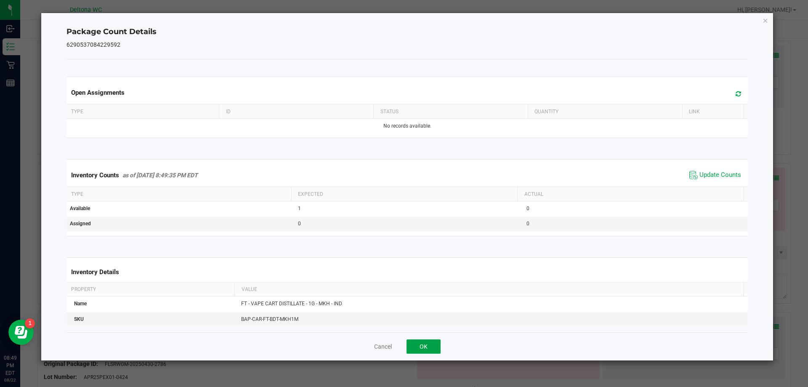
click at [430, 344] on button "OK" at bounding box center [423, 346] width 34 height 14
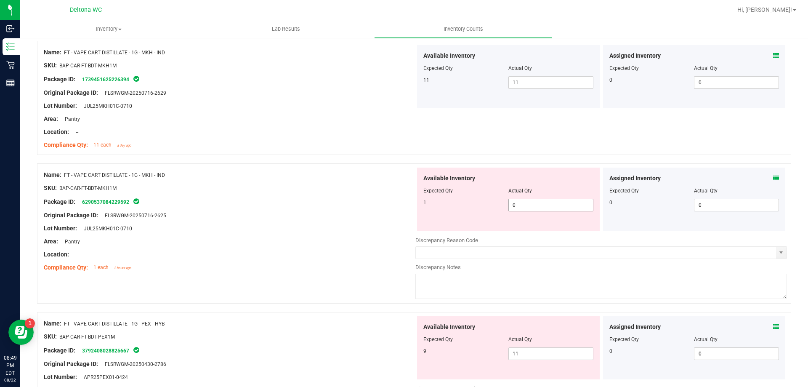
click at [568, 208] on span "0 0" at bounding box center [550, 205] width 85 height 13
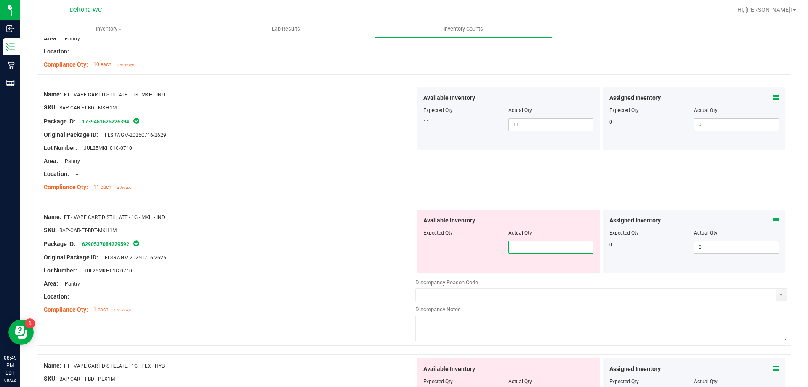
type input "1"
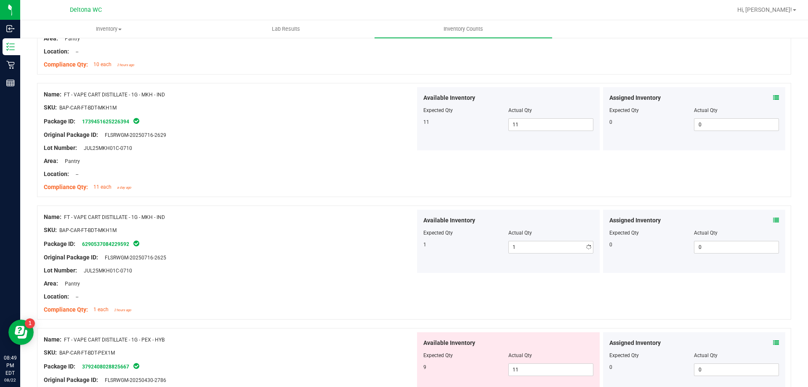
click at [554, 213] on div "Available Inventory Expected Qty Actual Qty 1 1 1" at bounding box center [508, 241] width 183 height 63
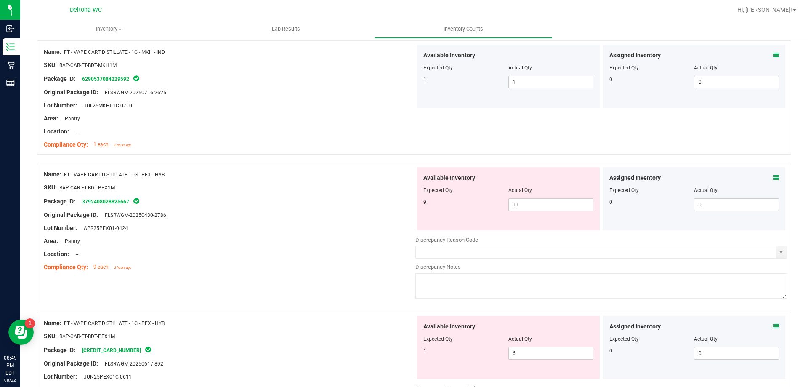
scroll to position [1472, 0]
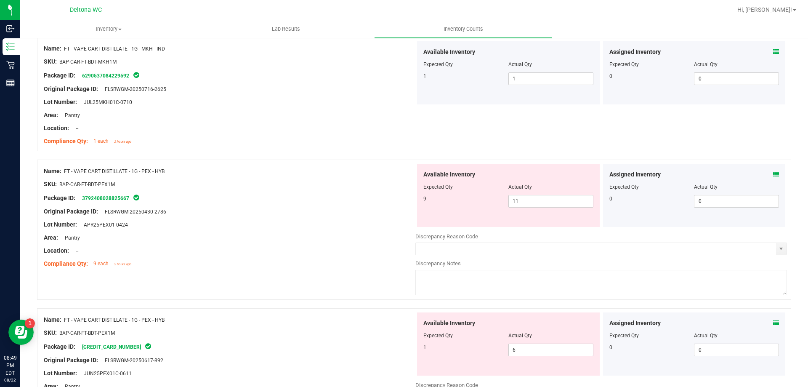
click at [773, 175] on icon at bounding box center [776, 174] width 6 height 6
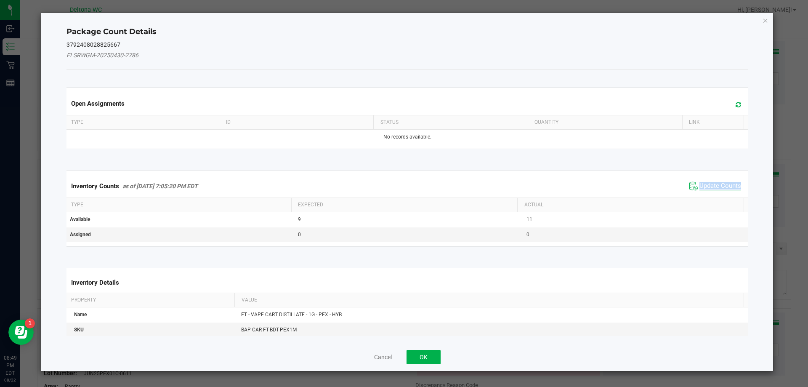
click at [699, 189] on span "Update Counts" at bounding box center [720, 186] width 42 height 8
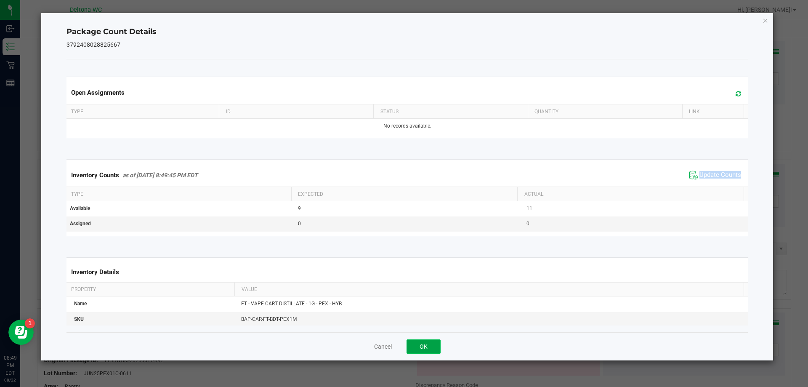
click at [431, 347] on button "OK" at bounding box center [423, 346] width 34 height 14
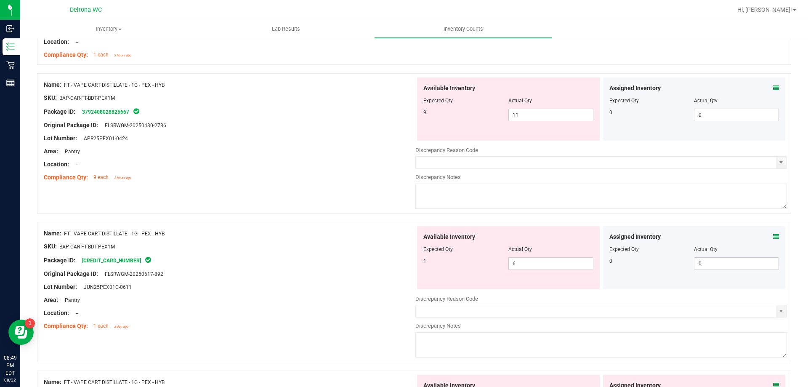
scroll to position [1557, 0]
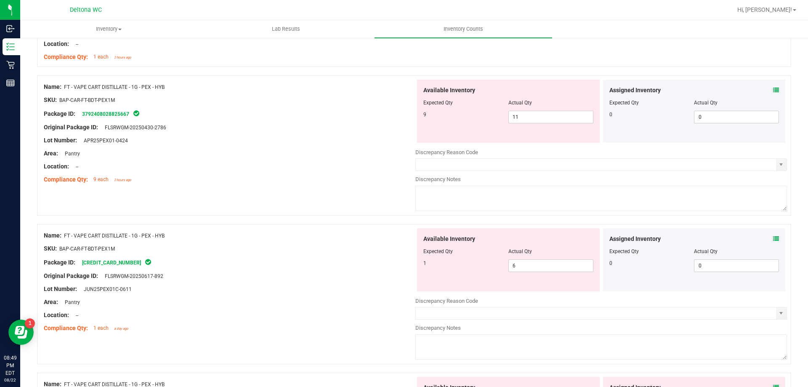
click at [773, 238] on icon at bounding box center [776, 239] width 6 height 6
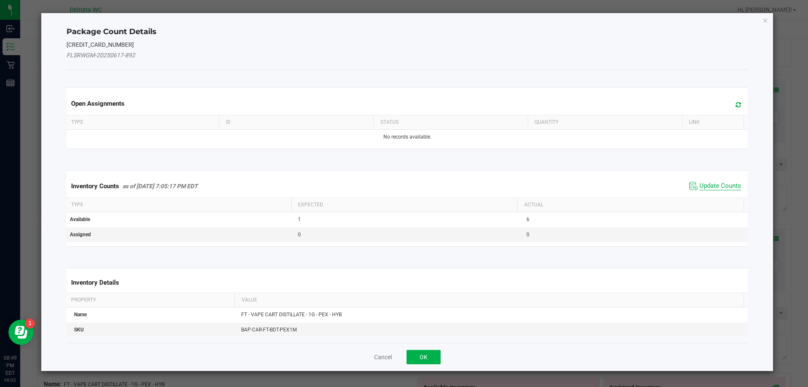
click at [710, 186] on span "Update Counts" at bounding box center [720, 186] width 42 height 8
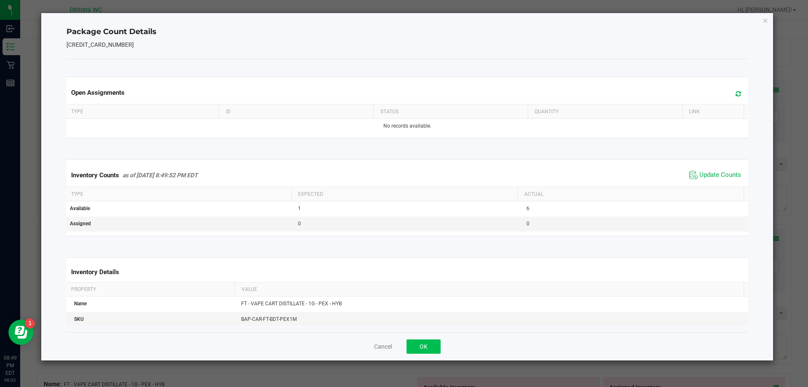
click at [422, 350] on div "Cancel OK" at bounding box center [407, 346] width 682 height 28
click at [424, 344] on button "OK" at bounding box center [423, 346] width 34 height 14
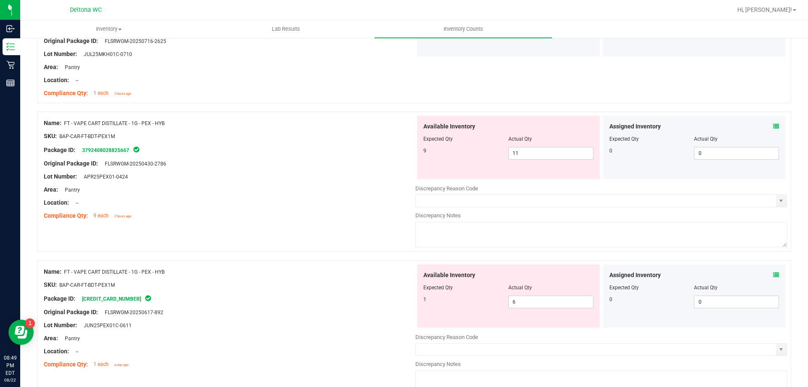
scroll to position [1472, 0]
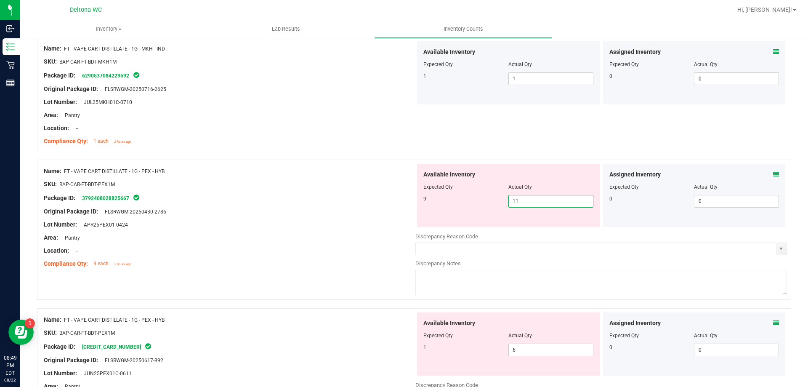
click at [528, 204] on span "11 11" at bounding box center [550, 201] width 85 height 13
type input "1"
type input "9"
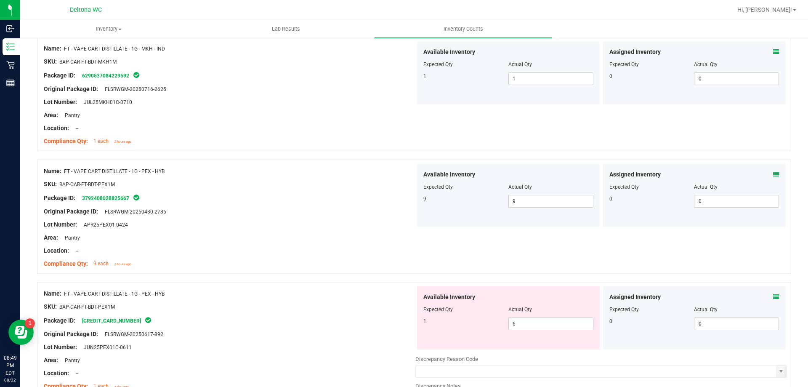
click at [525, 316] on div at bounding box center [508, 315] width 170 height 4
click at [523, 323] on span "6 6" at bounding box center [550, 323] width 85 height 13
type input "1"
click at [577, 243] on div "Name: FT - VAPE CART DISTILLATE - 1G - PEX - HYB SKU: BAP-CAR-FT-BDT-PEX1M Pack…" at bounding box center [414, 216] width 754 height 114
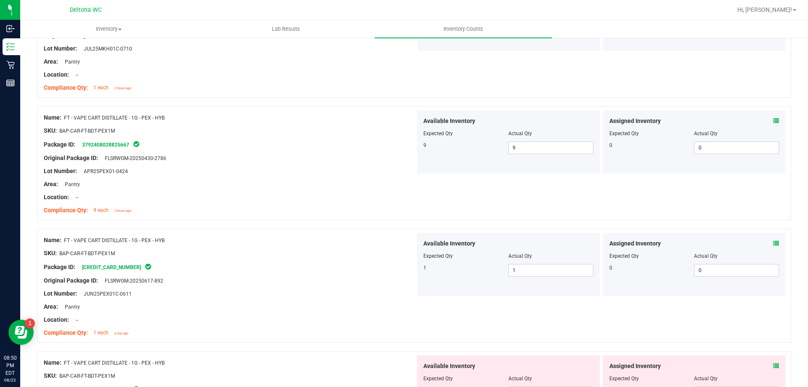
scroll to position [1641, 0]
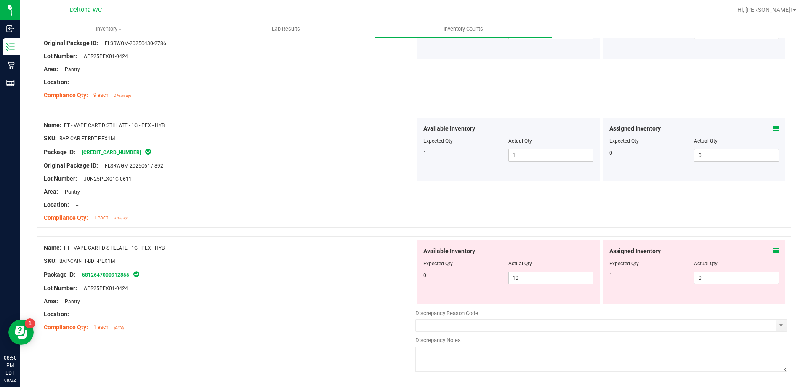
click at [773, 249] on icon at bounding box center [776, 251] width 6 height 6
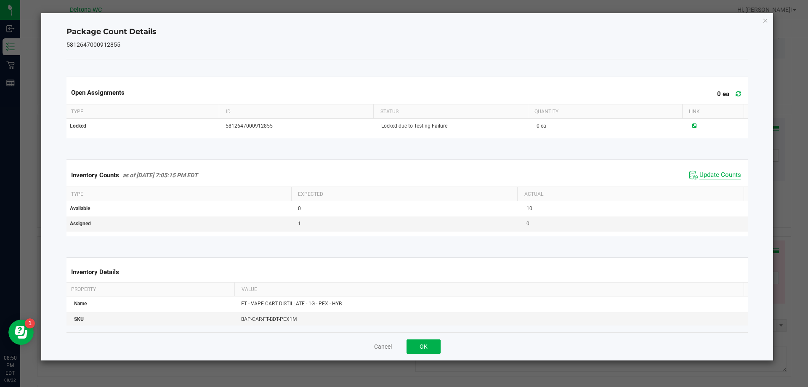
click at [701, 172] on span "Update Counts" at bounding box center [720, 175] width 42 height 8
click at [427, 348] on button "OK" at bounding box center [423, 346] width 34 height 14
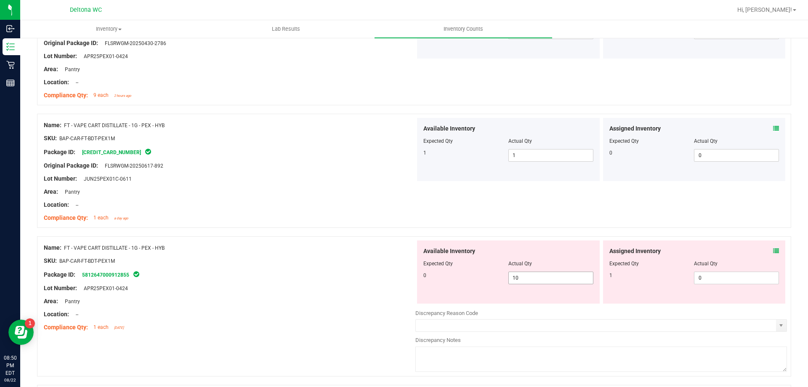
click at [533, 281] on span "10 10" at bounding box center [550, 277] width 85 height 13
type input "1"
type input "0"
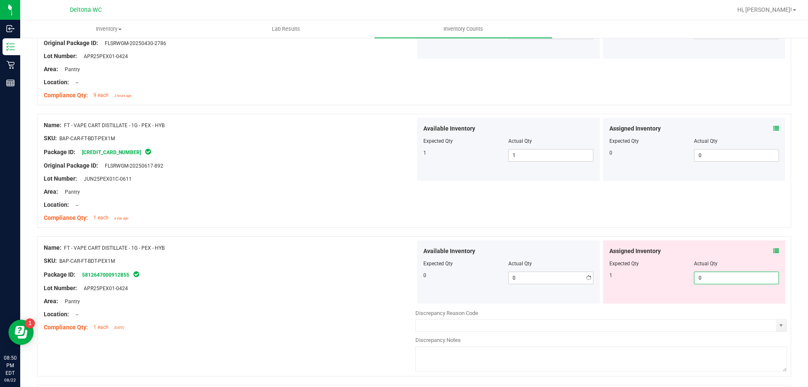
click at [705, 273] on span "0 0" at bounding box center [736, 277] width 85 height 13
type input "1"
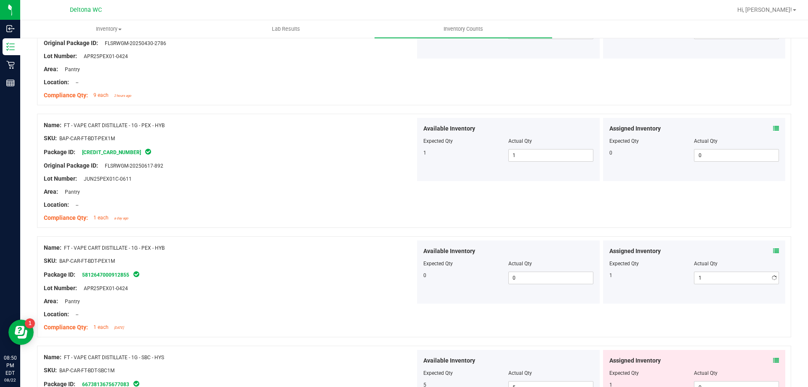
click at [637, 236] on div "Name: FT - VAPE CART DISTILLATE - 1G - PEX - HYB SKU: BAP-CAR-FT-BDT-PEX1M Pack…" at bounding box center [414, 286] width 754 height 101
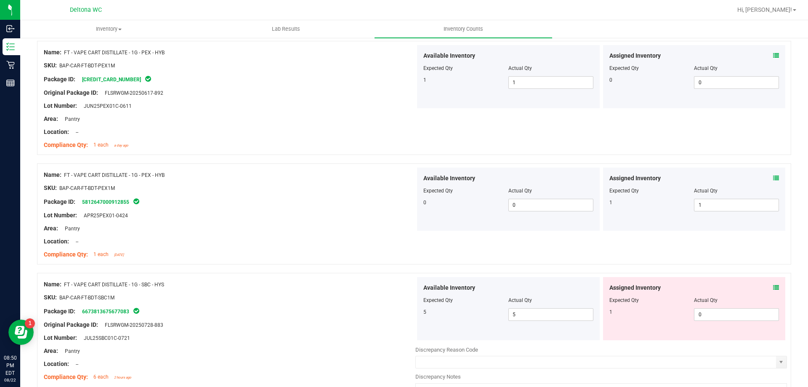
scroll to position [1809, 0]
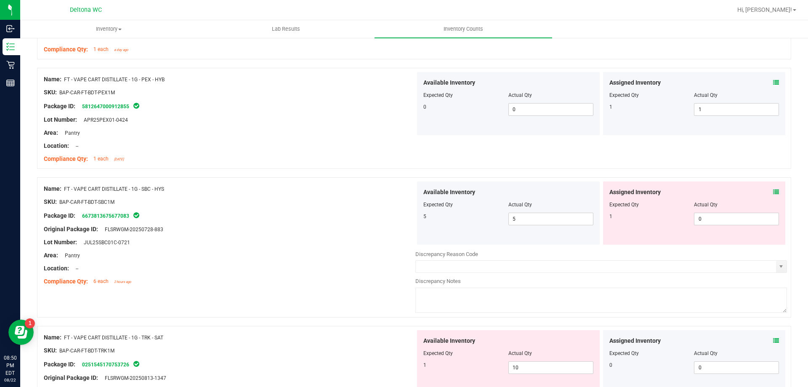
click at [773, 195] on span at bounding box center [776, 192] width 6 height 9
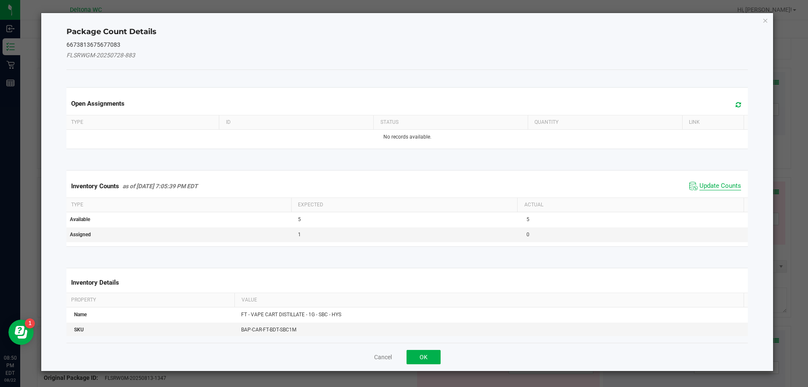
click at [721, 183] on span "Update Counts" at bounding box center [720, 186] width 42 height 8
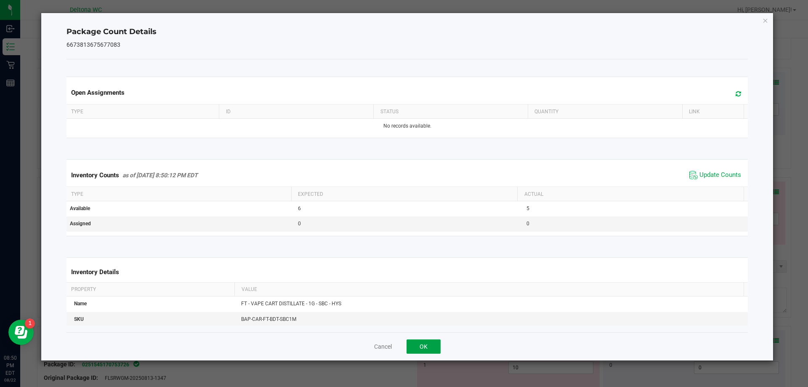
click at [422, 344] on button "OK" at bounding box center [423, 346] width 34 height 14
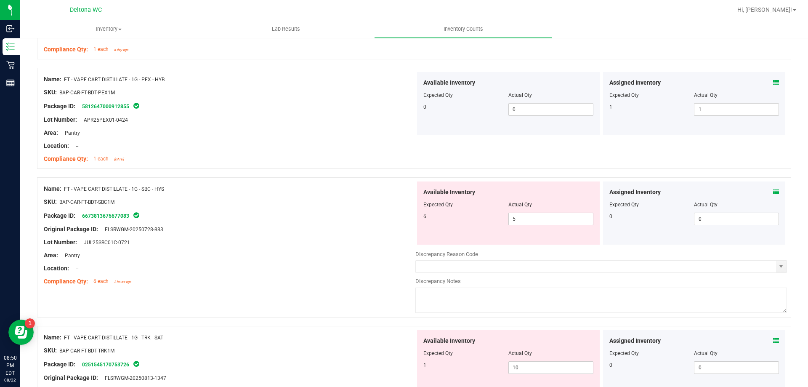
click at [530, 225] on div "Available Inventory Expected Qty Actual Qty 6 5 5" at bounding box center [508, 212] width 183 height 63
click at [531, 219] on span "5 5" at bounding box center [550, 218] width 85 height 13
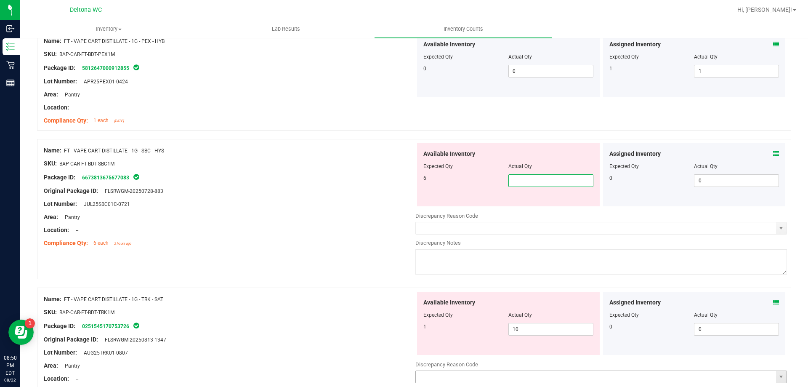
scroll to position [1935, 0]
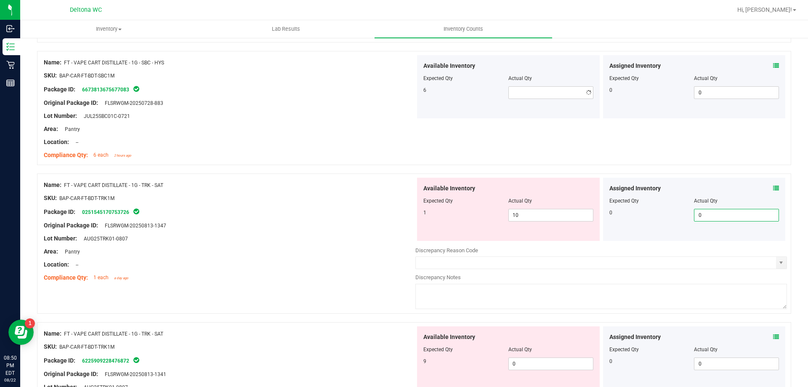
click at [770, 213] on div "Assigned Inventory Expected Qty Actual Qty 0 0 0" at bounding box center [694, 209] width 183 height 63
click at [546, 93] on span at bounding box center [550, 92] width 85 height 13
type input "6"
click at [594, 126] on div "Name: FT - VAPE CART DISTILLATE - 1G - SBC - HYS SKU: BAP-CAR-FT-BDT-SBC1M Pack…" at bounding box center [414, 108] width 754 height 114
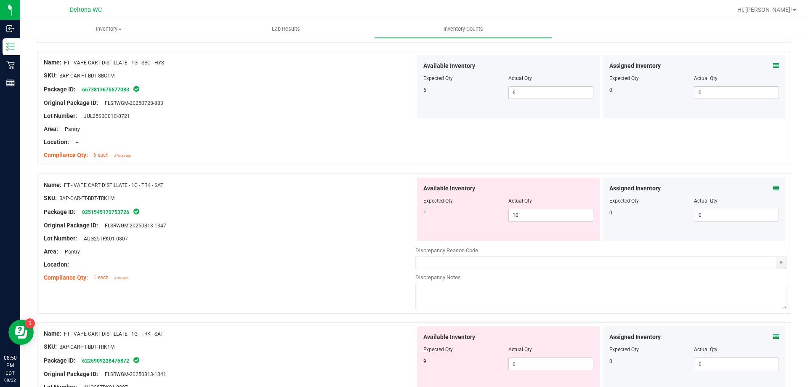
click at [772, 188] on div "Assigned Inventory Expected Qty Actual Qty 0 0 0" at bounding box center [694, 209] width 183 height 63
click at [773, 191] on span at bounding box center [776, 188] width 6 height 9
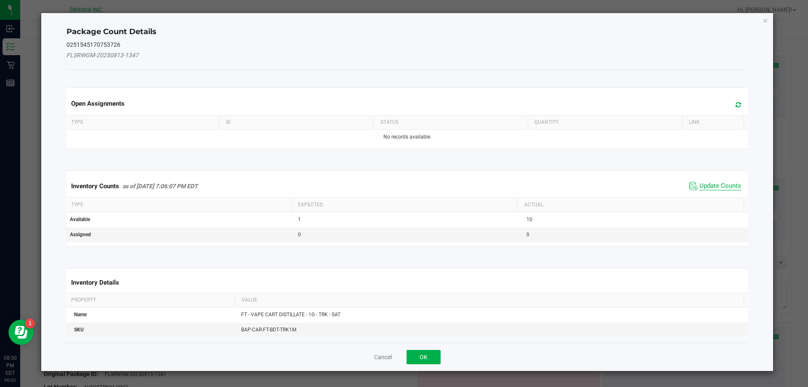
drag, startPoint x: 714, startPoint y: 186, endPoint x: 707, endPoint y: 188, distance: 7.5
click at [714, 185] on span "Update Counts" at bounding box center [720, 186] width 42 height 8
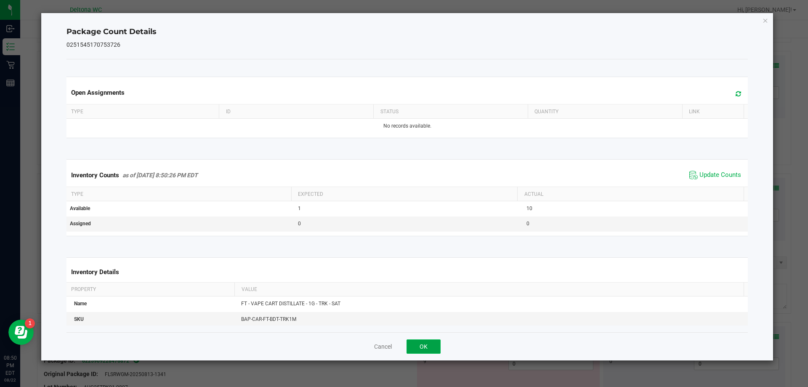
click at [430, 339] on button "OK" at bounding box center [423, 346] width 34 height 14
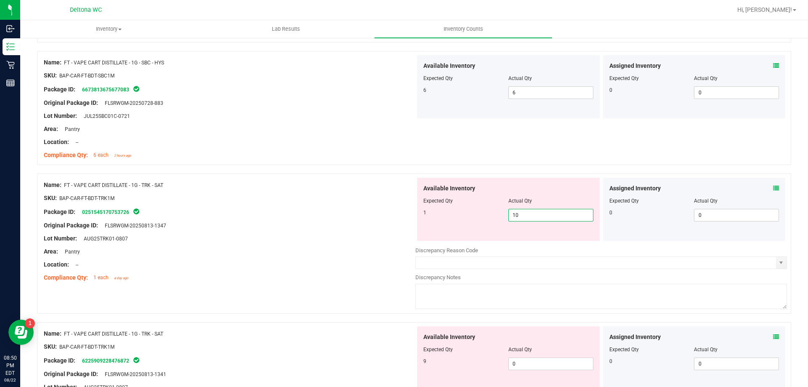
click at [539, 215] on span "10 10" at bounding box center [550, 215] width 85 height 13
type input "1"
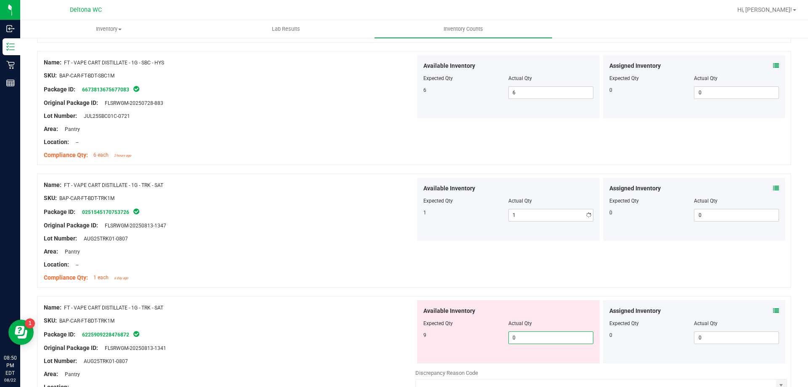
click at [536, 360] on div "Available Inventory Expected Qty Actual Qty 9 0 0" at bounding box center [508, 331] width 183 height 63
type input "9"
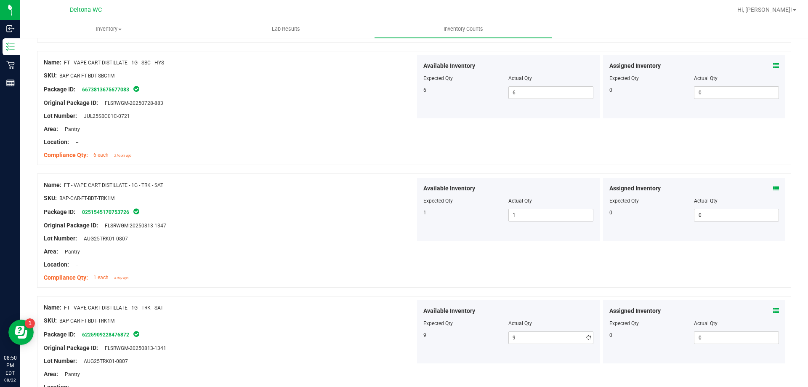
click at [531, 271] on div "Name: FT - VAPE CART DISTILLATE - 1G - TRK - SAT SKU: BAP-CAR-FT-BDT-TRK1M Pack…" at bounding box center [414, 230] width 754 height 114
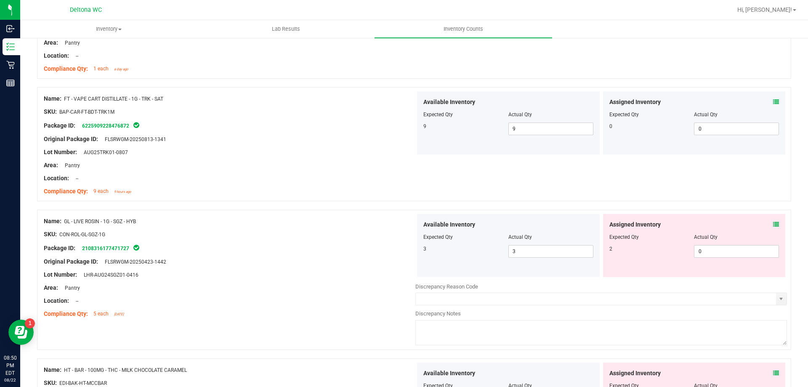
scroll to position [2146, 0]
click at [759, 249] on span "0 0" at bounding box center [736, 249] width 85 height 13
type input "2"
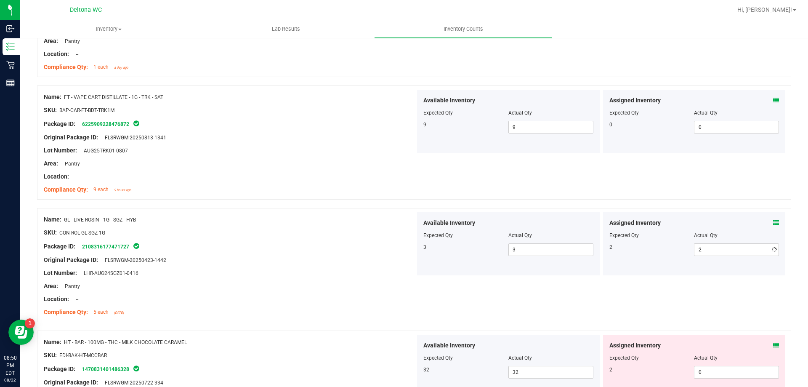
click at [709, 262] on div "Assigned Inventory Expected Qty Actual Qty 2 2 2" at bounding box center [694, 243] width 183 height 63
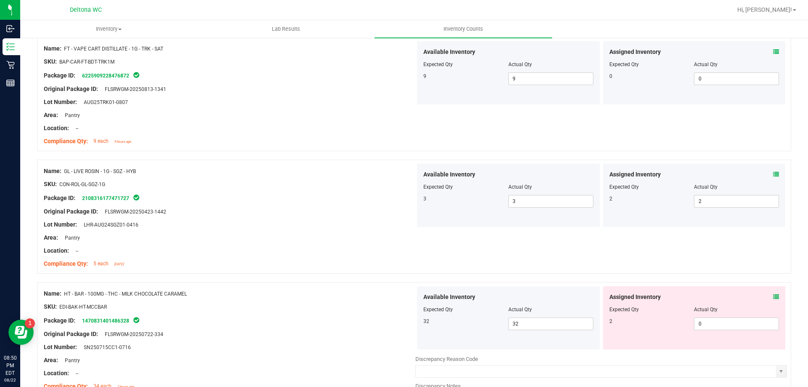
scroll to position [2266, 0]
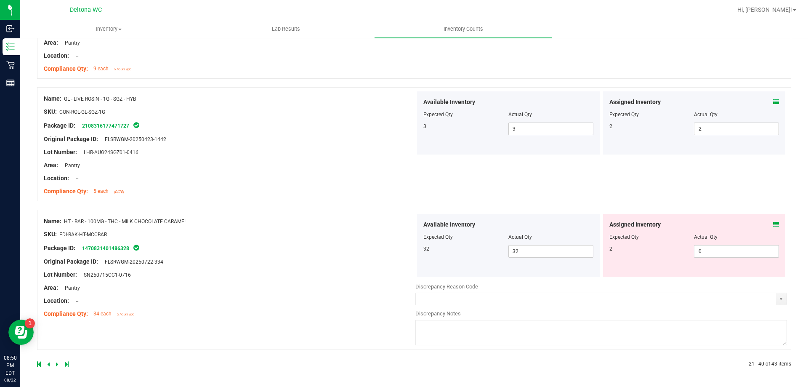
click at [776, 227] on div "Assigned Inventory Expected Qty Actual Qty 2 0 0" at bounding box center [694, 245] width 183 height 63
click at [766, 225] on div "Assigned Inventory" at bounding box center [694, 224] width 170 height 9
click at [773, 225] on icon at bounding box center [776, 224] width 6 height 6
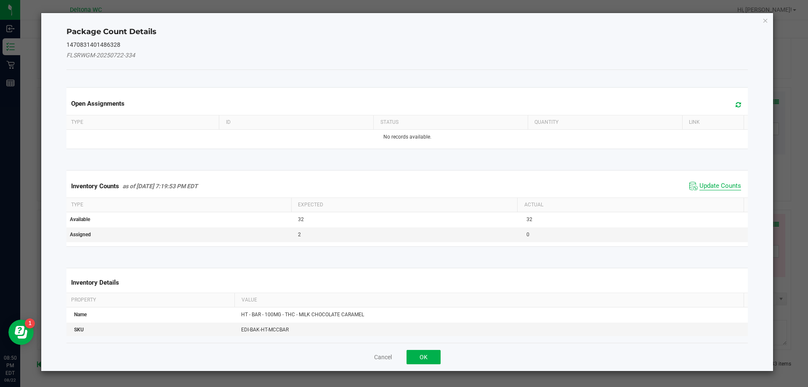
click at [721, 186] on span "Update Counts" at bounding box center [720, 186] width 42 height 8
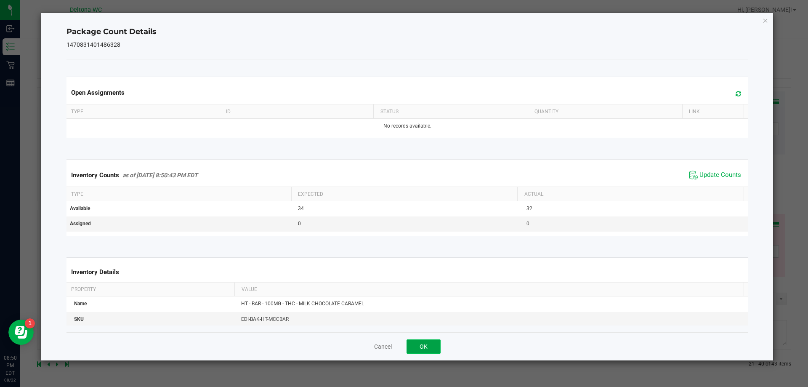
click at [421, 343] on button "OK" at bounding box center [423, 346] width 34 height 14
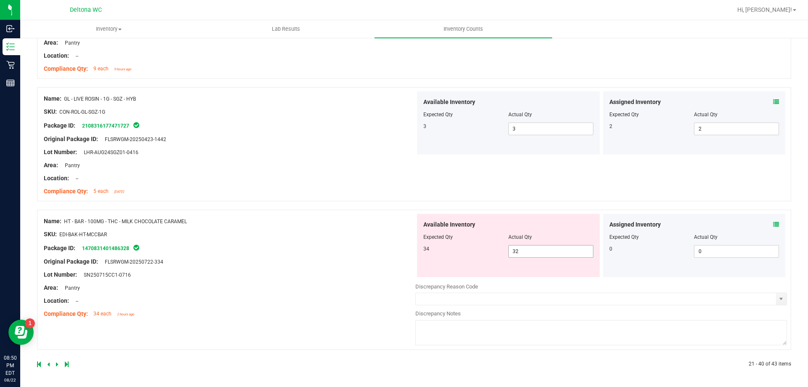
click at [530, 252] on span "32 32" at bounding box center [550, 251] width 85 height 13
click at [773, 227] on span at bounding box center [776, 224] width 6 height 9
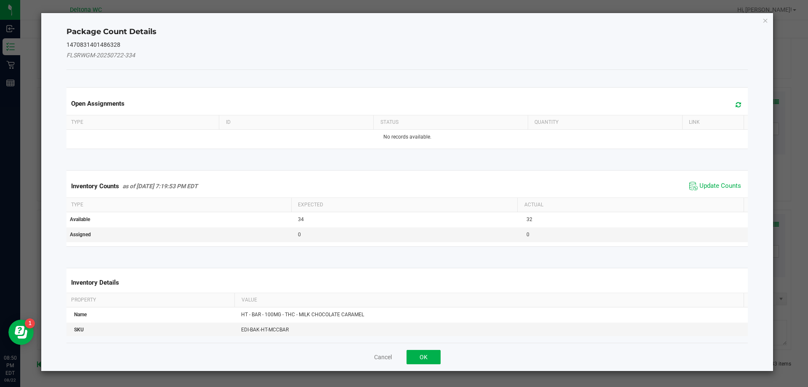
click at [719, 193] on div "Inventory Counts as of [DATE] 7:19:53 PM EDT Update Counts" at bounding box center [407, 186] width 685 height 23
click at [719, 189] on span "Update Counts" at bounding box center [720, 186] width 42 height 8
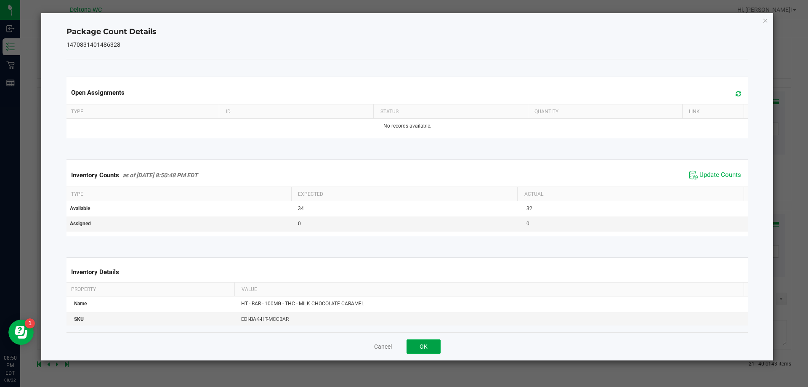
click at [414, 345] on button "OK" at bounding box center [423, 346] width 34 height 14
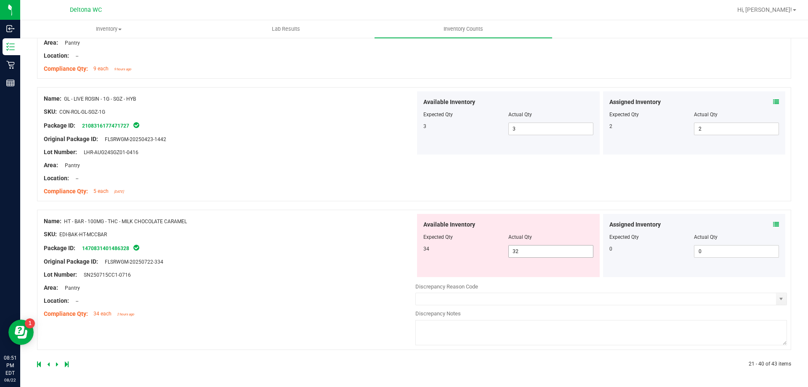
click at [525, 255] on span "32 32" at bounding box center [550, 251] width 85 height 13
type input "34"
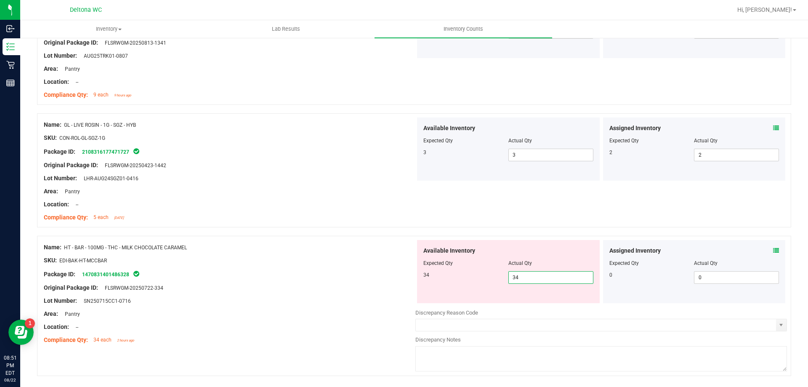
click at [516, 268] on div "Available Inventory Expected Qty Actual Qty 34 34 34" at bounding box center [508, 271] width 183 height 63
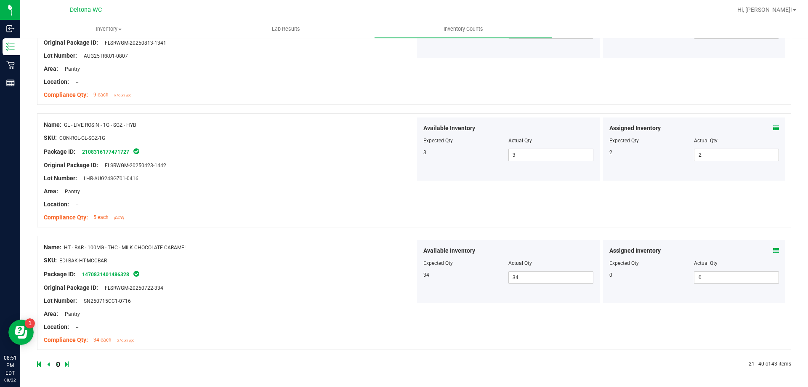
click at [59, 363] on div at bounding box center [225, 364] width 377 height 8
click at [56, 363] on icon at bounding box center [57, 363] width 3 height 5
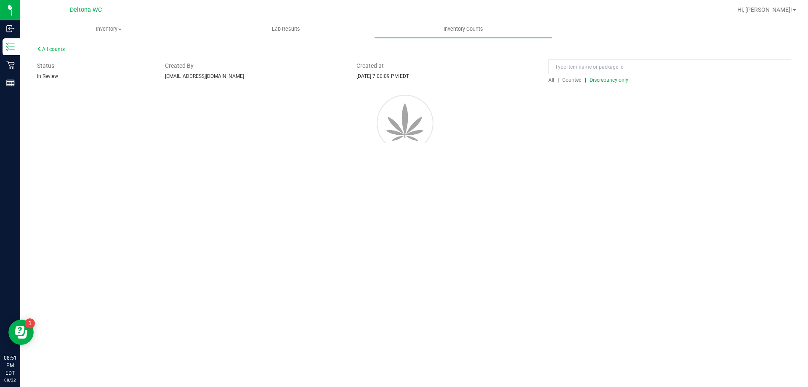
scroll to position [0, 0]
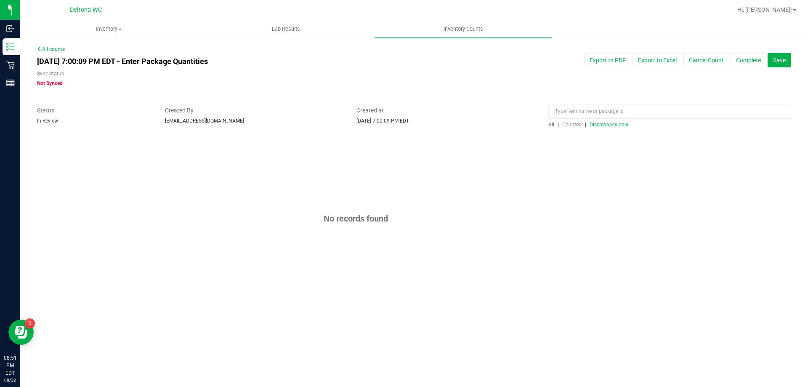
click at [602, 127] on span "Discrepancy only" at bounding box center [608, 125] width 39 height 6
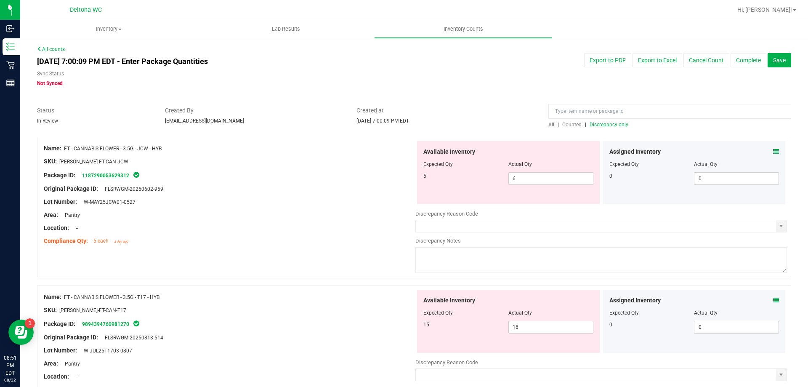
click at [766, 153] on div "Assigned Inventory" at bounding box center [694, 151] width 170 height 9
click at [773, 149] on icon at bounding box center [776, 152] width 6 height 6
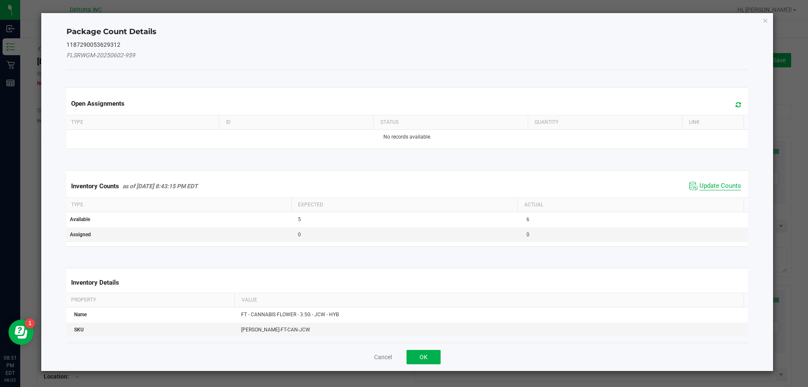
click at [704, 185] on span "Update Counts" at bounding box center [720, 186] width 42 height 8
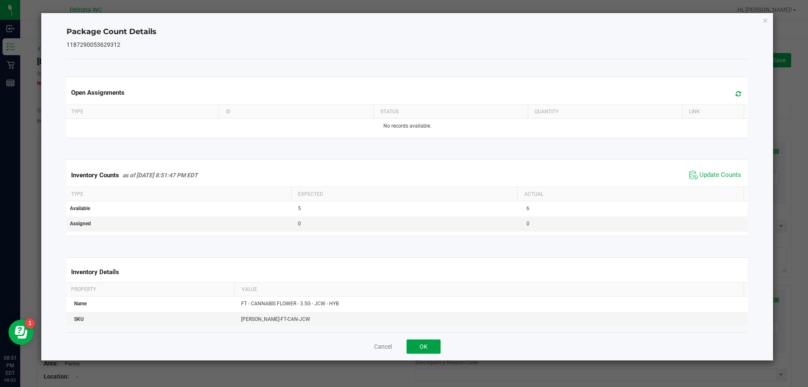
click at [436, 342] on button "OK" at bounding box center [423, 346] width 34 height 14
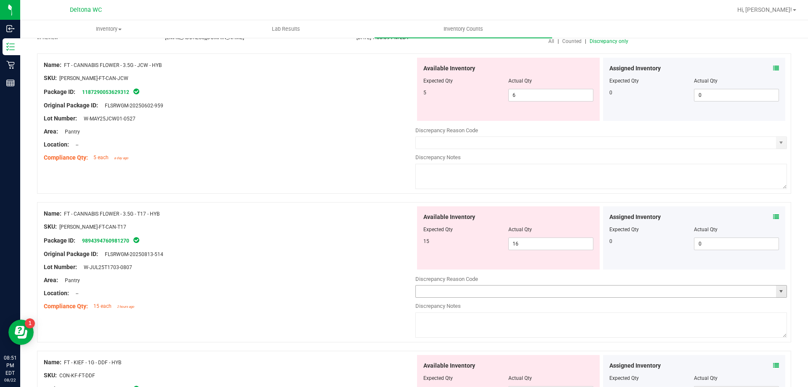
scroll to position [84, 0]
click at [773, 216] on icon at bounding box center [776, 216] width 6 height 6
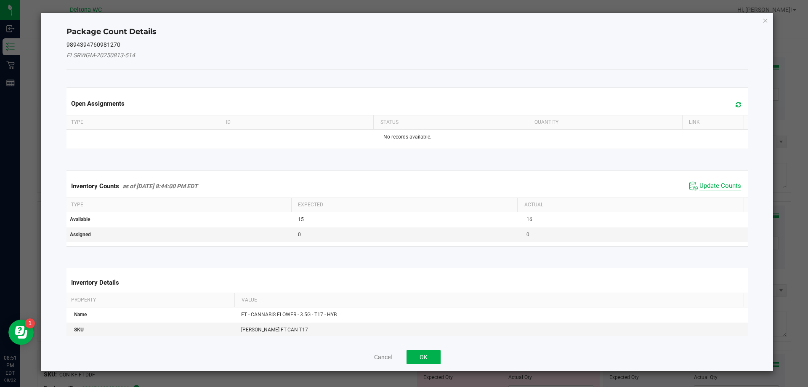
click at [701, 188] on span "Update Counts" at bounding box center [720, 186] width 42 height 8
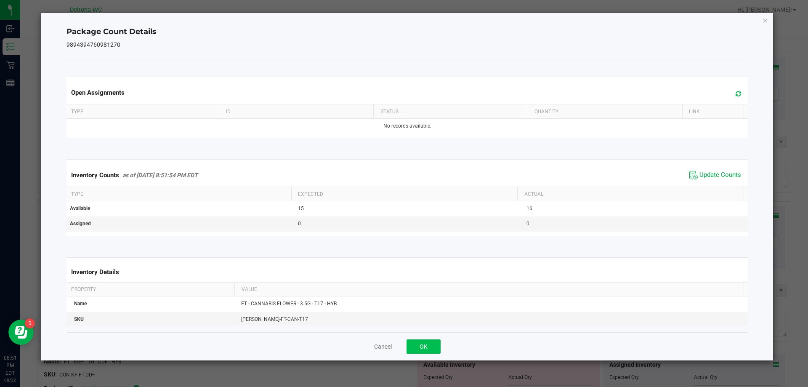
click at [419, 353] on div "Cancel OK" at bounding box center [407, 346] width 682 height 28
click at [419, 350] on button "OK" at bounding box center [423, 346] width 34 height 14
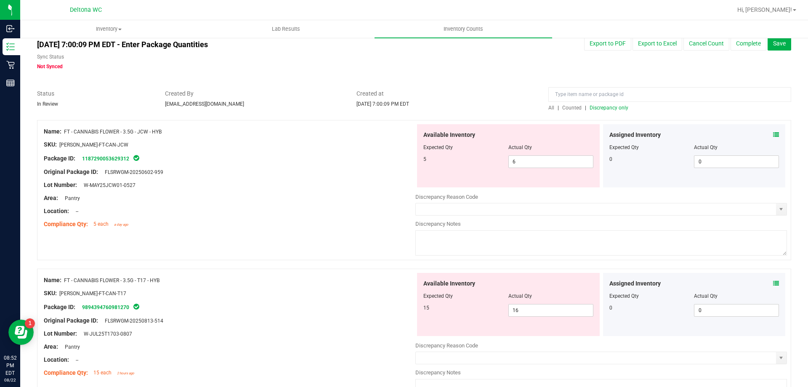
scroll to position [0, 0]
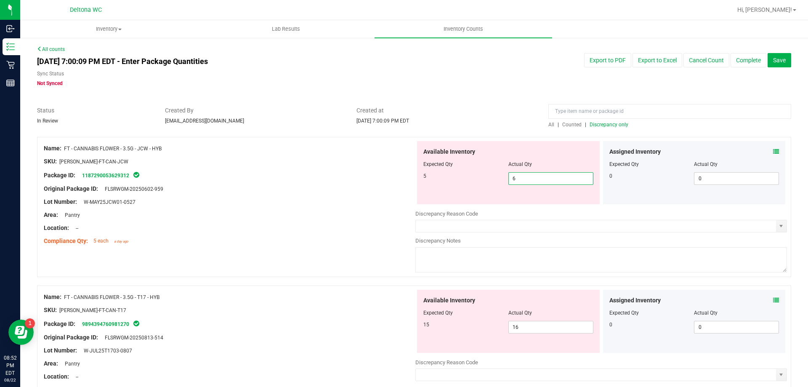
click at [549, 180] on span "6 6" at bounding box center [550, 178] width 85 height 13
type input "5"
click at [323, 256] on div "Name: FT - CANNABIS FLOWER - 3.5G - JCW - HYB SKU: [PERSON_NAME]-FT-CAN-JCW Pac…" at bounding box center [414, 211] width 754 height 149
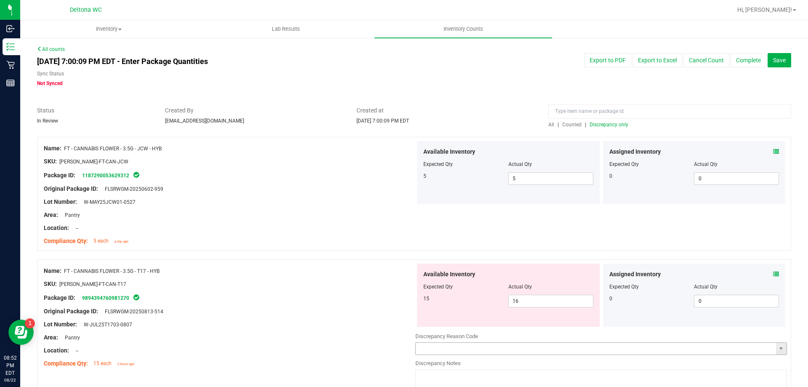
scroll to position [84, 0]
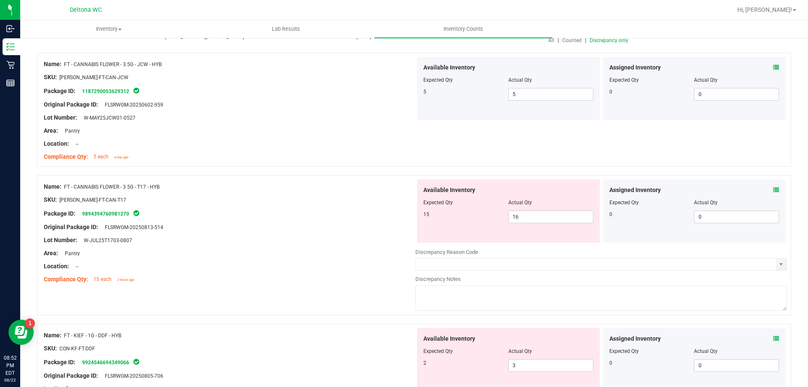
click at [773, 190] on icon at bounding box center [776, 190] width 6 height 6
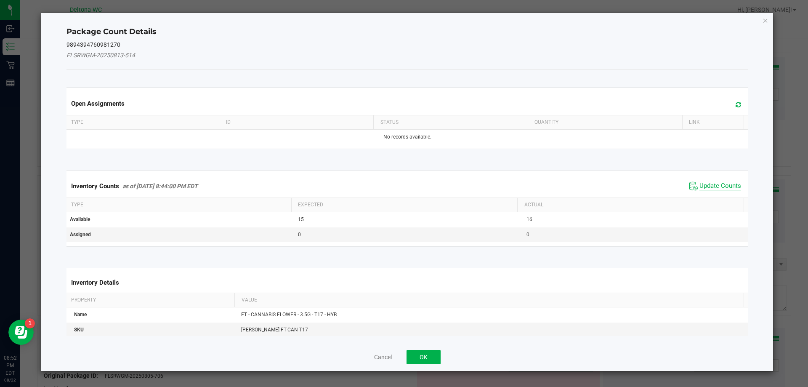
drag, startPoint x: 714, startPoint y: 184, endPoint x: 708, endPoint y: 186, distance: 6.4
click at [713, 184] on span "Update Counts" at bounding box center [720, 186] width 42 height 8
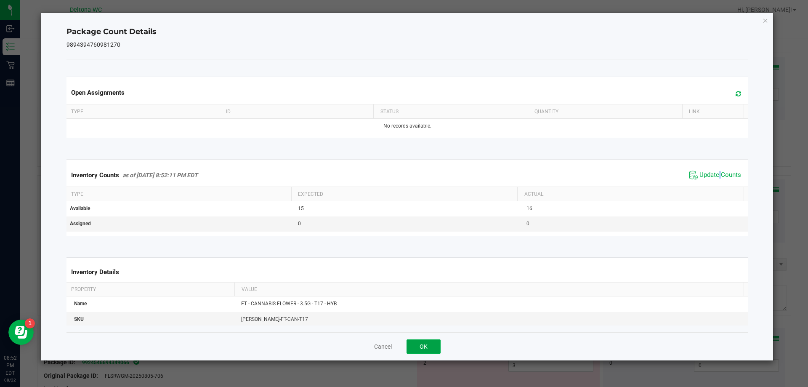
drag, startPoint x: 421, startPoint y: 350, endPoint x: 424, endPoint y: 345, distance: 5.8
click at [421, 349] on button "OK" at bounding box center [423, 346] width 34 height 14
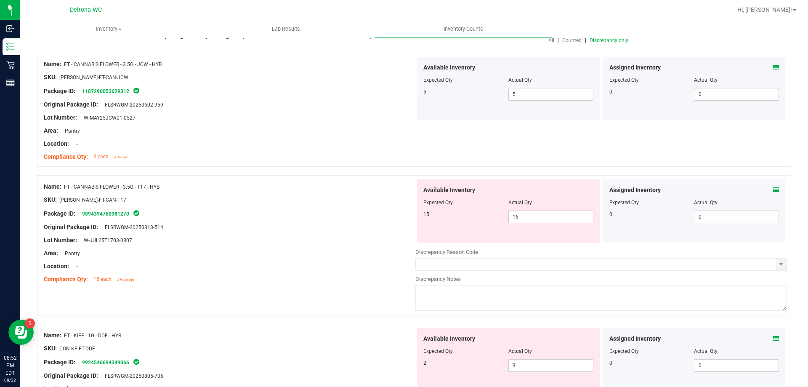
click at [525, 207] on div at bounding box center [508, 208] width 170 height 4
click at [525, 215] on span "16 16" at bounding box center [550, 216] width 85 height 13
type input "15"
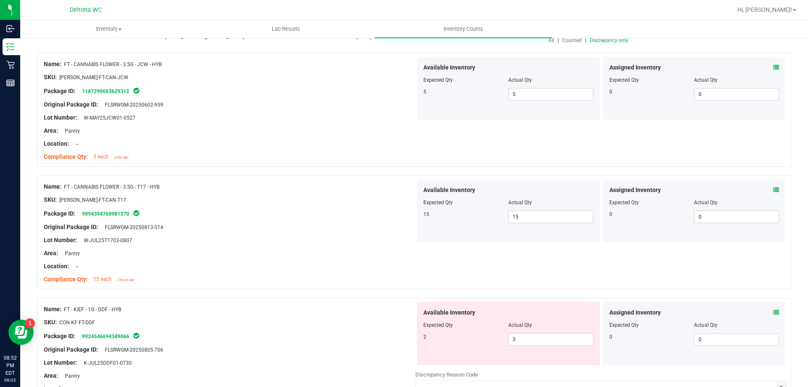
click at [772, 312] on div "Assigned Inventory Expected Qty Actual Qty 0 0 0" at bounding box center [694, 333] width 183 height 63
click at [773, 310] on icon at bounding box center [776, 312] width 6 height 6
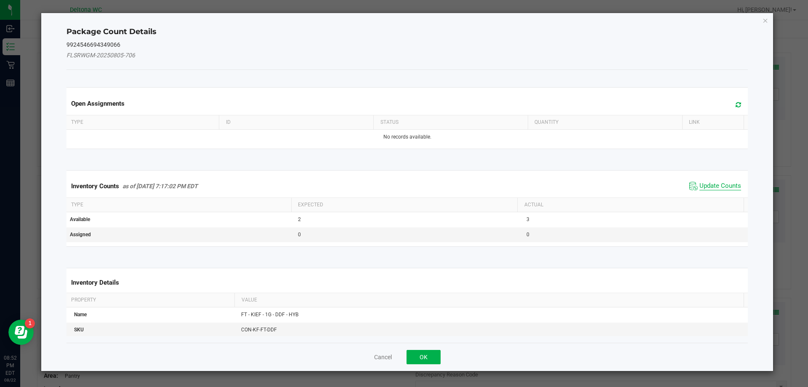
click at [708, 186] on span "Update Counts" at bounding box center [720, 186] width 42 height 8
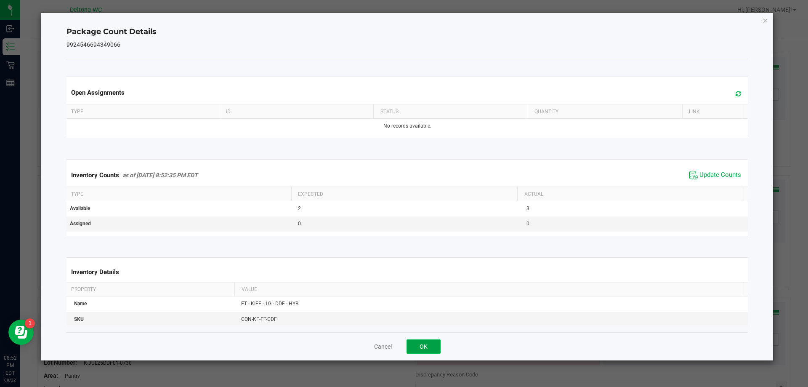
click at [417, 349] on button "OK" at bounding box center [423, 346] width 34 height 14
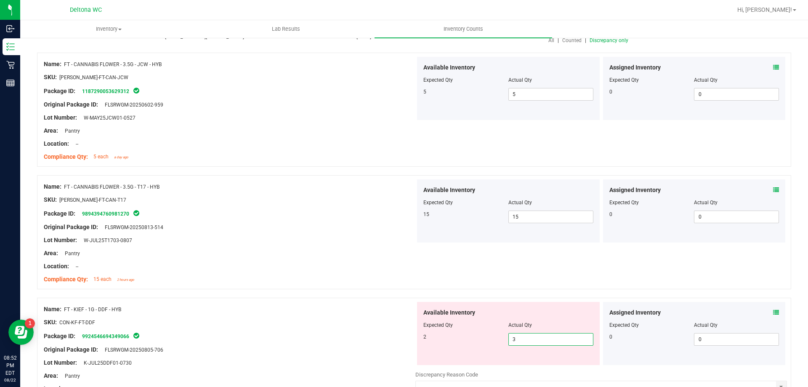
click at [567, 337] on span "3 3" at bounding box center [550, 339] width 85 height 13
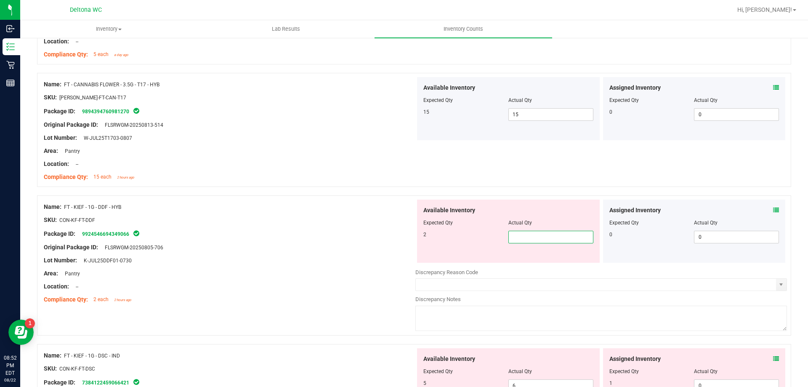
scroll to position [210, 0]
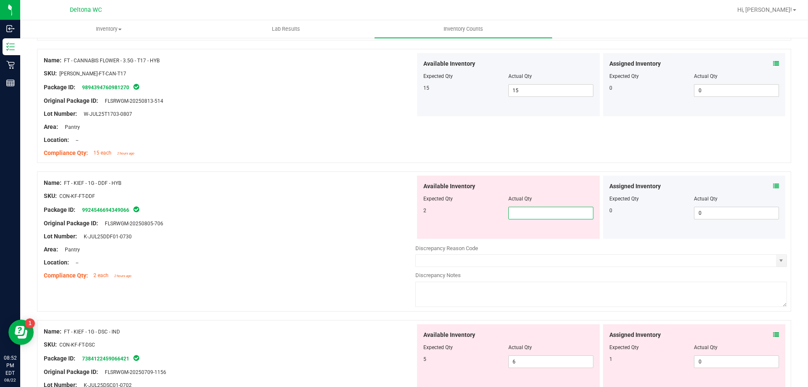
type input "2"
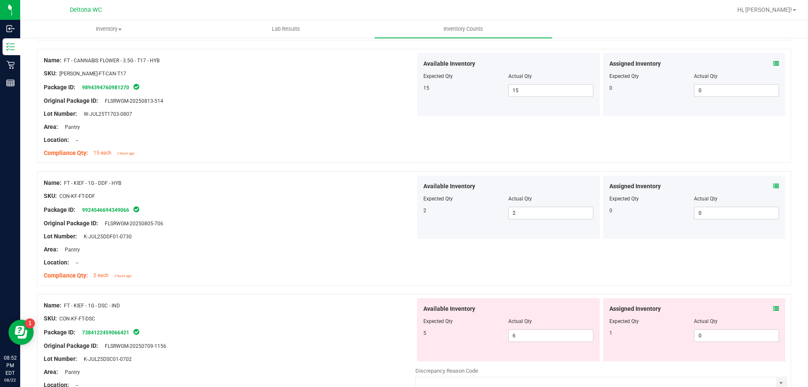
click at [773, 307] on icon at bounding box center [776, 308] width 6 height 6
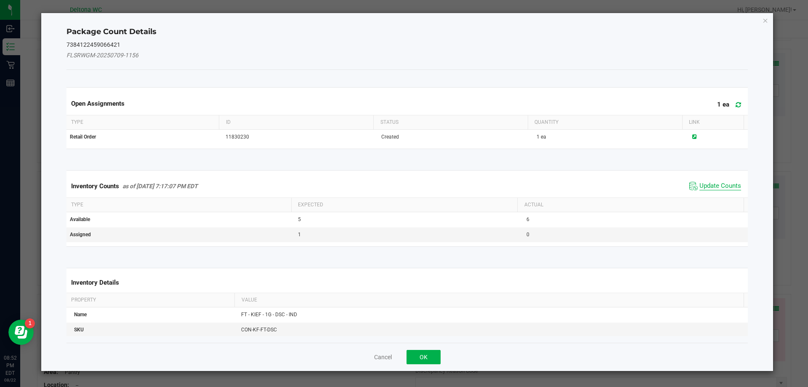
drag, startPoint x: 702, startPoint y: 176, endPoint x: 695, endPoint y: 185, distance: 11.4
click at [700, 180] on div "Inventory Counts as of [DATE] 7:17:07 PM EDT Update Counts" at bounding box center [407, 186] width 685 height 23
click at [699, 185] on span "Update Counts" at bounding box center [720, 186] width 42 height 8
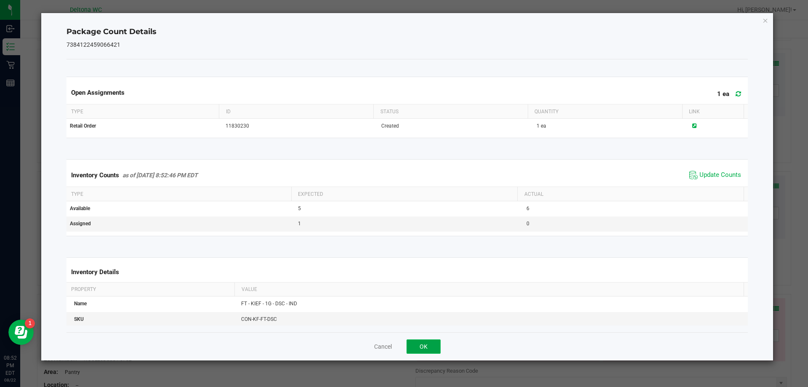
click at [424, 349] on button "OK" at bounding box center [423, 346] width 34 height 14
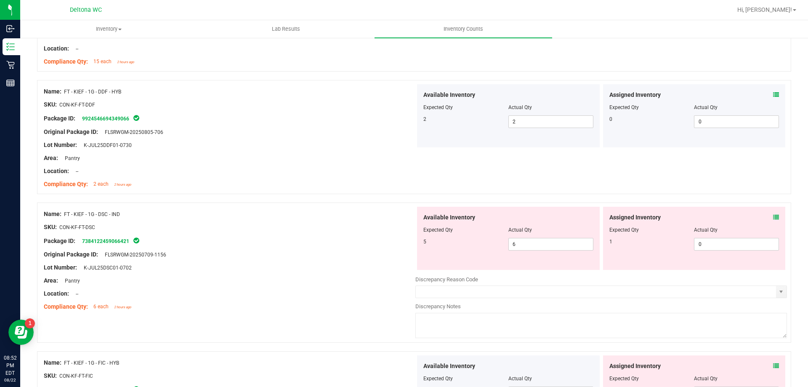
scroll to position [337, 0]
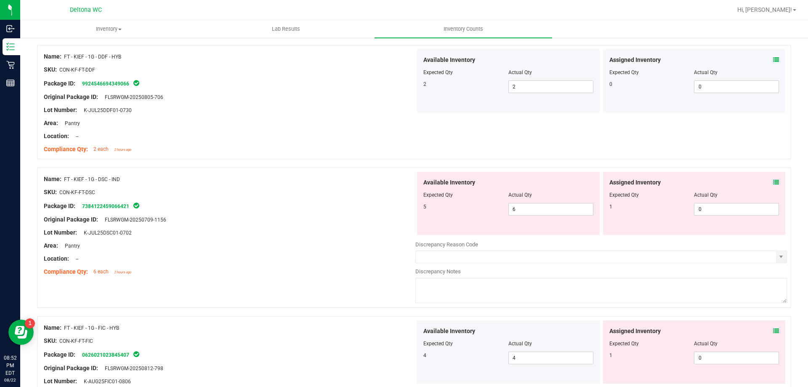
click at [773, 182] on icon at bounding box center [776, 182] width 6 height 6
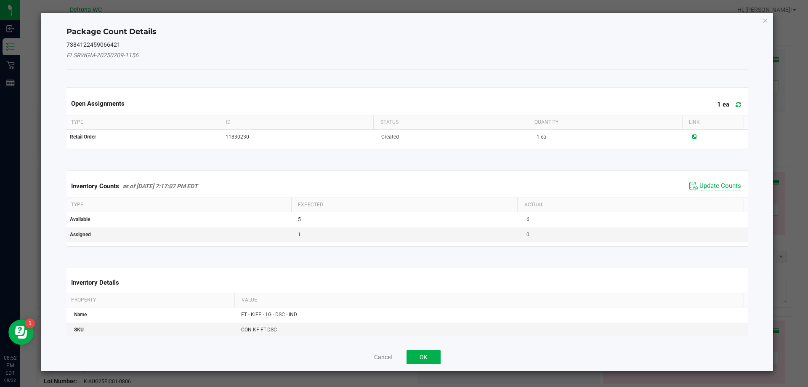
click at [706, 186] on span "Update Counts" at bounding box center [720, 186] width 42 height 8
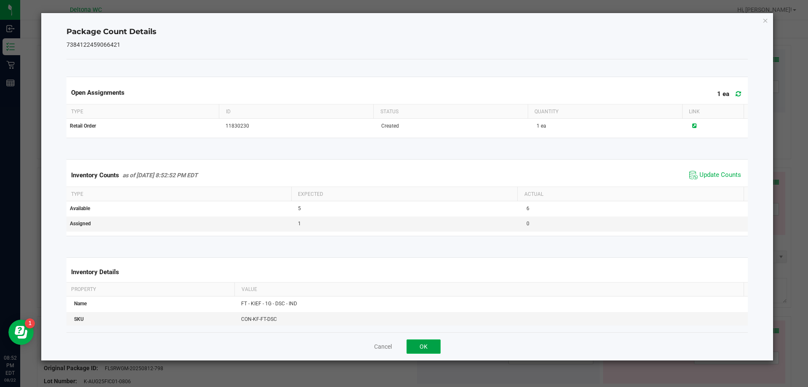
click at [424, 342] on button "OK" at bounding box center [423, 346] width 34 height 14
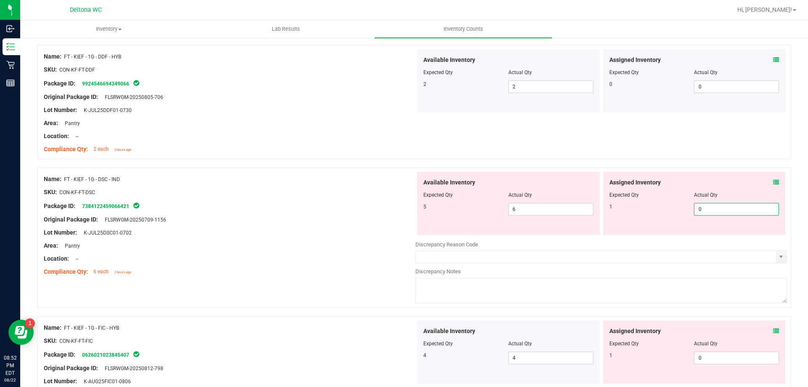
click at [721, 210] on span "0 0" at bounding box center [736, 209] width 85 height 13
type input "1"
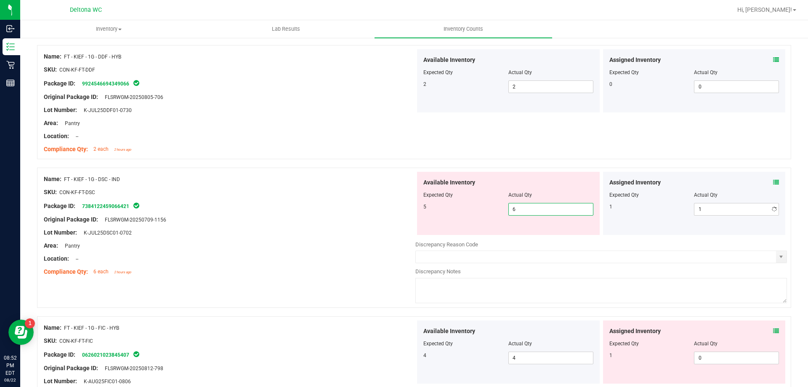
drag, startPoint x: 540, startPoint y: 211, endPoint x: 534, endPoint y: 215, distance: 6.4
click at [536, 213] on span "6 6" at bounding box center [550, 209] width 85 height 13
type input "5"
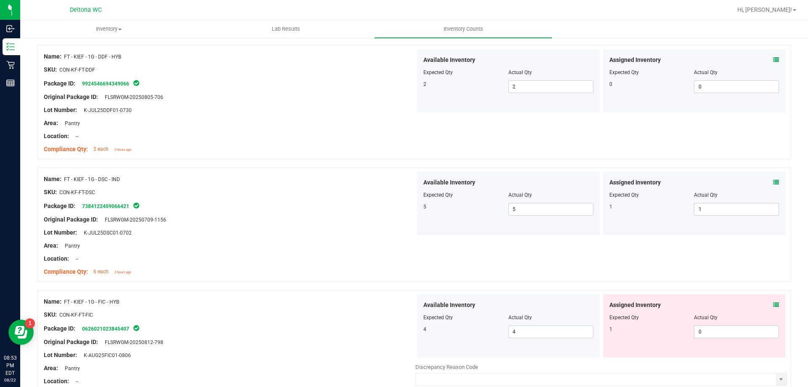
click at [773, 305] on icon at bounding box center [776, 305] width 6 height 6
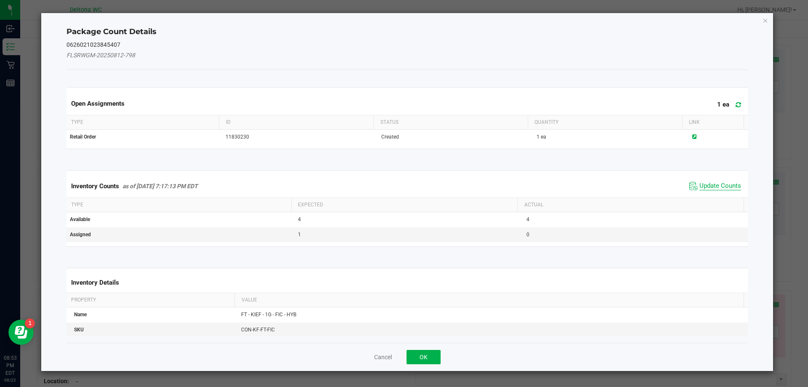
click at [704, 186] on span "Update Counts" at bounding box center [720, 186] width 42 height 8
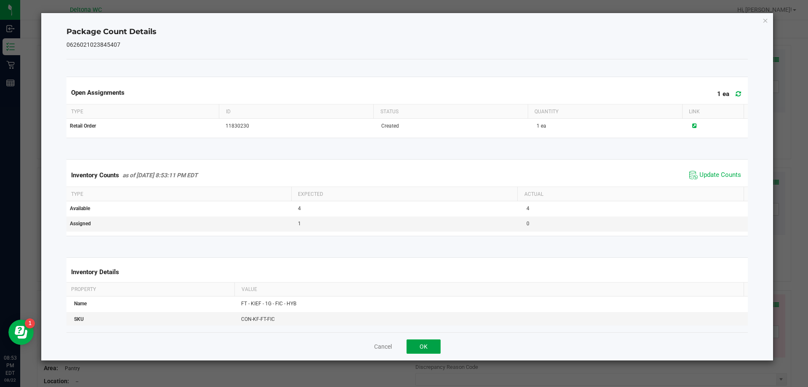
click at [414, 346] on button "OK" at bounding box center [423, 346] width 34 height 14
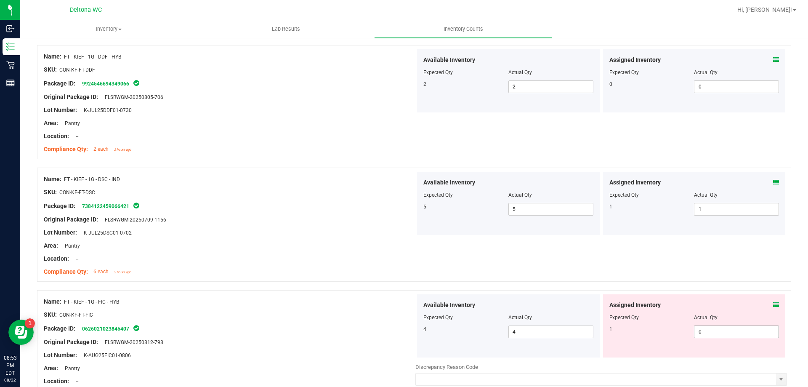
click at [714, 329] on span "0 0" at bounding box center [736, 331] width 85 height 13
type input "4"
type input "1"
click at [724, 285] on div at bounding box center [414, 285] width 754 height 8
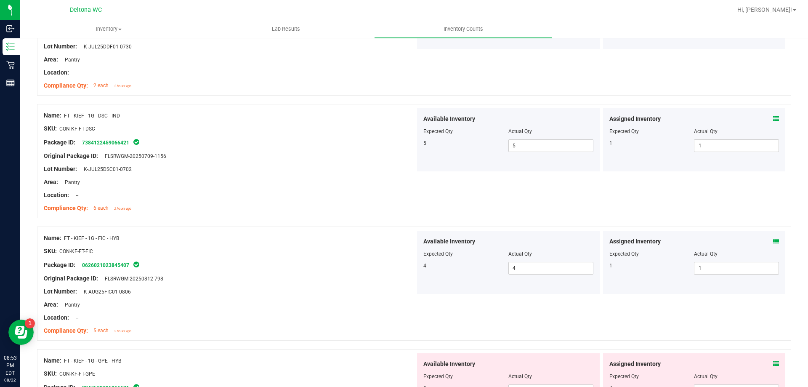
scroll to position [547, 0]
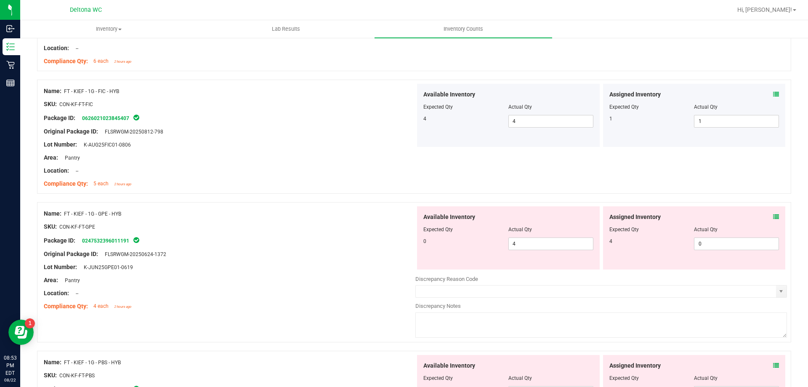
click at [773, 215] on icon at bounding box center [776, 217] width 6 height 6
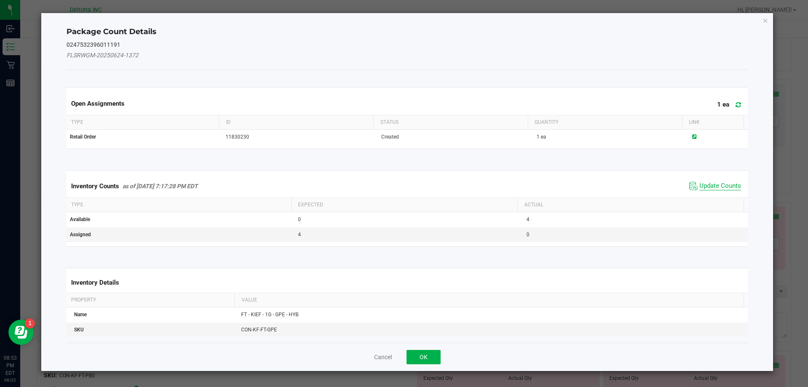
click at [725, 188] on span "Update Counts" at bounding box center [720, 186] width 42 height 8
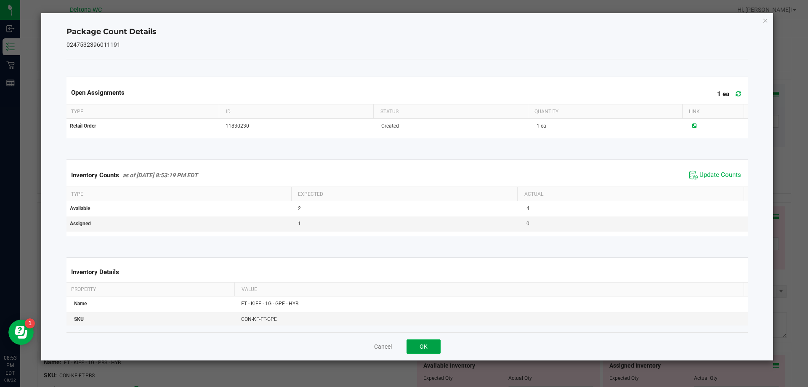
click at [415, 347] on button "OK" at bounding box center [423, 346] width 34 height 14
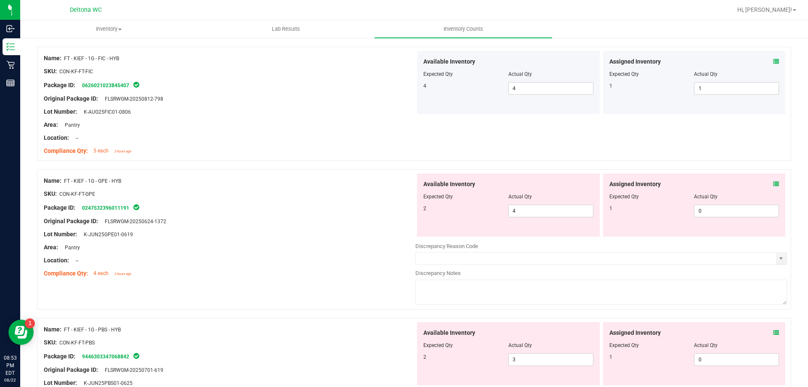
scroll to position [631, 0]
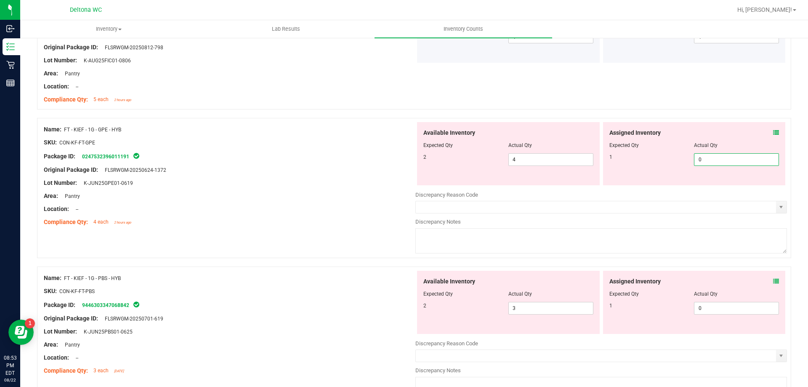
click at [704, 160] on span "0 0" at bounding box center [736, 159] width 85 height 13
type input "1"
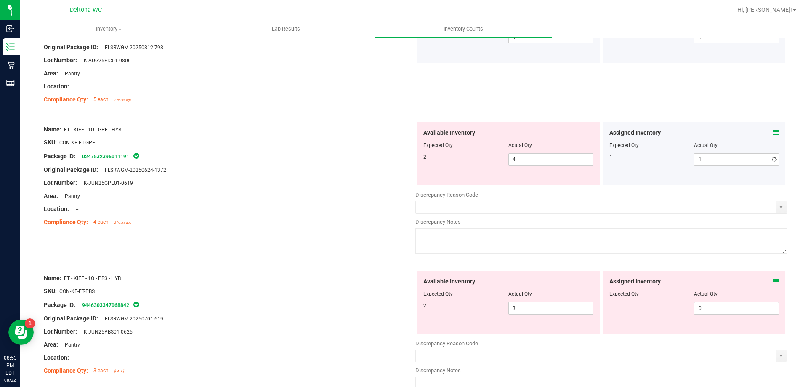
click at [626, 216] on div at bounding box center [600, 215] width 371 height 4
click at [540, 154] on span "4 4" at bounding box center [550, 159] width 85 height 13
type input "2"
click at [593, 89] on div "Name: FT - KIEF - 1G - FIC - HYB SKU: CON-KF-FT-FIC Package ID: 062602102384540…" at bounding box center [414, 52] width 754 height 114
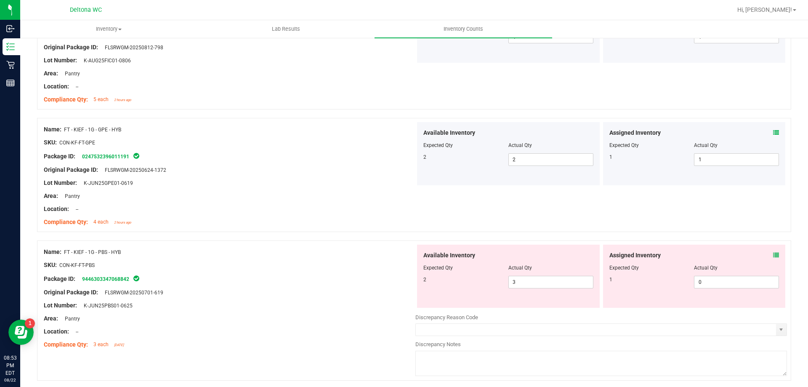
click at [773, 253] on icon at bounding box center [776, 255] width 6 height 6
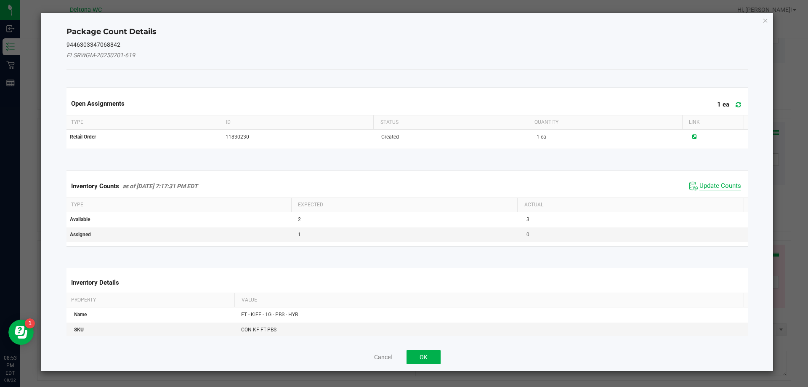
click at [709, 187] on span "Update Counts" at bounding box center [720, 186] width 42 height 8
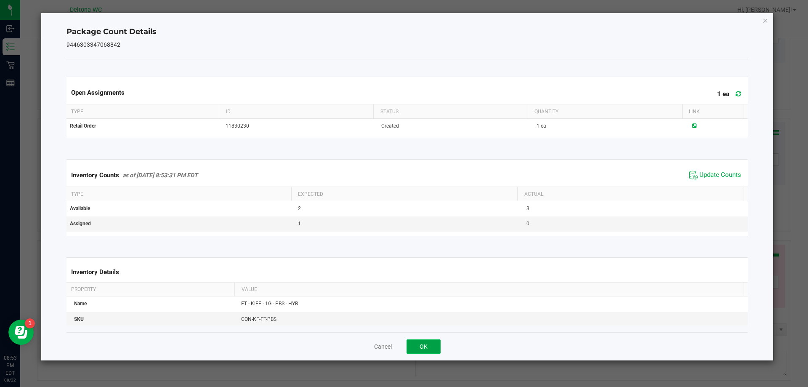
click at [427, 345] on button "OK" at bounding box center [423, 346] width 34 height 14
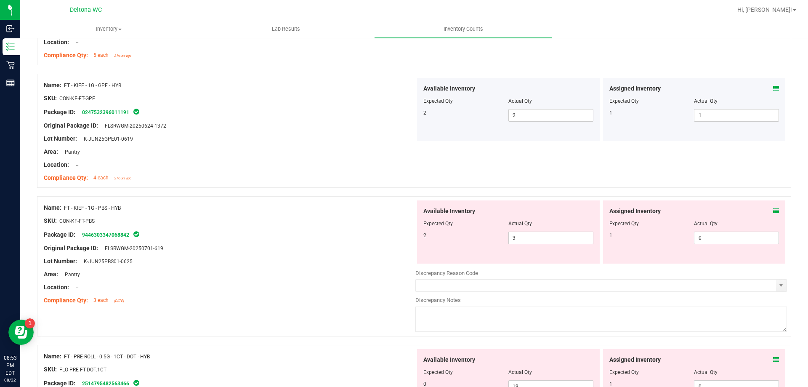
scroll to position [715, 0]
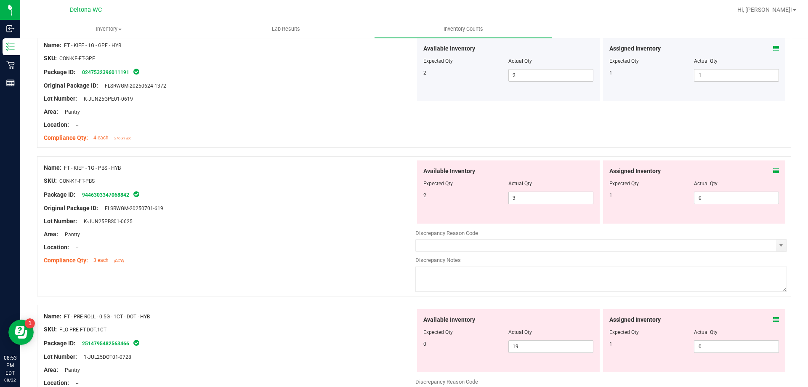
click at [773, 320] on icon at bounding box center [776, 319] width 6 height 6
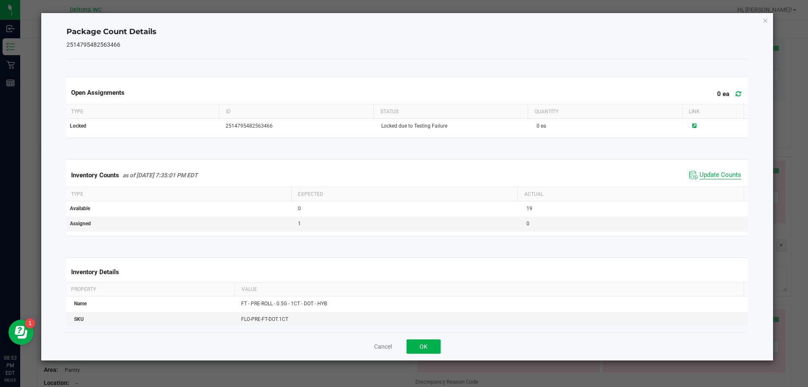
click at [709, 171] on span "Update Counts" at bounding box center [720, 175] width 42 height 8
drag, startPoint x: 426, startPoint y: 336, endPoint x: 424, endPoint y: 350, distance: 14.5
click at [426, 343] on div "Cancel OK" at bounding box center [407, 346] width 682 height 28
click at [424, 351] on button "OK" at bounding box center [423, 346] width 34 height 14
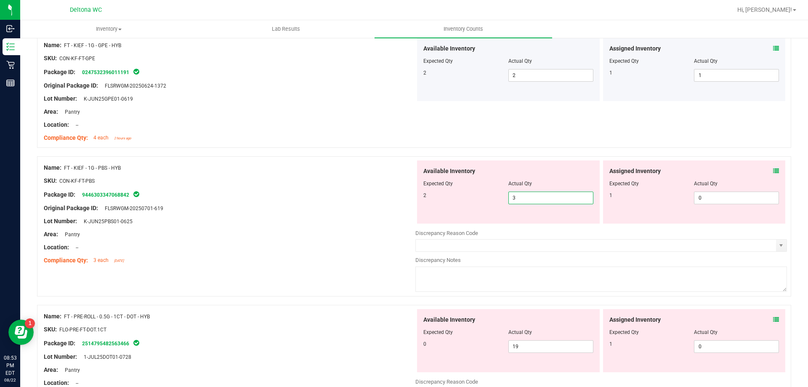
click at [529, 198] on span "3 3" at bounding box center [550, 197] width 85 height 13
type input "2"
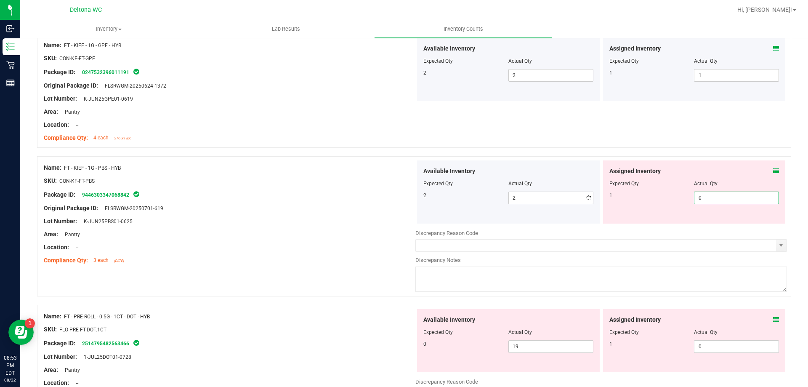
click at [694, 196] on span "0 0" at bounding box center [736, 197] width 85 height 13
click at [694, 196] on input "0" at bounding box center [736, 198] width 84 height 12
type input "1"
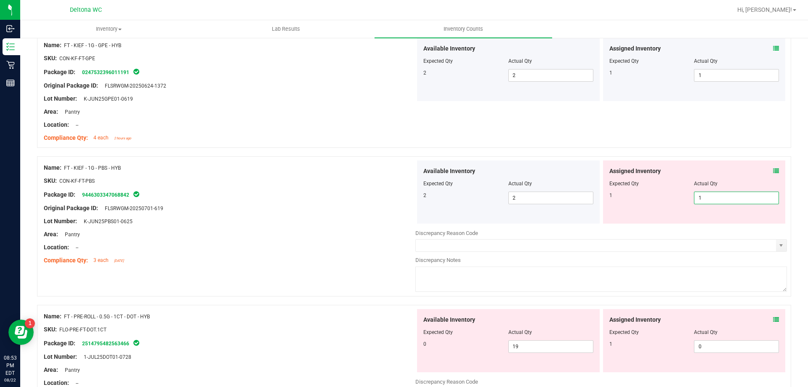
type input "1"
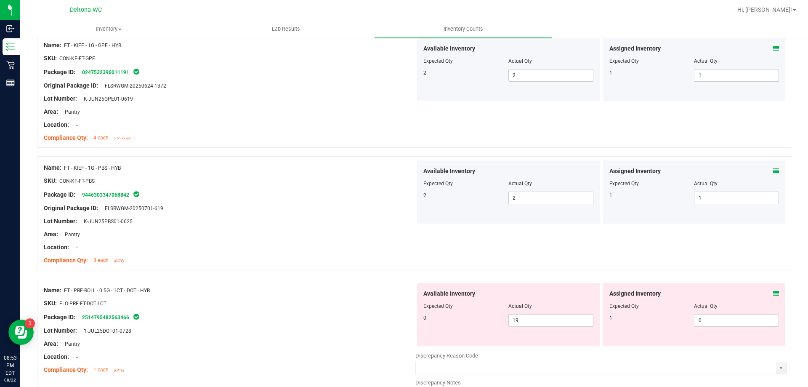
click at [773, 294] on icon at bounding box center [776, 293] width 6 height 6
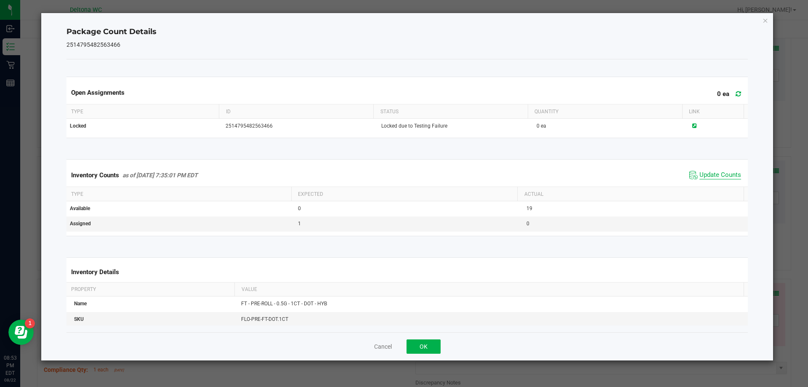
click at [722, 173] on span "Update Counts" at bounding box center [720, 175] width 42 height 8
click at [422, 343] on button "OK" at bounding box center [423, 346] width 34 height 14
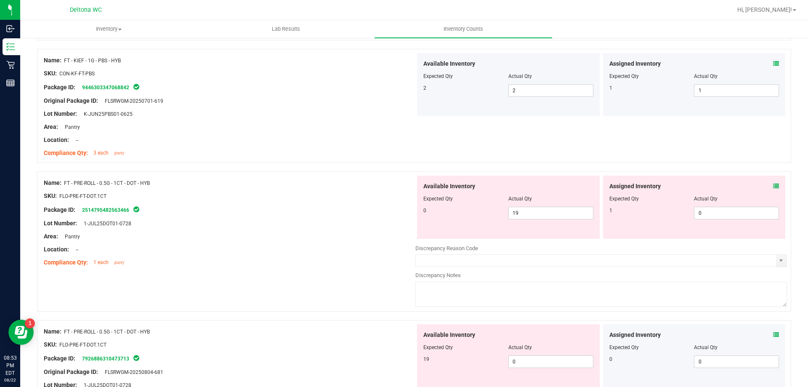
scroll to position [841, 0]
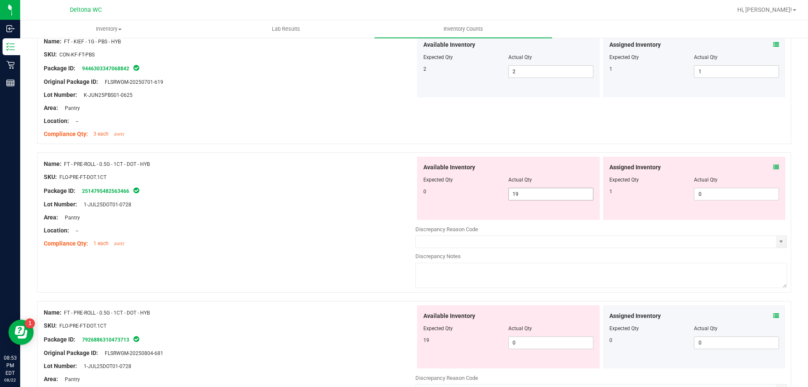
click at [533, 196] on span "19 19" at bounding box center [550, 194] width 85 height 13
type input "1"
type input "0"
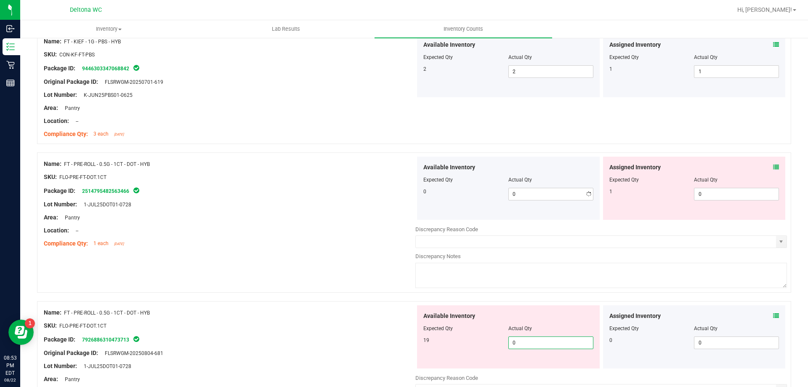
click at [537, 346] on span "0 0" at bounding box center [550, 342] width 85 height 13
type input "019"
type input "19"
click at [708, 200] on div "Assigned Inventory Expected Qty Actual Qty 1 0 0" at bounding box center [694, 188] width 183 height 63
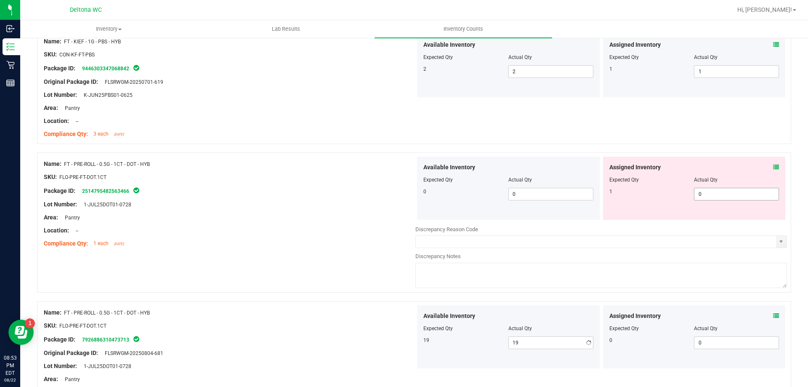
click at [710, 194] on span "0 0" at bounding box center [736, 194] width 85 height 13
type input "1"
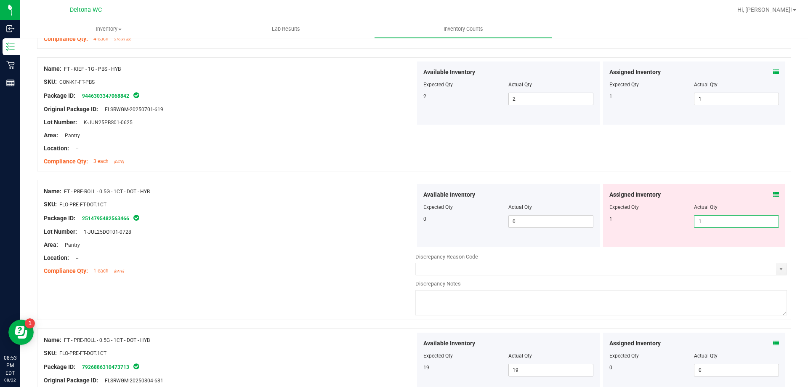
type input "1"
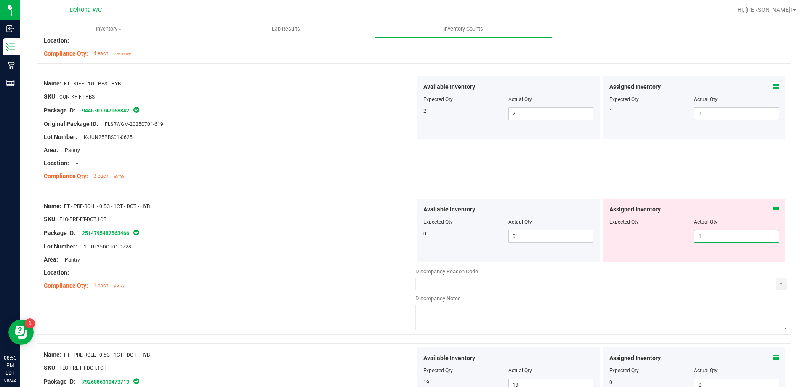
click at [638, 209] on div "Assigned Inventory Expected Qty Actual Qty 1 1 1" at bounding box center [694, 230] width 183 height 63
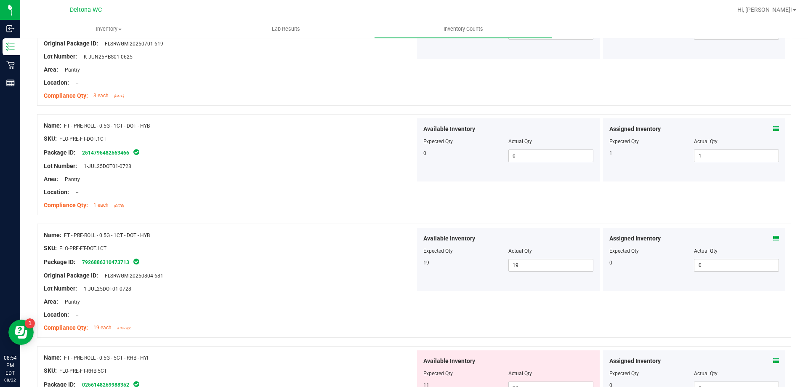
scroll to position [1010, 0]
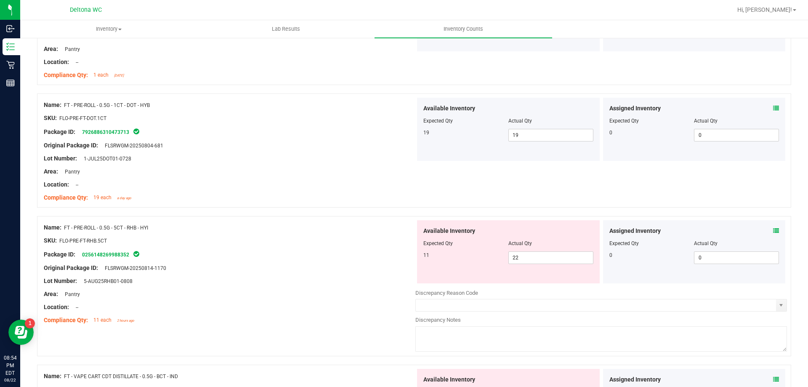
click at [773, 233] on icon at bounding box center [776, 231] width 6 height 6
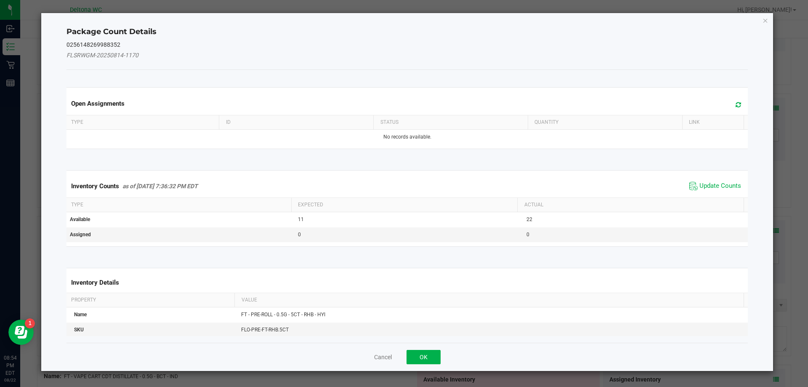
click at [719, 190] on span "Update Counts" at bounding box center [715, 186] width 56 height 13
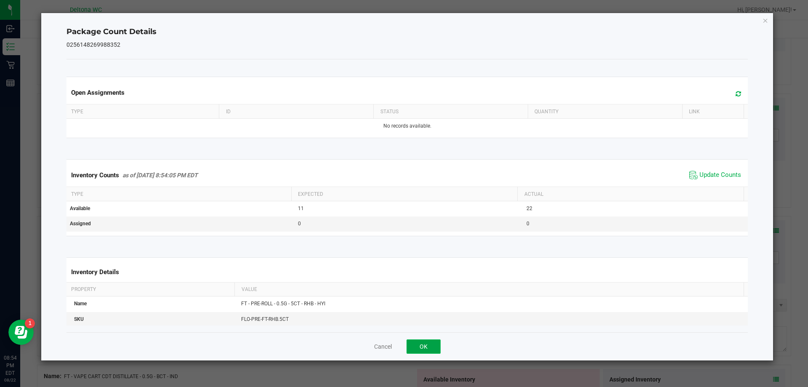
click at [409, 351] on button "OK" at bounding box center [423, 346] width 34 height 14
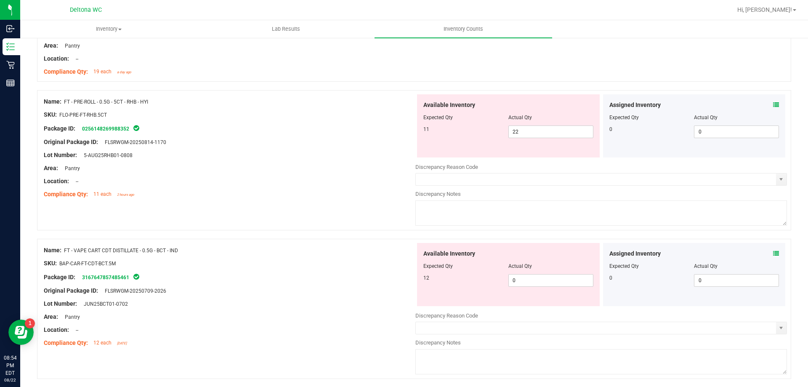
scroll to position [1136, 0]
click at [766, 251] on div "Assigned Inventory" at bounding box center [694, 253] width 170 height 9
click at [773, 251] on icon at bounding box center [776, 253] width 6 height 6
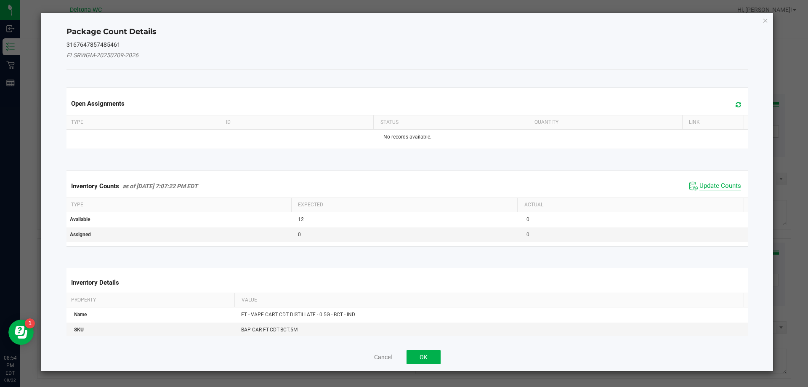
click at [724, 187] on span "Update Counts" at bounding box center [720, 186] width 42 height 8
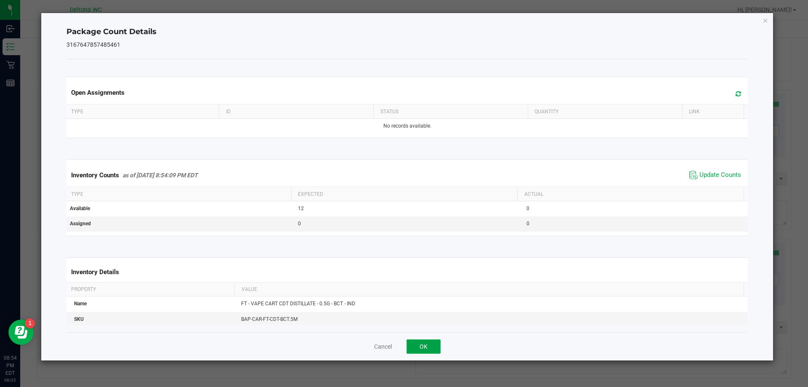
click at [416, 348] on button "OK" at bounding box center [423, 346] width 34 height 14
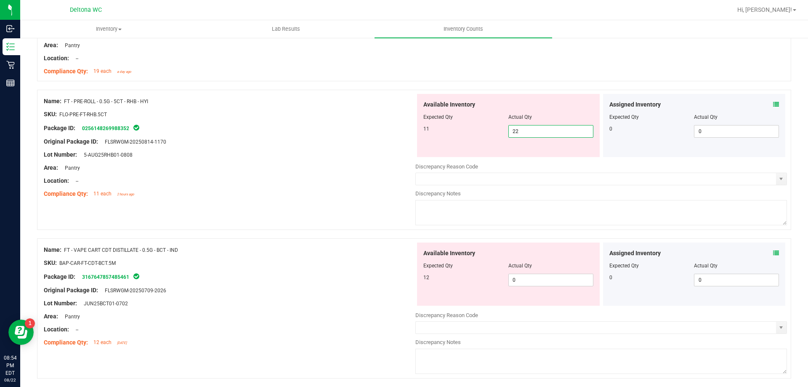
click at [544, 133] on span "22 22" at bounding box center [550, 131] width 85 height 13
type input "2"
type input "11"
drag, startPoint x: 558, startPoint y: 248, endPoint x: 549, endPoint y: 259, distance: 14.1
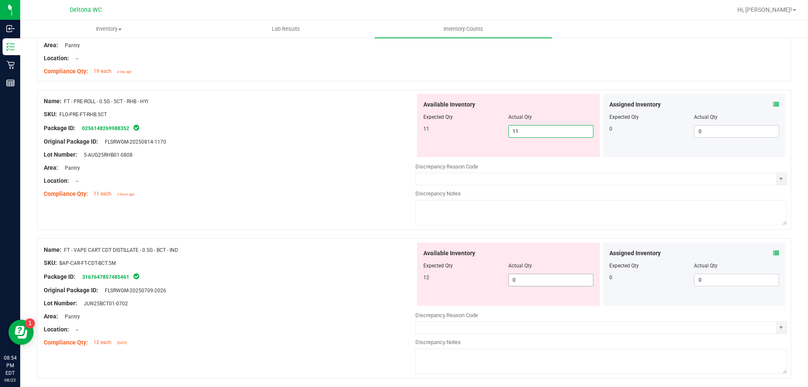
click at [557, 250] on div "Available Inventory Expected Qty Actual Qty 12 0 0" at bounding box center [508, 273] width 183 height 63
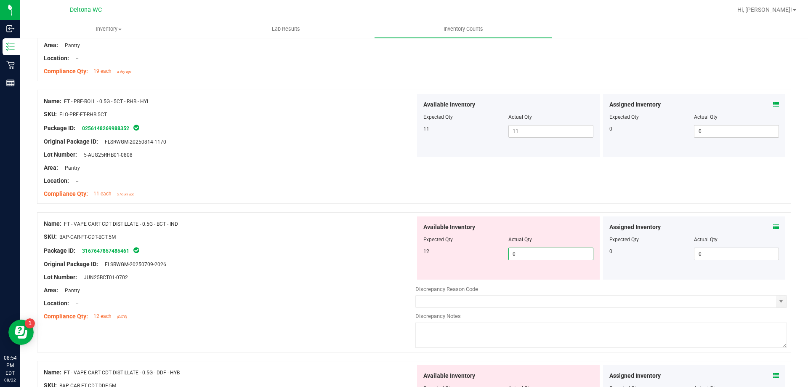
click at [539, 248] on input "0" at bounding box center [551, 254] width 84 height 12
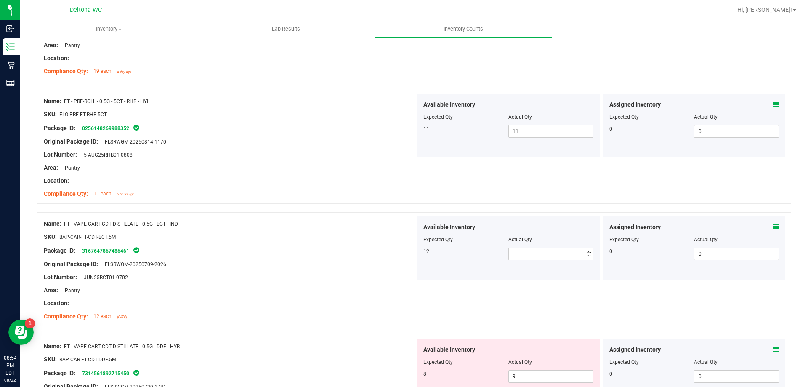
click at [773, 226] on icon at bounding box center [776, 227] width 6 height 6
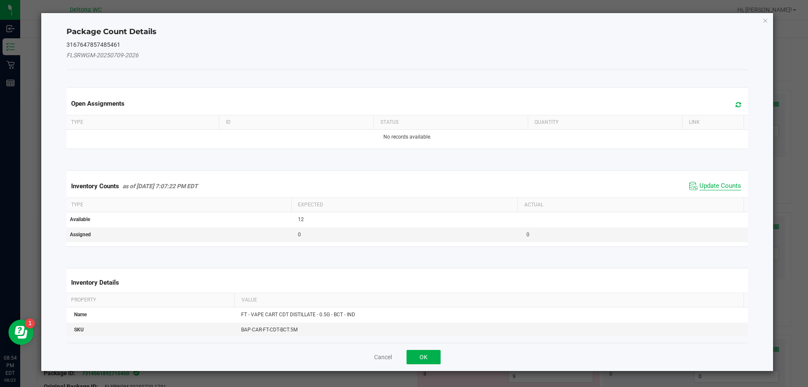
click at [724, 183] on span "Update Counts" at bounding box center [720, 186] width 42 height 8
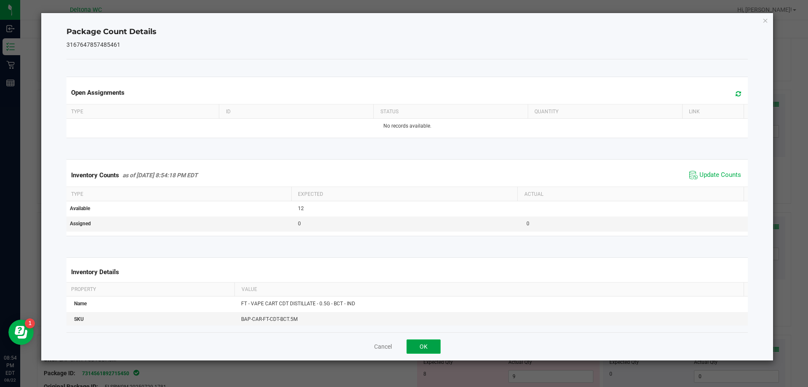
click at [419, 349] on button "OK" at bounding box center [423, 346] width 34 height 14
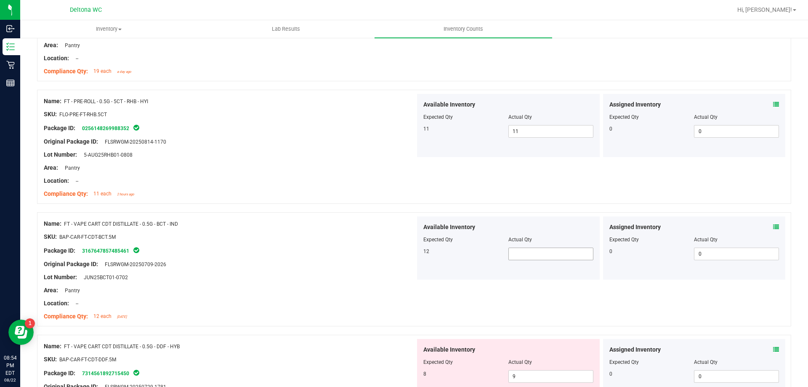
click at [532, 255] on span at bounding box center [550, 253] width 85 height 13
click at [549, 292] on div "Name: FT - VAPE CART CDT DISTILLATE - 0.5G - BCT - IND SKU: BAP-CAR-FT-CDT-BCT.…" at bounding box center [414, 269] width 754 height 114
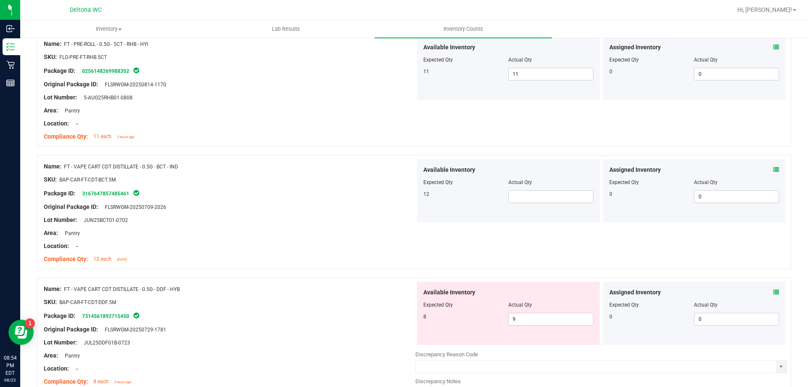
scroll to position [1304, 0]
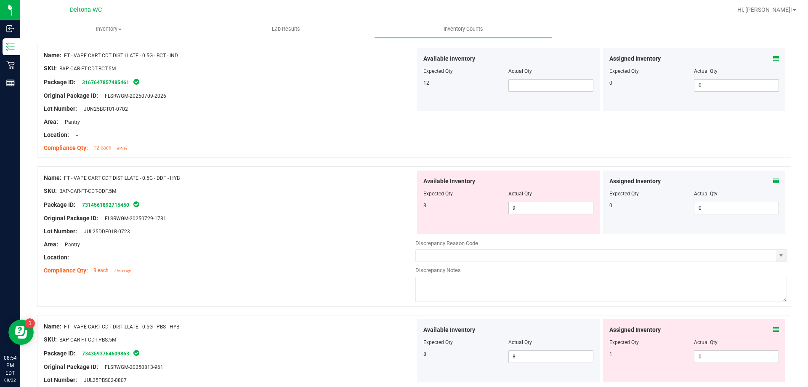
click at [773, 182] on icon at bounding box center [776, 181] width 6 height 6
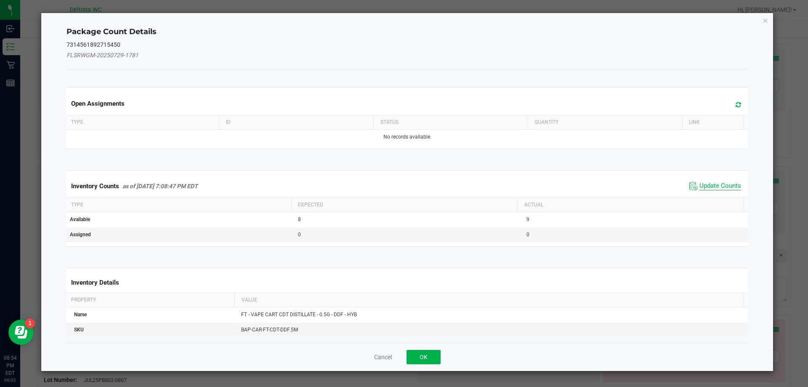
click at [707, 184] on span "Update Counts" at bounding box center [720, 186] width 42 height 8
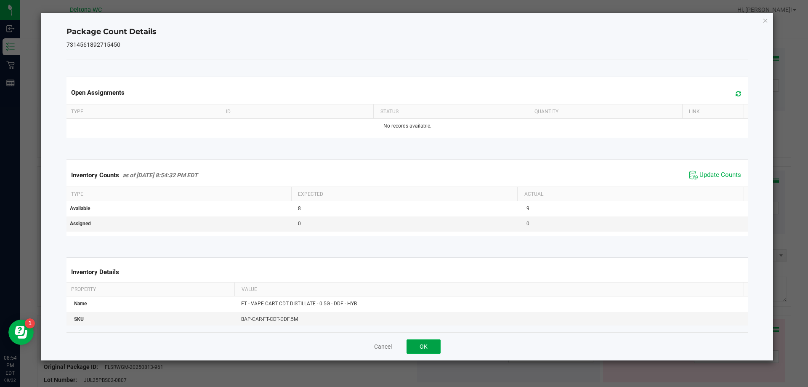
click at [424, 345] on button "OK" at bounding box center [423, 346] width 34 height 14
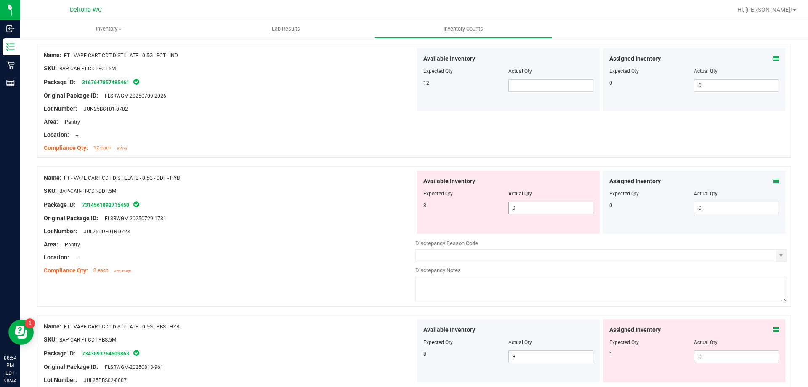
drag, startPoint x: 531, startPoint y: 199, endPoint x: 529, endPoint y: 209, distance: 10.0
click at [531, 201] on div "Available Inventory Expected Qty Actual Qty 8 9 9" at bounding box center [508, 201] width 183 height 63
click at [528, 210] on span "9 9" at bounding box center [550, 208] width 85 height 13
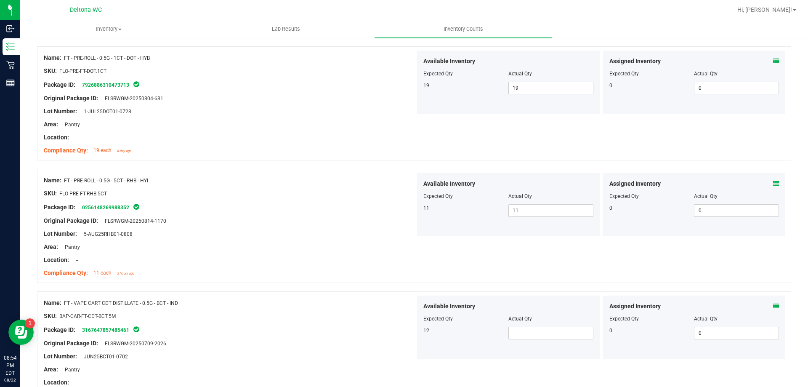
scroll to position [1052, 0]
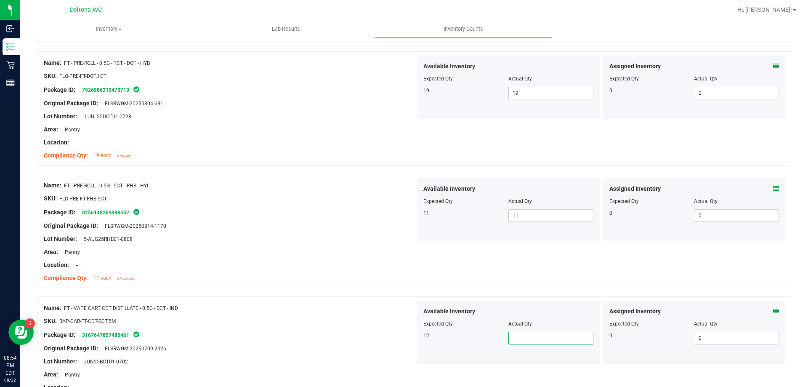
click at [522, 335] on span at bounding box center [550, 338] width 85 height 13
type input "12"
click at [534, 267] on div "Name: FT - PRE-ROLL - 0.5G - 5CT - RHB - HYI SKU: FLO-PRE-FT-RHB.5CT Package ID…" at bounding box center [414, 231] width 754 height 114
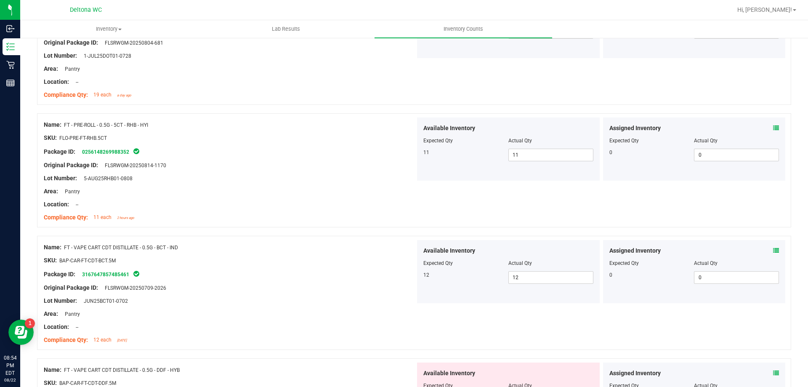
scroll to position [1220, 0]
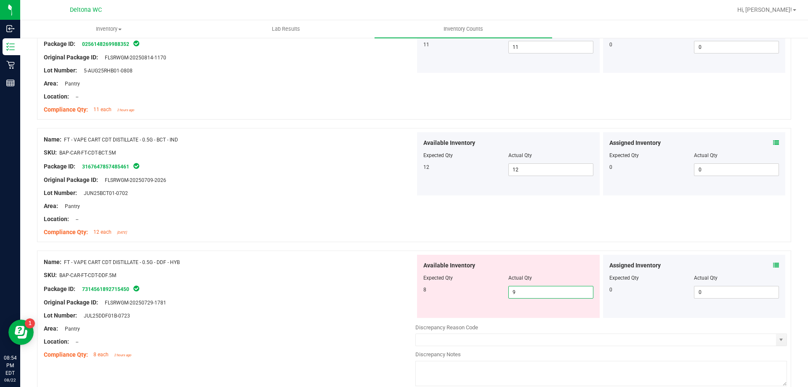
click at [532, 297] on span "9 9" at bounding box center [550, 292] width 85 height 13
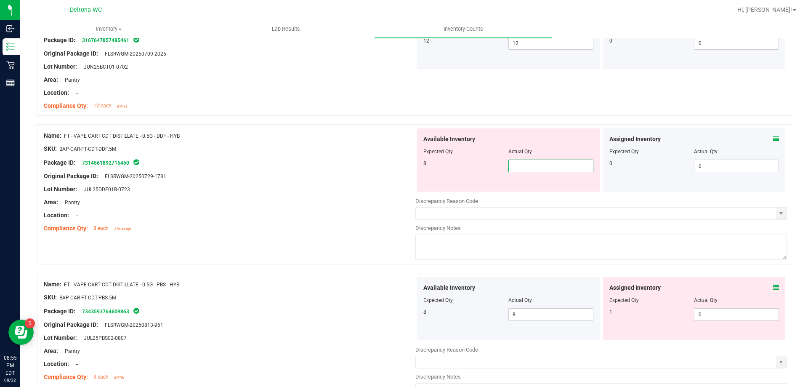
scroll to position [1304, 0]
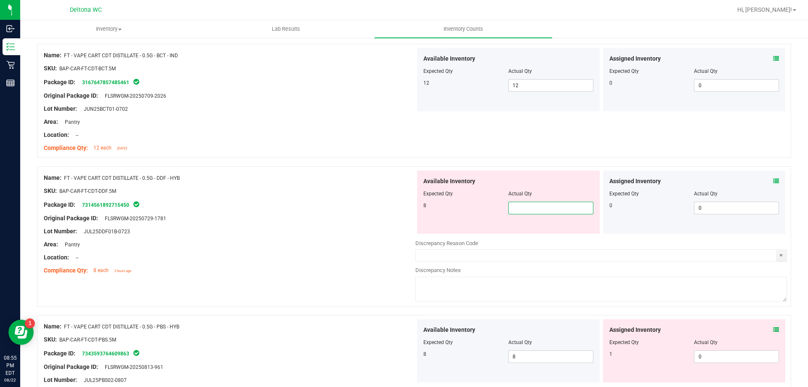
type input "8"
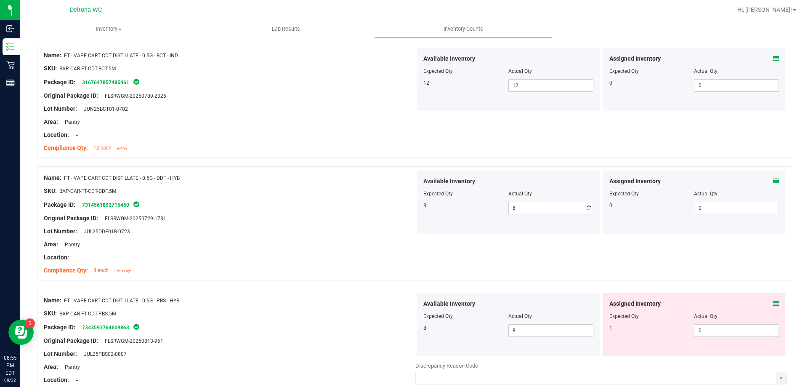
click at [557, 305] on div "Name: FT - CANNABIS FLOWER - 3.5G - JCW - HYB SKU: [PERSON_NAME]-FT-CAN-JCW Pac…" at bounding box center [414, 160] width 754 height 2654
click at [699, 331] on span "0 0" at bounding box center [736, 330] width 85 height 13
click at [771, 298] on div "Assigned Inventory Expected Qty Actual Qty 1 0 0" at bounding box center [694, 324] width 183 height 63
click at [773, 303] on icon at bounding box center [776, 303] width 6 height 6
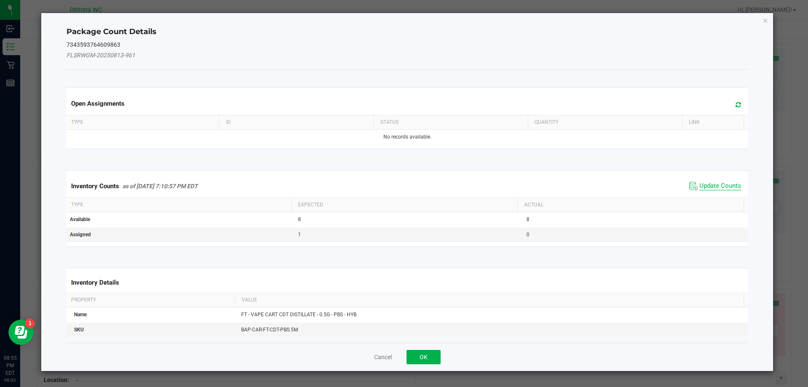
click at [724, 182] on span "Update Counts" at bounding box center [720, 186] width 42 height 8
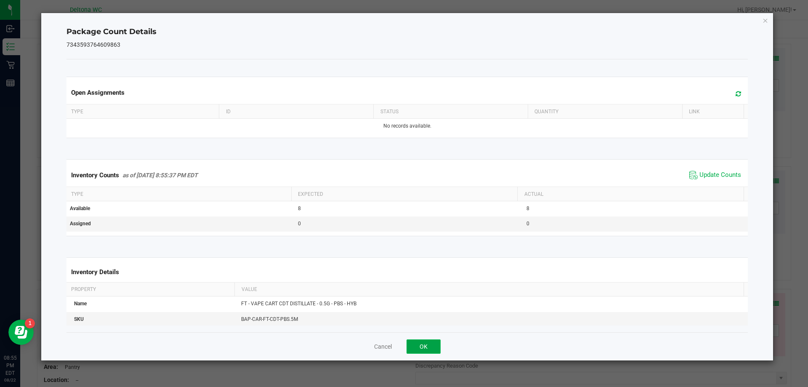
click at [428, 352] on button "OK" at bounding box center [423, 346] width 34 height 14
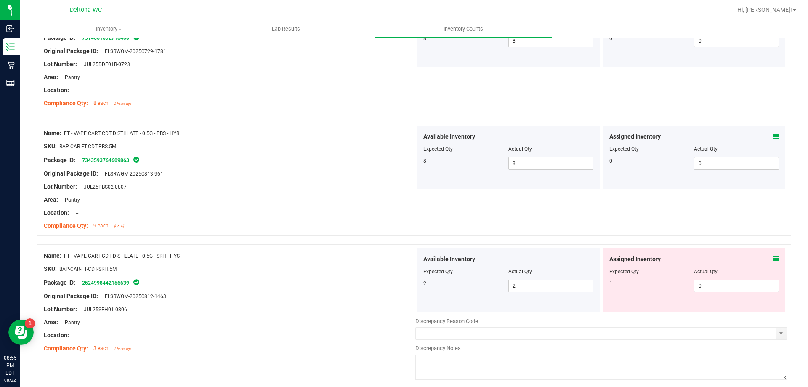
scroll to position [1472, 0]
click at [730, 292] on div "Assigned Inventory Expected Qty Actual Qty 1 0 0" at bounding box center [694, 278] width 183 height 63
click at [732, 284] on span "0 0" at bounding box center [736, 284] width 85 height 13
type input "01"
type input "1"
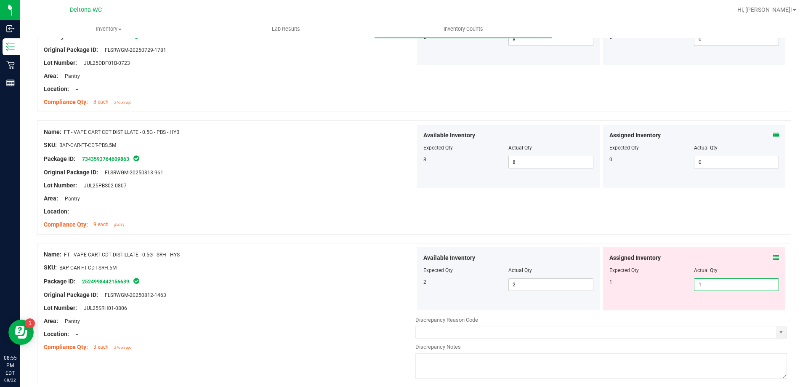
click at [755, 274] on div at bounding box center [694, 276] width 170 height 4
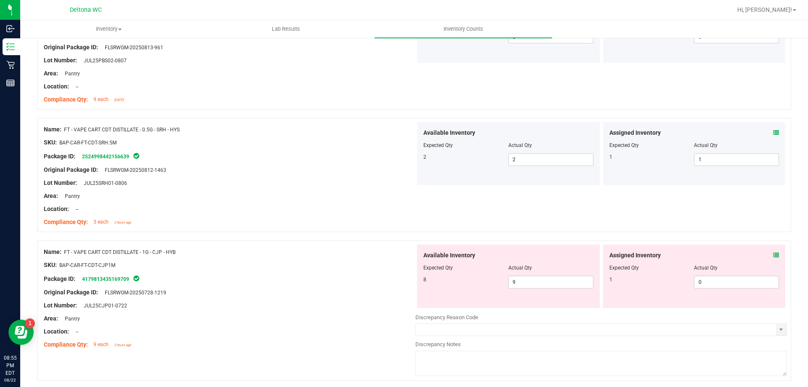
scroll to position [1599, 0]
click at [773, 254] on icon at bounding box center [776, 254] width 6 height 6
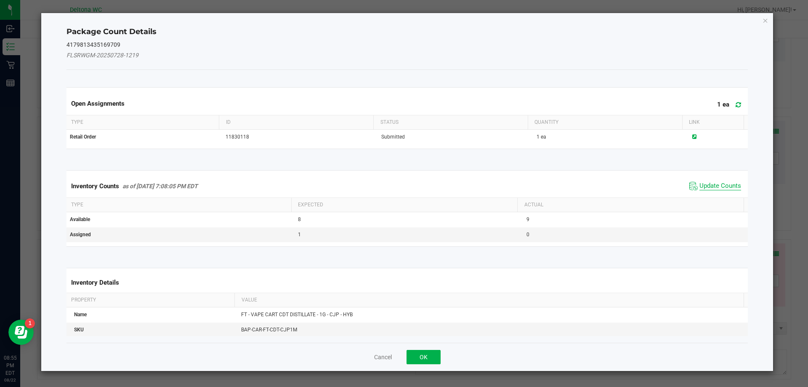
click at [707, 187] on span "Update Counts" at bounding box center [720, 186] width 42 height 8
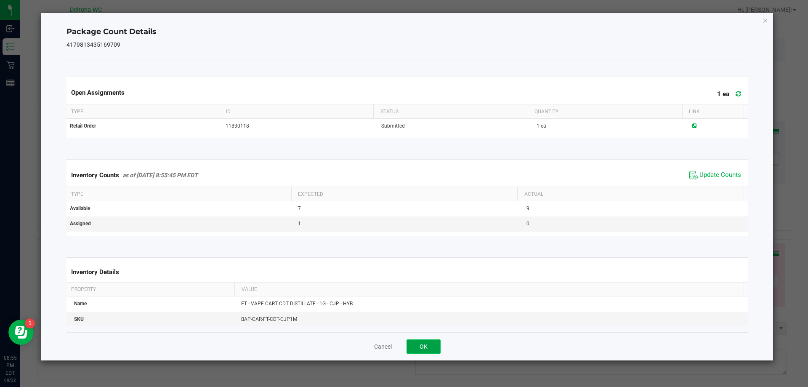
click at [440, 345] on button "OK" at bounding box center [423, 346] width 34 height 14
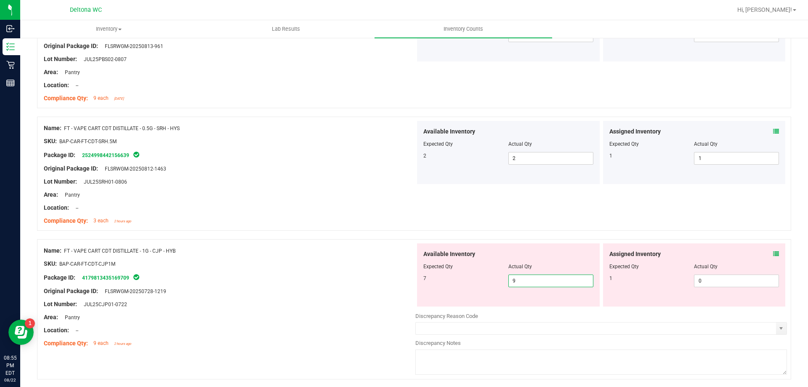
click at [572, 280] on span "9 9" at bounding box center [550, 280] width 85 height 13
drag, startPoint x: 712, startPoint y: 281, endPoint x: 706, endPoint y: 282, distance: 6.4
click at [707, 282] on span "0 0" at bounding box center [736, 280] width 85 height 13
type input "1"
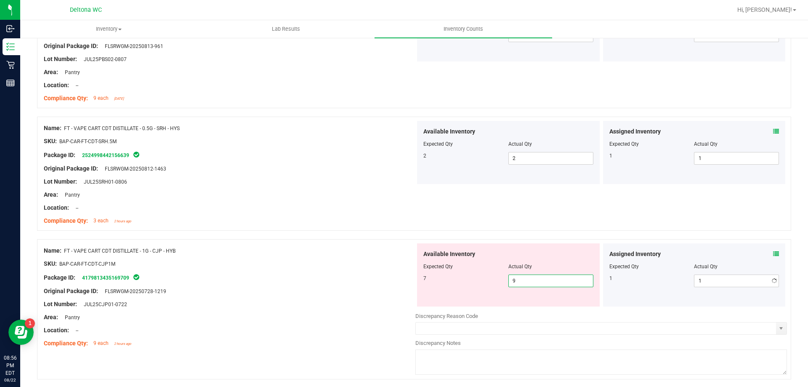
click at [554, 278] on span "9 9" at bounding box center [550, 280] width 85 height 13
type input "7"
drag, startPoint x: 693, startPoint y: 275, endPoint x: 685, endPoint y: 280, distance: 9.5
click at [694, 277] on span "1 1" at bounding box center [736, 280] width 85 height 13
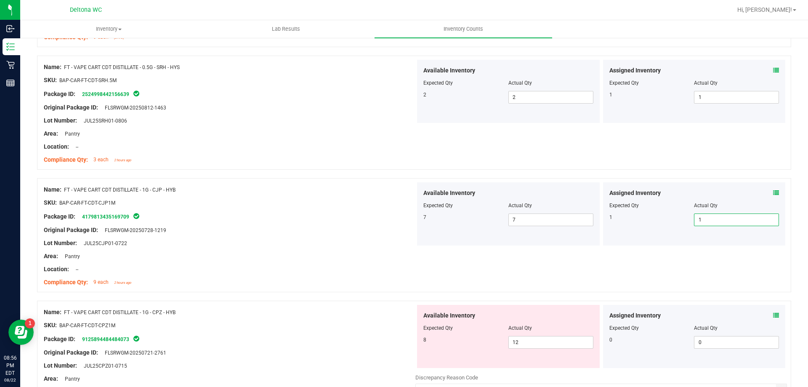
scroll to position [1767, 0]
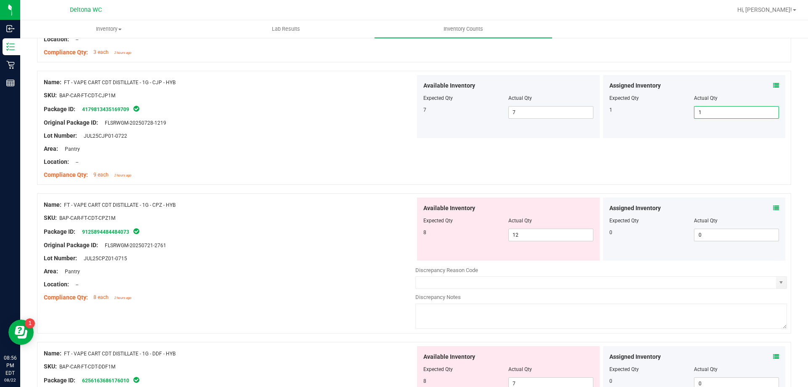
click at [772, 206] on div "Assigned Inventory Expected Qty Actual Qty 0 0 0" at bounding box center [694, 228] width 183 height 63
click at [773, 206] on icon at bounding box center [776, 208] width 6 height 6
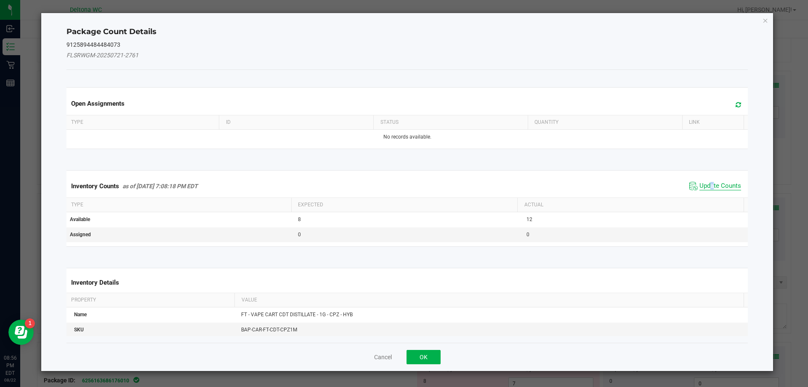
click at [708, 186] on span "Update Counts" at bounding box center [720, 186] width 42 height 8
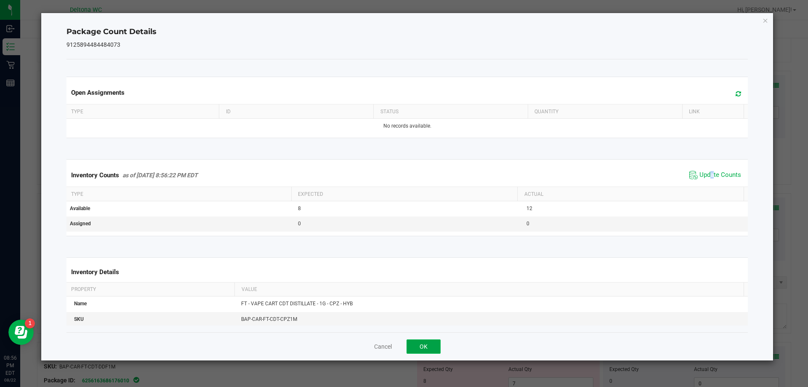
click at [437, 343] on button "OK" at bounding box center [423, 346] width 34 height 14
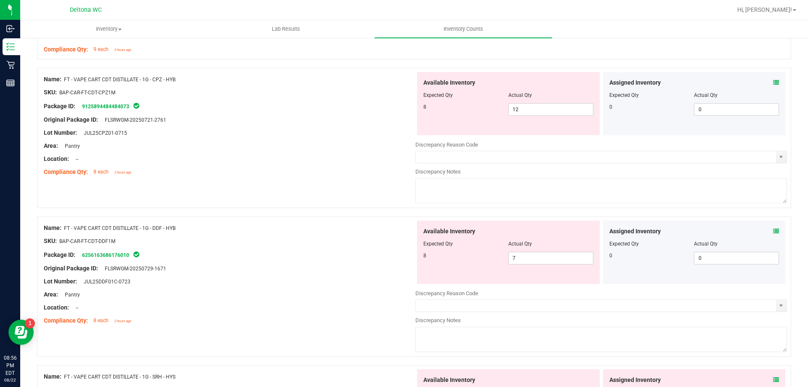
scroll to position [1893, 0]
click at [773, 228] on icon at bounding box center [776, 230] width 6 height 6
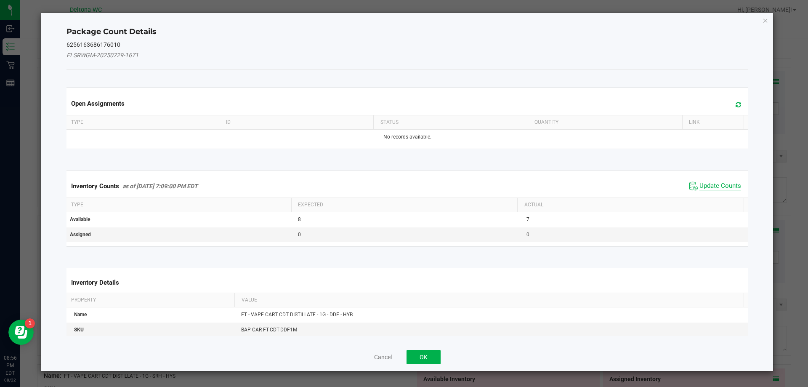
click at [716, 189] on span "Update Counts" at bounding box center [720, 186] width 42 height 8
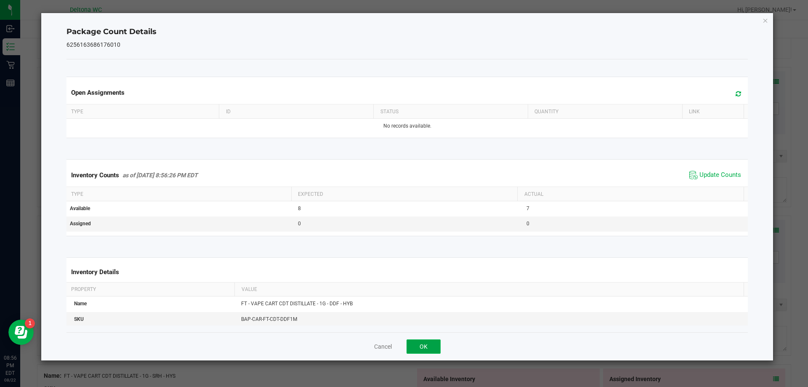
click at [422, 345] on button "OK" at bounding box center [423, 346] width 34 height 14
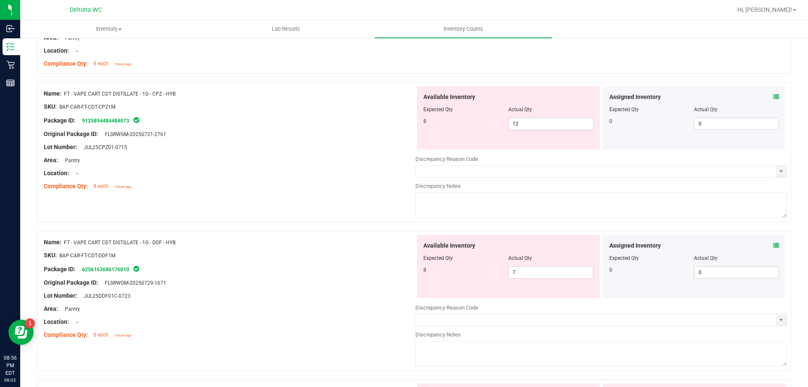
scroll to position [1851, 0]
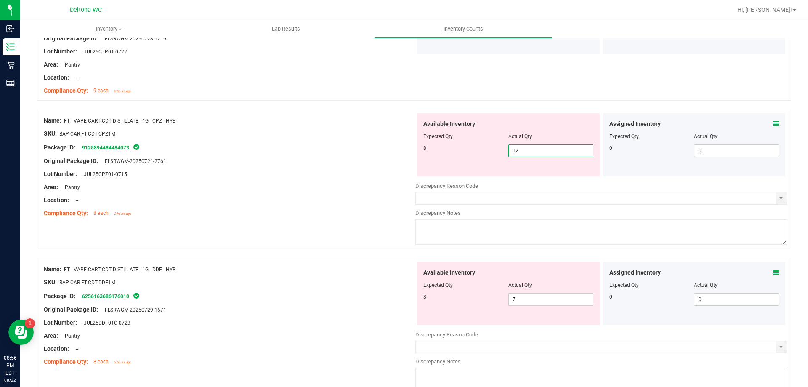
click at [545, 148] on span "12 12" at bounding box center [550, 150] width 85 height 13
type input "1"
type input "8"
drag, startPoint x: 525, startPoint y: 166, endPoint x: 520, endPoint y: 178, distance: 12.9
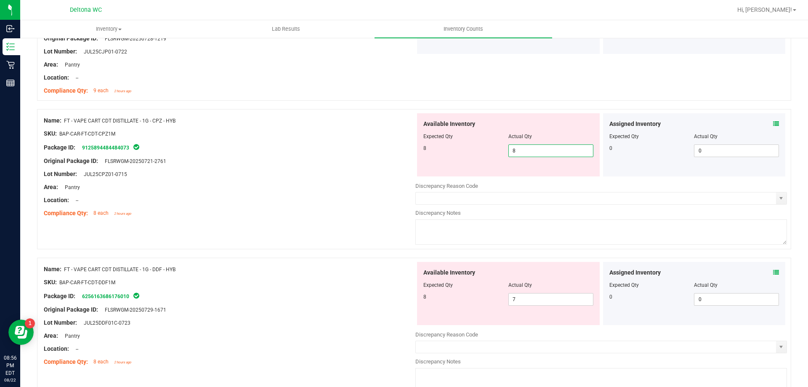
click at [524, 167] on div "Available Inventory Expected Qty Actual Qty 8 8 8" at bounding box center [508, 144] width 183 height 63
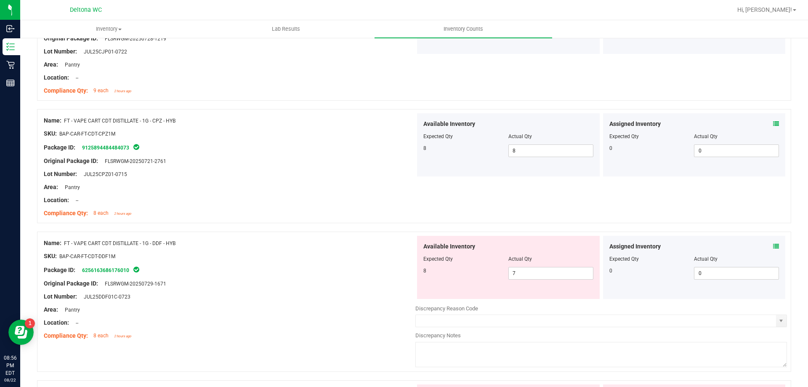
click at [773, 245] on icon at bounding box center [776, 246] width 6 height 6
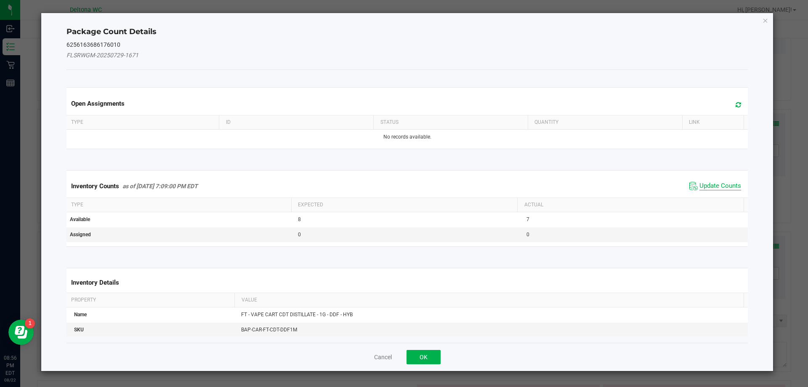
click at [713, 183] on span "Update Counts" at bounding box center [720, 186] width 42 height 8
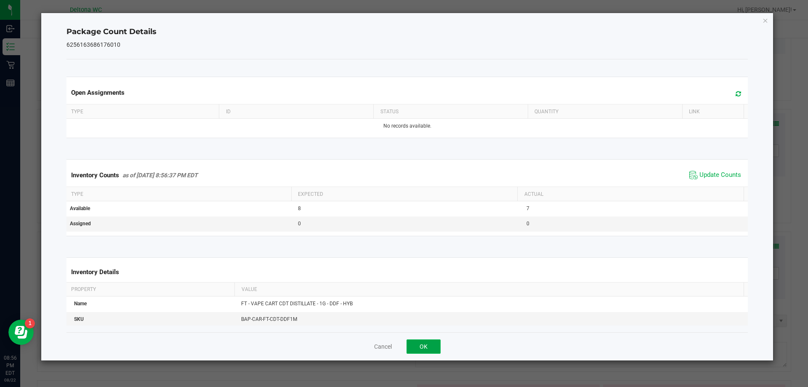
click at [422, 349] on button "OK" at bounding box center [423, 346] width 34 height 14
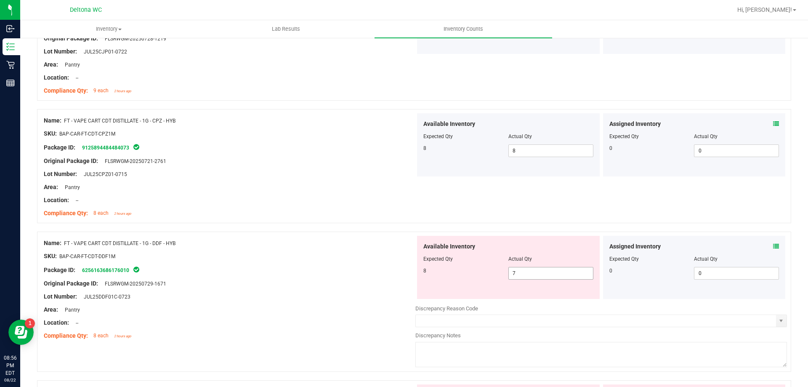
click at [535, 270] on span "7 7" at bounding box center [550, 273] width 85 height 13
type input "8"
click at [565, 208] on div "Name: FT - VAPE CART CDT DISTILLATE - 1G - CPZ - HYB SKU: BAP-CAR-FT-CDT-CPZ1M …" at bounding box center [414, 166] width 754 height 114
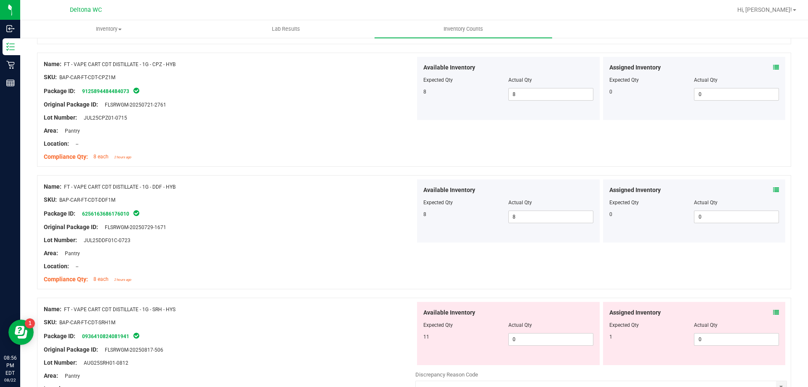
scroll to position [2019, 0]
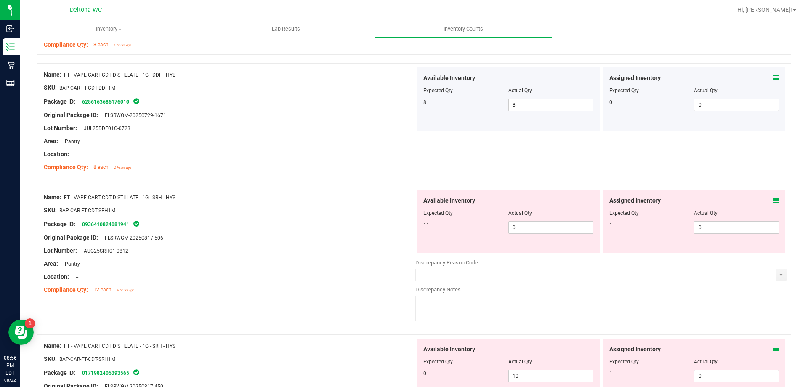
click at [773, 201] on icon at bounding box center [776, 200] width 6 height 6
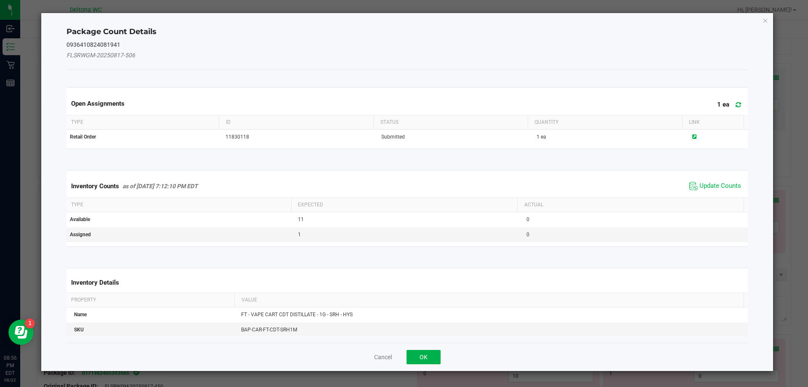
click at [700, 192] on div "Inventory Counts as of [DATE] 7:12:10 PM EDT Update Counts" at bounding box center [407, 186] width 685 height 23
click at [702, 189] on span "Update Counts" at bounding box center [720, 186] width 42 height 8
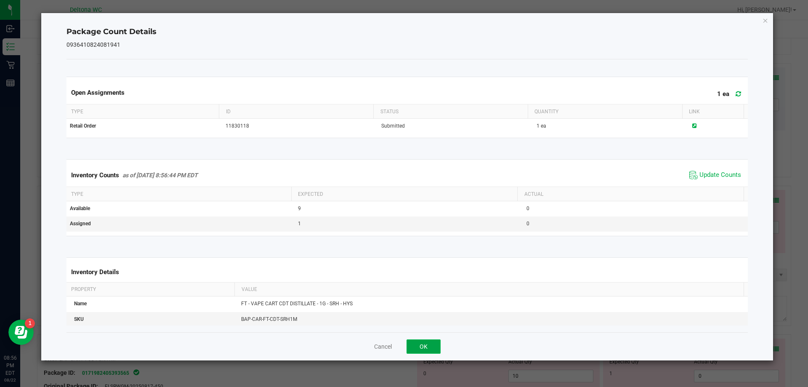
click at [430, 348] on button "OK" at bounding box center [423, 346] width 34 height 14
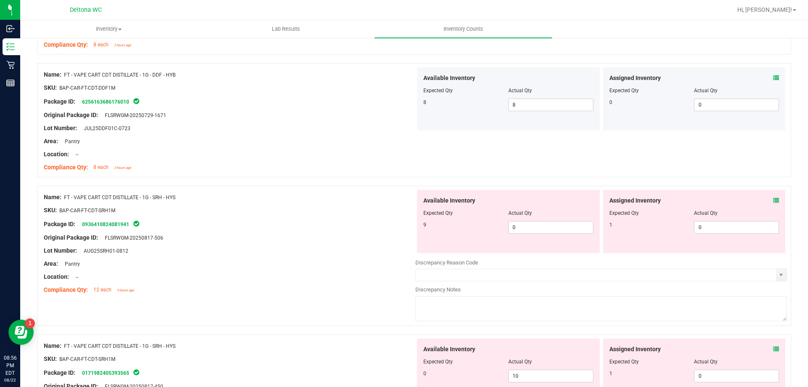
click at [564, 239] on div "Available Inventory Expected Qty Actual Qty 9 0 0" at bounding box center [508, 221] width 183 height 63
click at [566, 232] on span "0 0" at bounding box center [550, 227] width 85 height 13
type input "9"
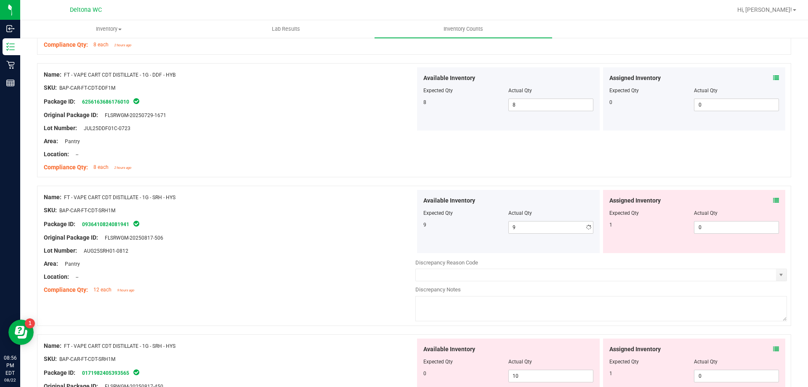
drag, startPoint x: 584, startPoint y: 210, endPoint x: 627, endPoint y: 218, distance: 44.0
click at [595, 212] on div "Available Inventory Expected Qty Actual Qty 9 9 9" at bounding box center [508, 221] width 186 height 63
click at [729, 221] on span "0 0" at bounding box center [736, 227] width 85 height 13
type input "1"
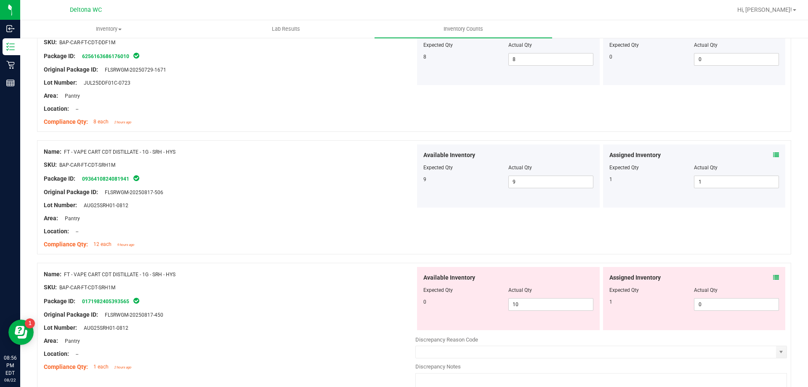
scroll to position [2188, 0]
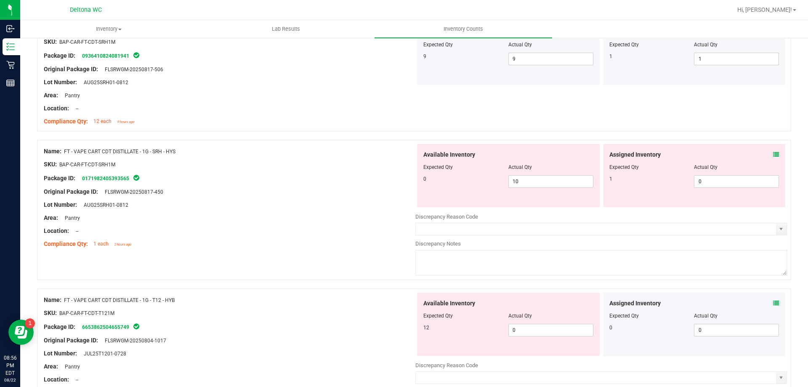
click at [773, 152] on icon at bounding box center [776, 154] width 6 height 6
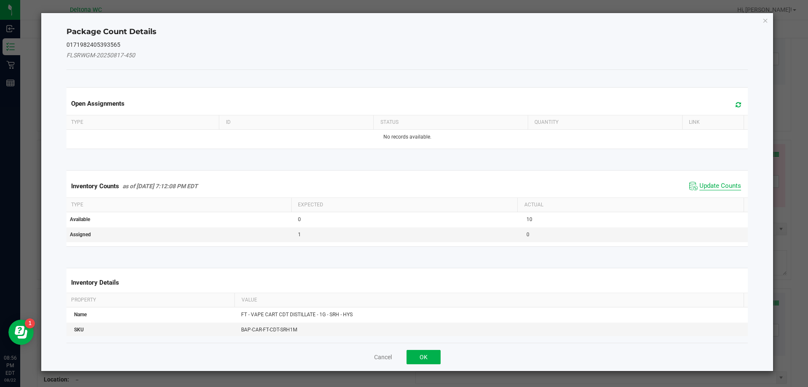
click at [704, 183] on span "Update Counts" at bounding box center [720, 186] width 42 height 8
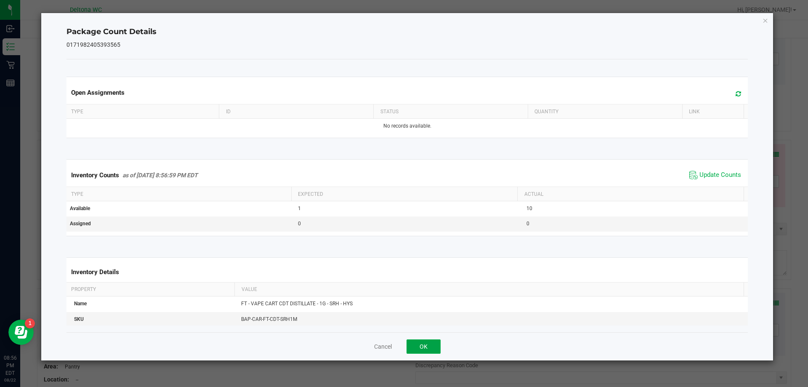
click at [415, 348] on button "OK" at bounding box center [423, 346] width 34 height 14
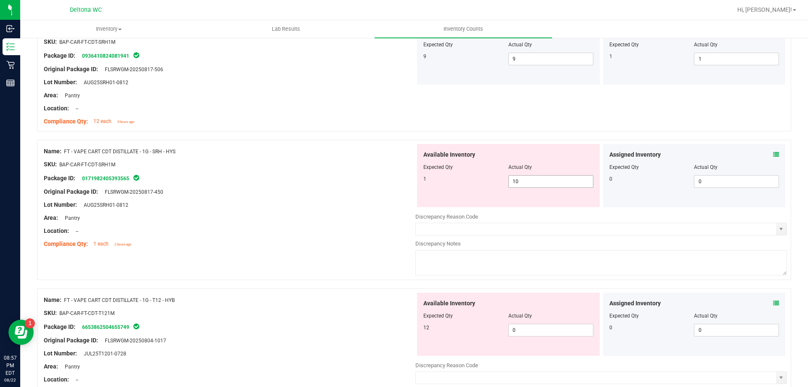
click at [573, 178] on span "10 10" at bounding box center [550, 181] width 85 height 13
click at [773, 300] on icon at bounding box center [776, 303] width 6 height 6
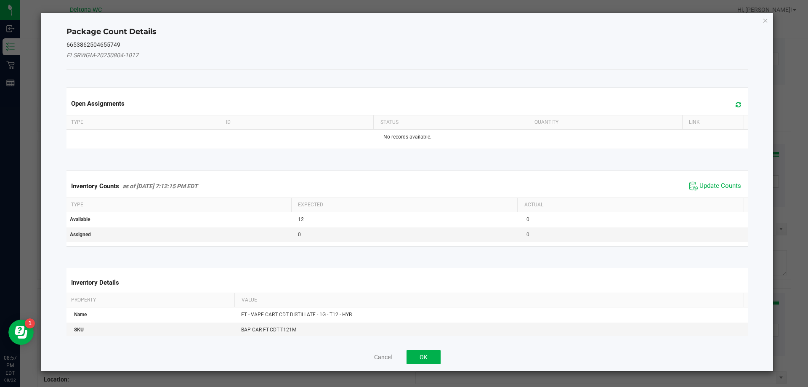
click at [709, 180] on span "Update Counts" at bounding box center [715, 186] width 56 height 13
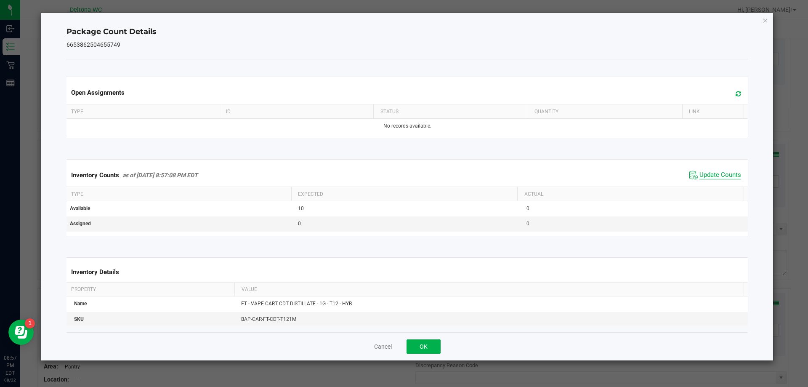
click at [703, 171] on span "Update Counts" at bounding box center [720, 175] width 42 height 8
drag, startPoint x: 424, startPoint y: 345, endPoint x: 425, endPoint y: 341, distance: 4.4
click at [425, 343] on button "OK" at bounding box center [423, 346] width 34 height 14
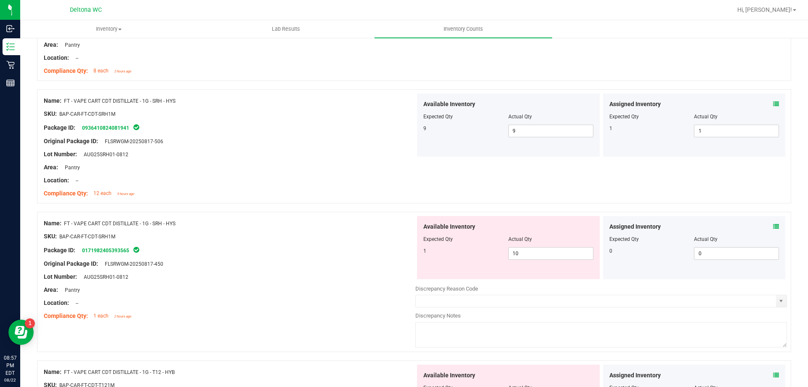
scroll to position [2104, 0]
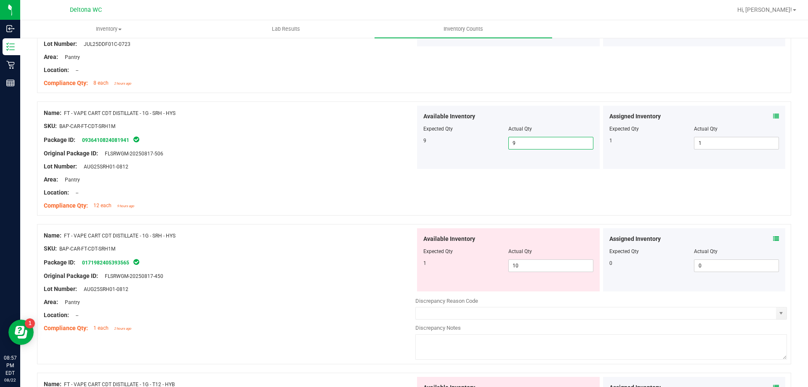
click at [549, 138] on span "9 9" at bounding box center [550, 143] width 85 height 13
click at [522, 265] on span "10 10" at bounding box center [550, 265] width 85 height 13
type input "1"
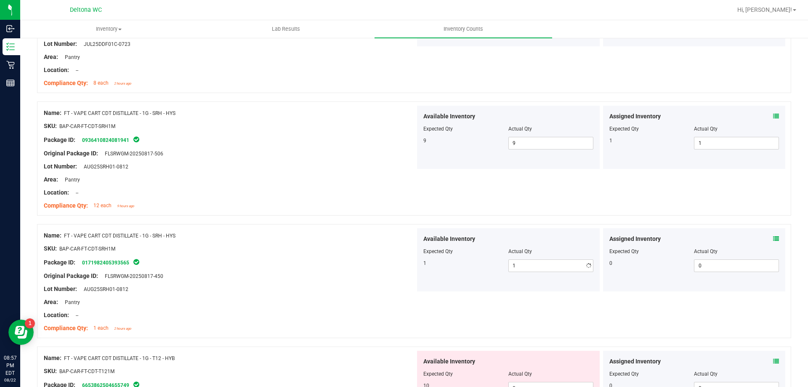
click at [558, 192] on div "Name: FT - VAPE CART CDT DISTILLATE - 1G - SRH - HYS SKU: BAP-CAR-FT-CDT-SRH1M …" at bounding box center [414, 158] width 754 height 114
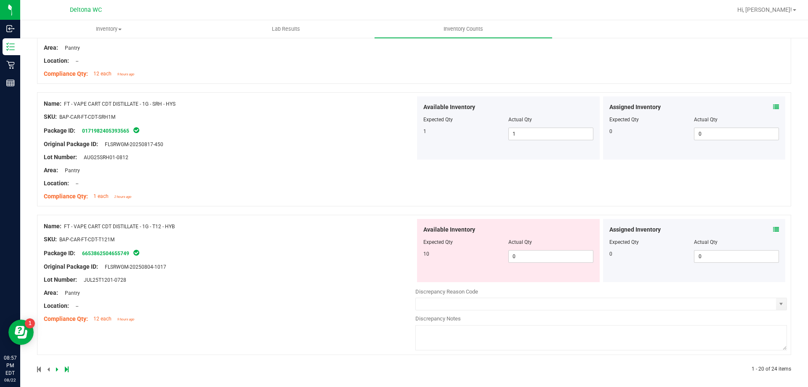
scroll to position [2240, 0]
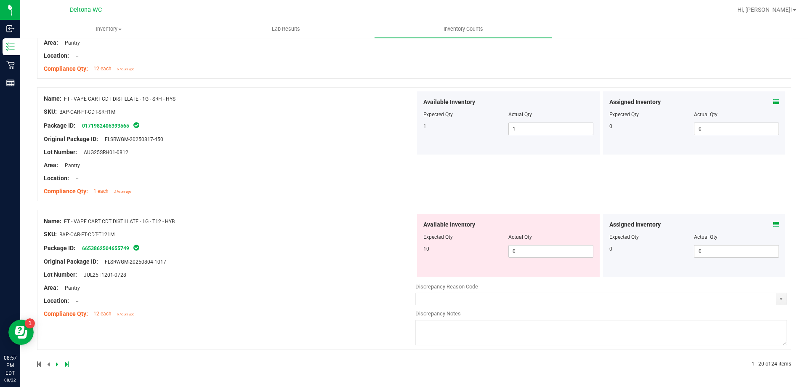
click at [773, 223] on icon at bounding box center [776, 224] width 6 height 6
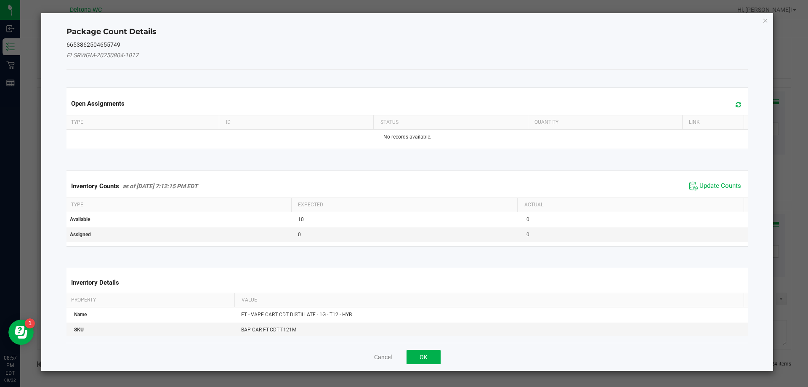
click at [705, 191] on span "Update Counts" at bounding box center [715, 186] width 56 height 13
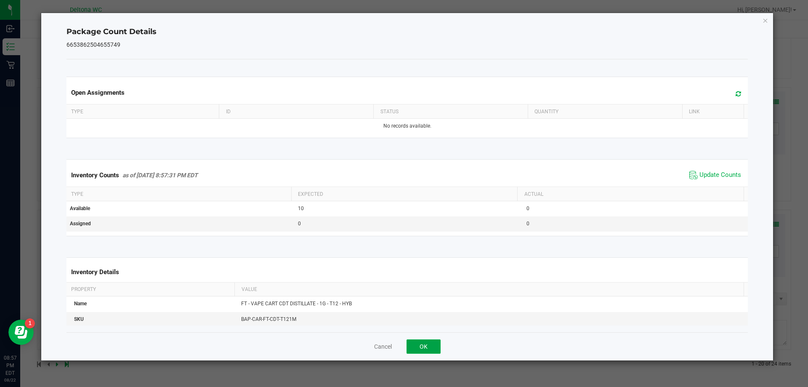
click at [435, 342] on button "OK" at bounding box center [423, 346] width 34 height 14
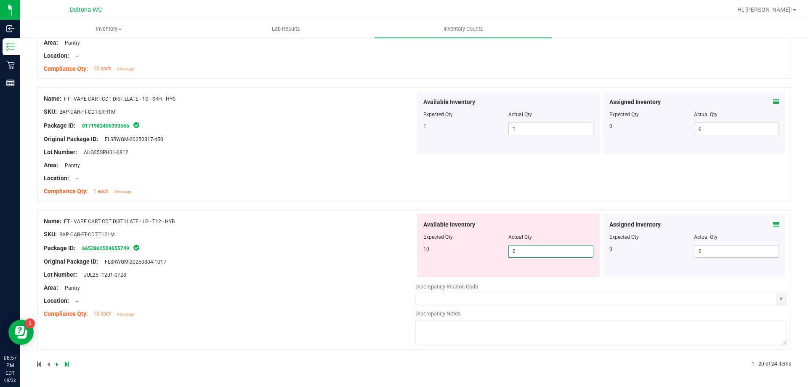
drag, startPoint x: 524, startPoint y: 253, endPoint x: 525, endPoint y: 249, distance: 4.8
click at [524, 252] on span "0 0" at bounding box center [550, 251] width 85 height 13
type input "010"
type input "10"
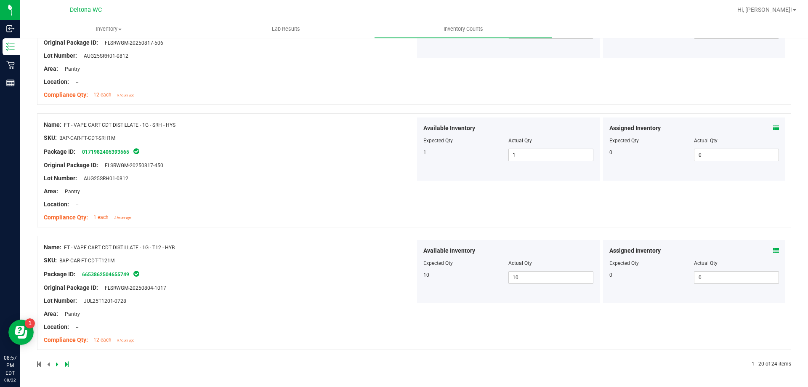
click at [58, 362] on link at bounding box center [58, 364] width 4 height 6
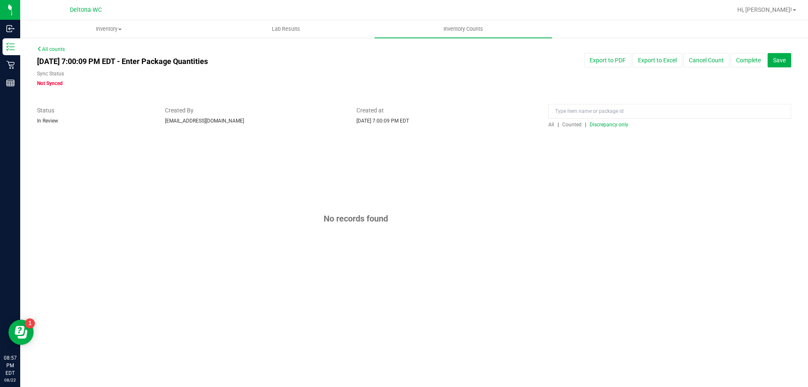
click at [600, 122] on span "Discrepancy only" at bounding box center [608, 125] width 39 height 6
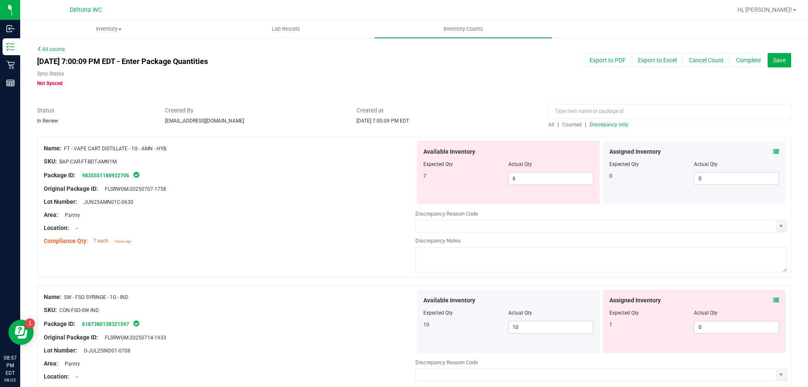
click at [773, 154] on span at bounding box center [776, 151] width 6 height 9
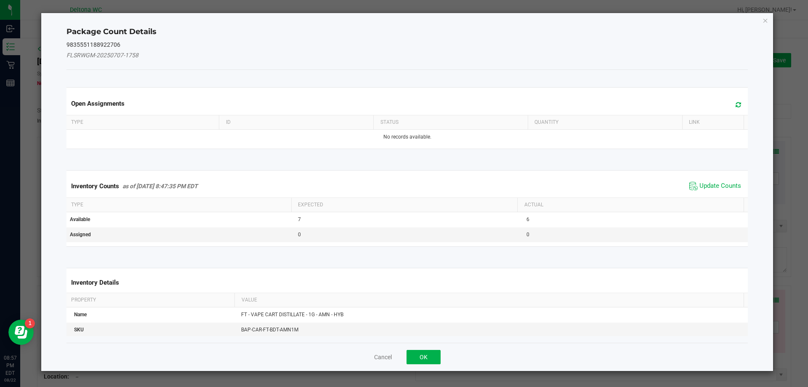
click at [697, 177] on div "Inventory Counts as of [DATE] 8:47:35 PM EDT Update Counts" at bounding box center [407, 186] width 685 height 23
click at [699, 186] on span "Update Counts" at bounding box center [720, 186] width 42 height 8
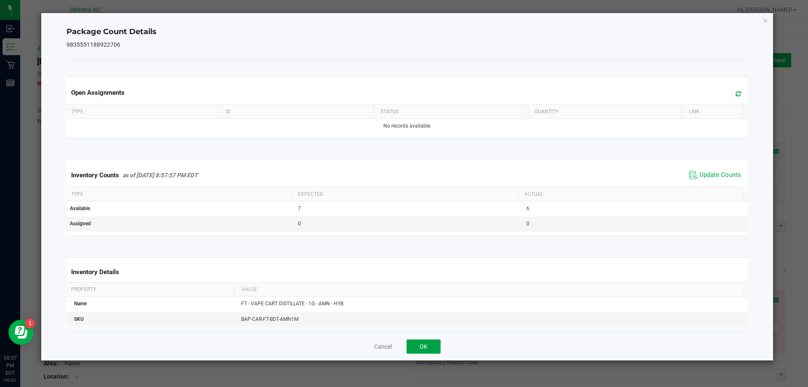
click at [437, 342] on button "OK" at bounding box center [423, 346] width 34 height 14
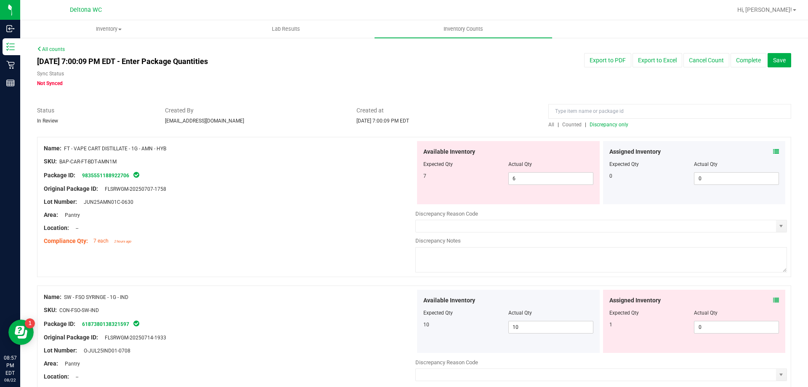
click at [773, 298] on icon at bounding box center [776, 300] width 6 height 6
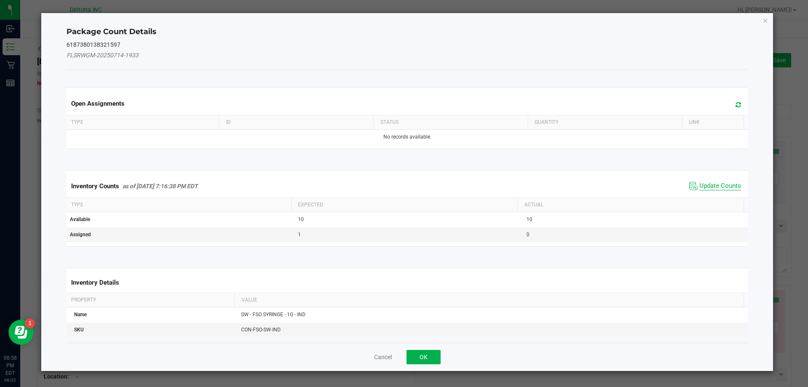
click at [714, 187] on span "Update Counts" at bounding box center [720, 186] width 42 height 8
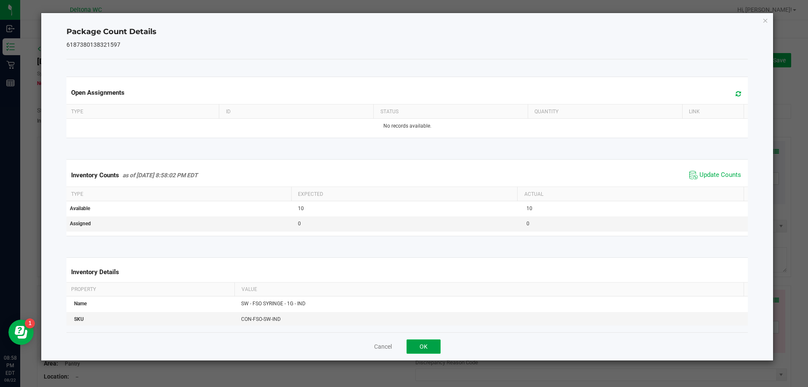
click at [432, 348] on button "OK" at bounding box center [423, 346] width 34 height 14
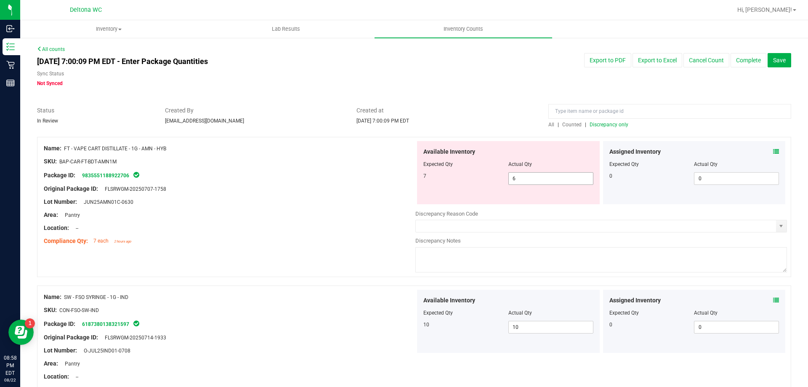
click at [541, 180] on span "6 6" at bounding box center [550, 178] width 85 height 13
type input "7"
click at [544, 180] on input "7" at bounding box center [551, 178] width 84 height 12
type input "7"
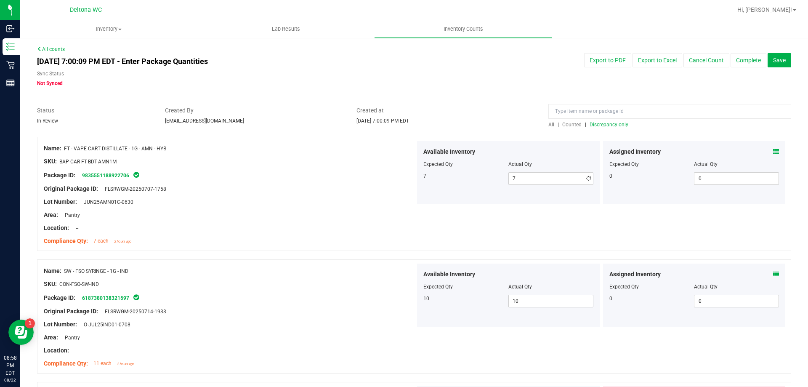
click at [539, 196] on div "Available Inventory Expected Qty Actual Qty 7 7 7" at bounding box center [508, 172] width 183 height 63
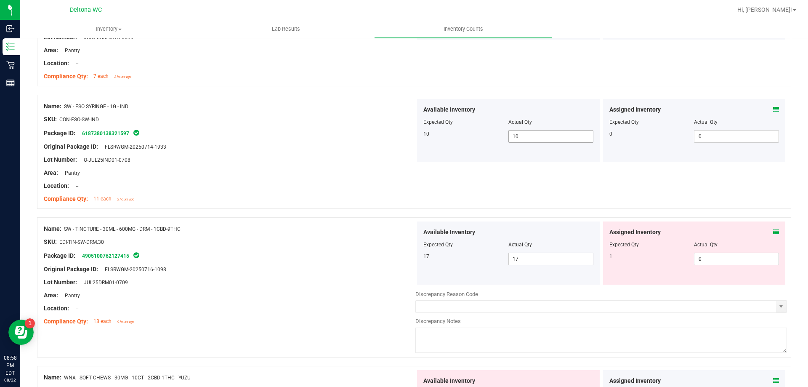
scroll to position [168, 0]
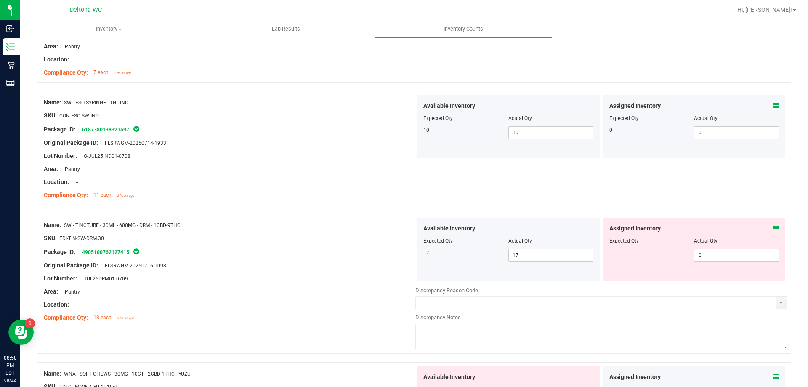
click at [773, 227] on icon at bounding box center [776, 228] width 6 height 6
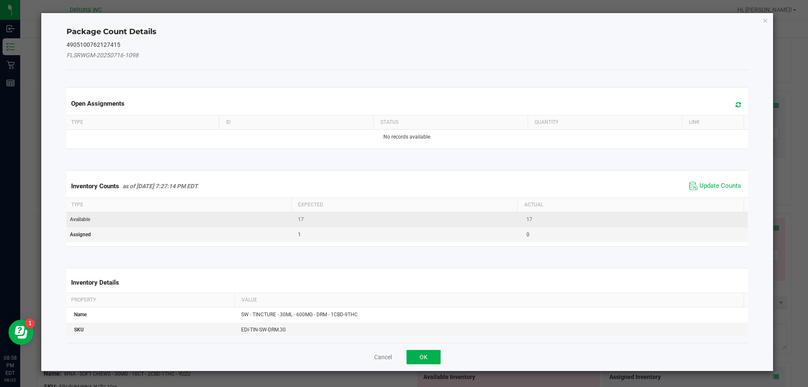
drag, startPoint x: 709, startPoint y: 184, endPoint x: 661, endPoint y: 214, distance: 56.5
click at [710, 182] on span "Update Counts" at bounding box center [720, 186] width 42 height 8
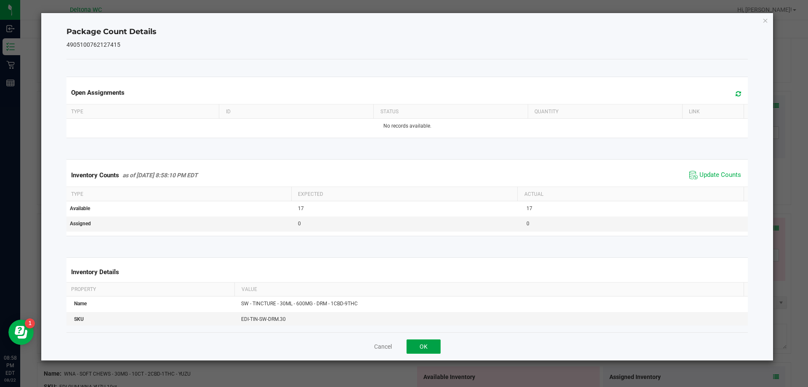
drag, startPoint x: 406, startPoint y: 345, endPoint x: 412, endPoint y: 345, distance: 5.9
click at [409, 345] on button "OK" at bounding box center [423, 346] width 34 height 14
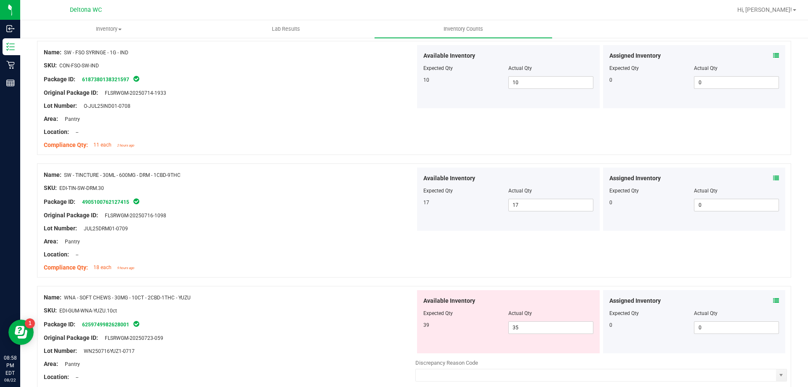
scroll to position [294, 0]
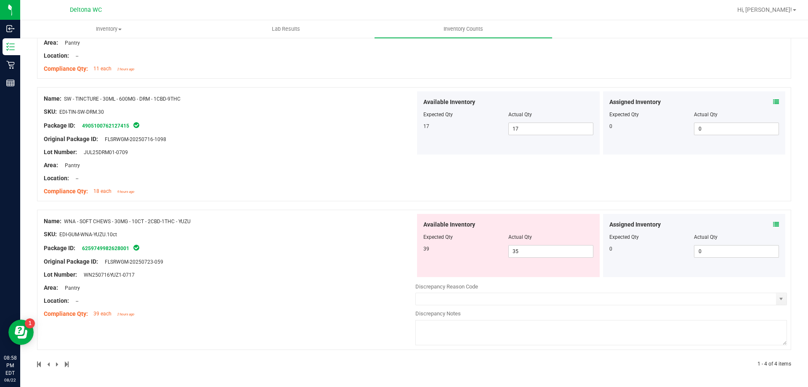
click at [773, 223] on icon at bounding box center [776, 224] width 6 height 6
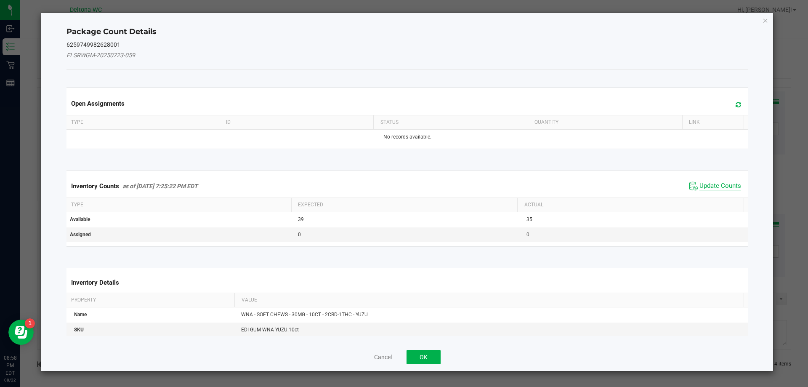
click at [699, 185] on span "Update Counts" at bounding box center [720, 186] width 42 height 8
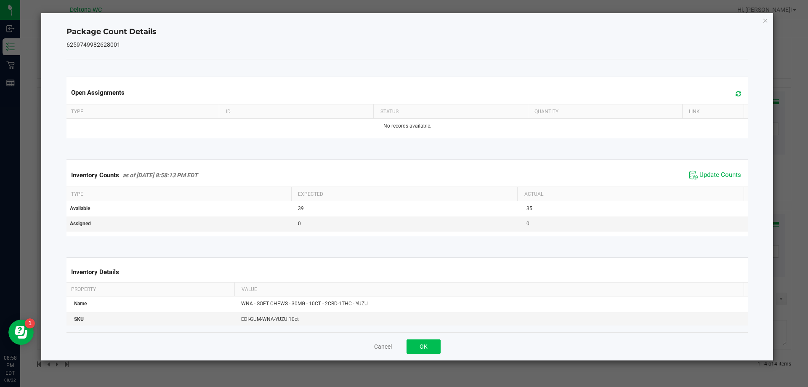
drag, startPoint x: 428, startPoint y: 355, endPoint x: 433, endPoint y: 347, distance: 8.9
click at [431, 351] on div "Cancel OK" at bounding box center [407, 346] width 682 height 28
click at [433, 346] on button "OK" at bounding box center [423, 346] width 34 height 14
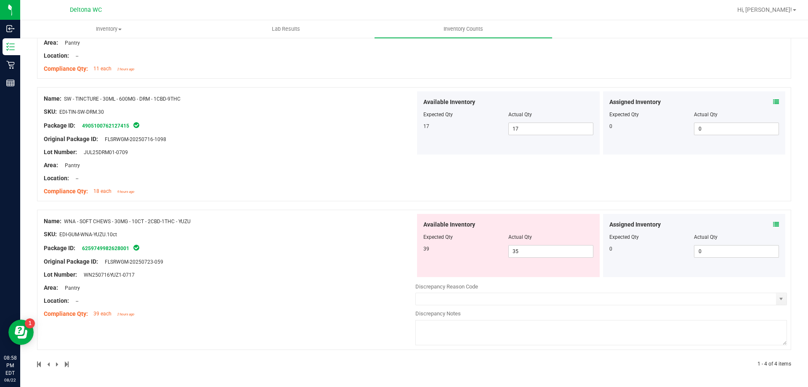
click at [773, 225] on icon at bounding box center [776, 224] width 6 height 6
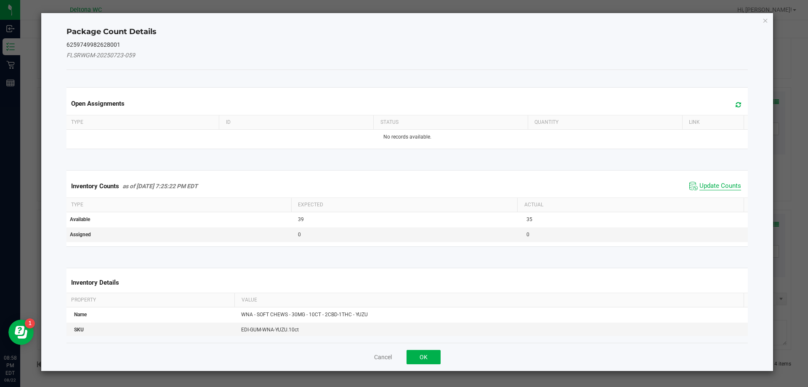
click at [710, 186] on span "Update Counts" at bounding box center [720, 186] width 42 height 8
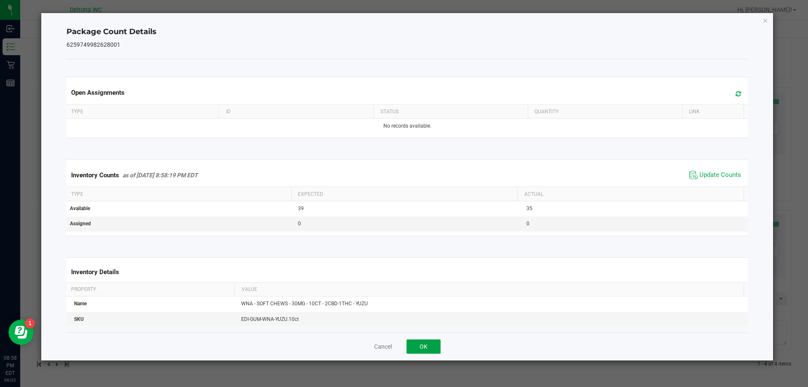
click at [416, 344] on button "OK" at bounding box center [423, 346] width 34 height 14
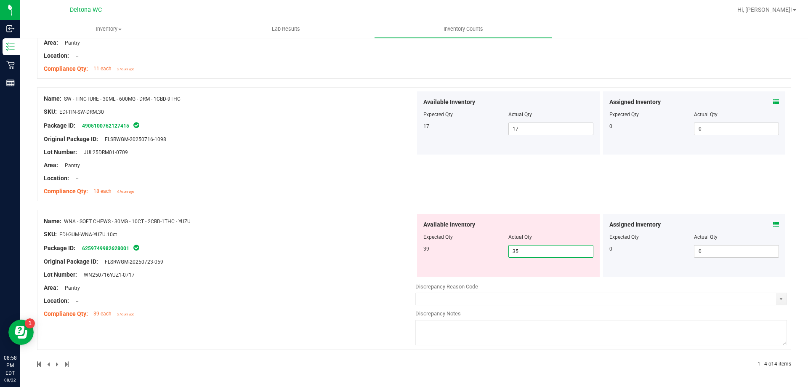
click at [534, 251] on span "35 35" at bounding box center [550, 251] width 85 height 13
type input "3"
type input "2"
type input "39"
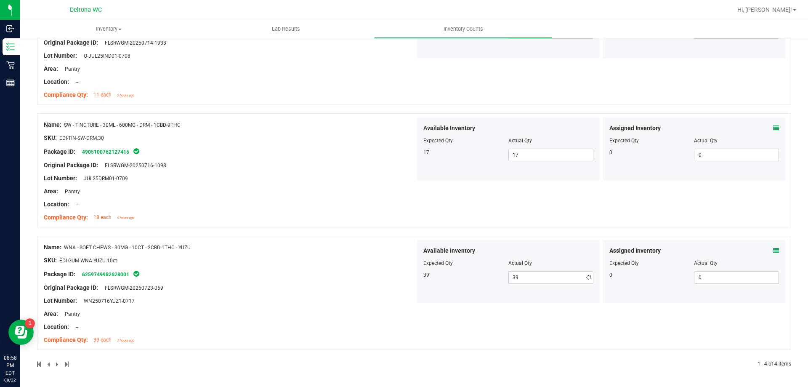
drag, startPoint x: 334, startPoint y: 288, endPoint x: 255, endPoint y: 345, distance: 98.3
click at [333, 287] on div "Name: WNA - SOFT CHEWS - 30MG - 10CT - 2CBD-1THC - YUZU SKU: EDI-GUM-WNA-YUZU.1…" at bounding box center [229, 293] width 371 height 107
click at [57, 363] on span at bounding box center [58, 364] width 4 height 6
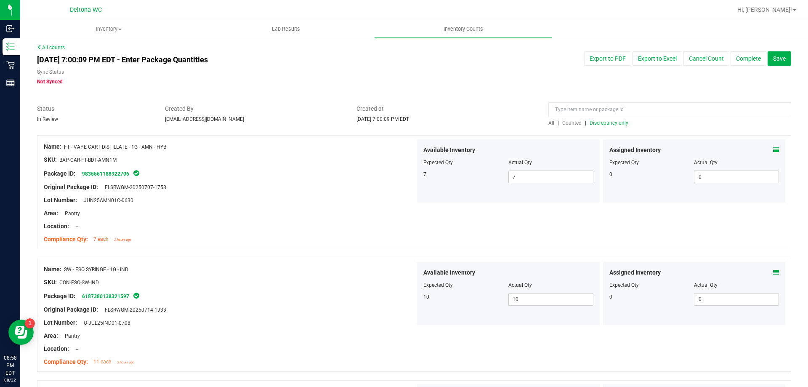
scroll to position [0, 0]
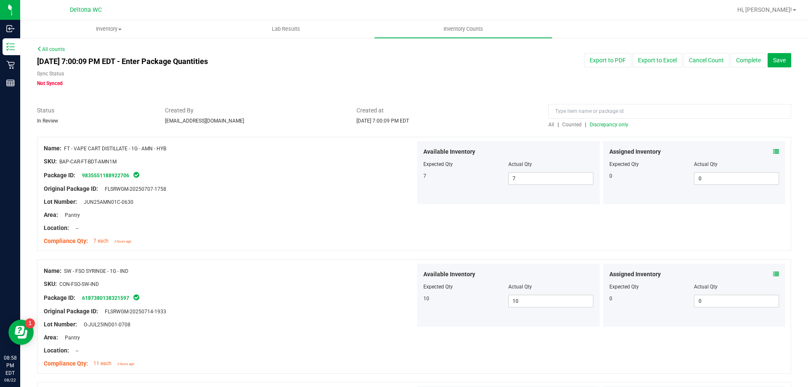
click at [593, 125] on span "Discrepancy only" at bounding box center [608, 125] width 39 height 6
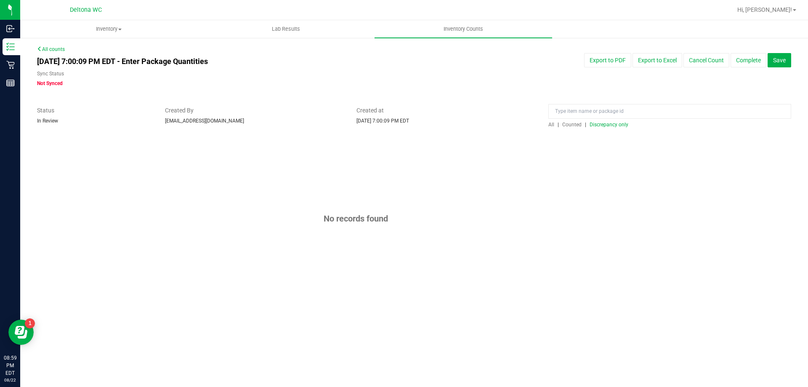
click at [608, 120] on div at bounding box center [669, 113] width 243 height 15
click at [596, 125] on span "Discrepancy only" at bounding box center [608, 125] width 39 height 6
click at [599, 121] on div "All | Counted | Discrepancy only" at bounding box center [669, 125] width 243 height 8
click at [598, 124] on span "Discrepancy only" at bounding box center [608, 125] width 39 height 6
drag, startPoint x: 404, startPoint y: 146, endPoint x: 362, endPoint y: 159, distance: 43.6
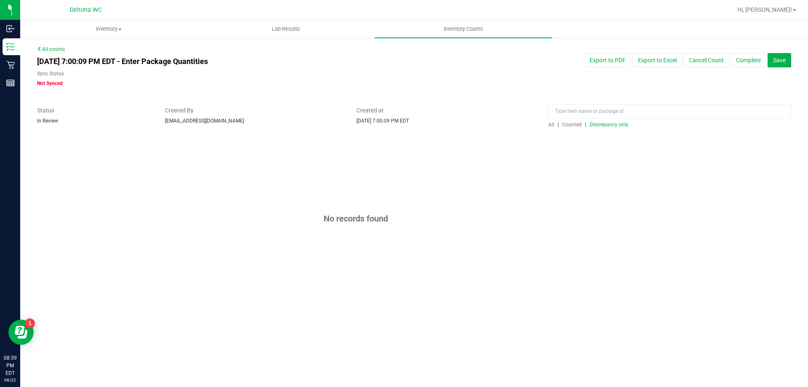
click at [403, 146] on div "No records found" at bounding box center [414, 218] width 754 height 163
click at [767, 15] on div "Hi, [PERSON_NAME]!" at bounding box center [767, 10] width 66 height 15
click at [766, 6] on link "Hi, [PERSON_NAME]!" at bounding box center [767, 9] width 66 height 9
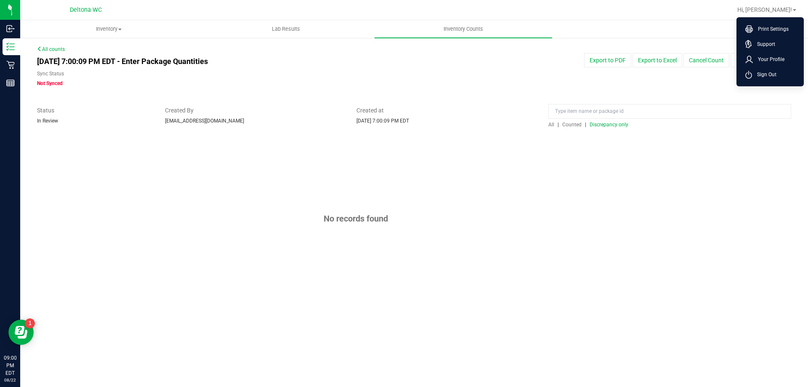
click at [775, 78] on span "Sign Out" at bounding box center [764, 74] width 24 height 8
